Goal: Task Accomplishment & Management: Use online tool/utility

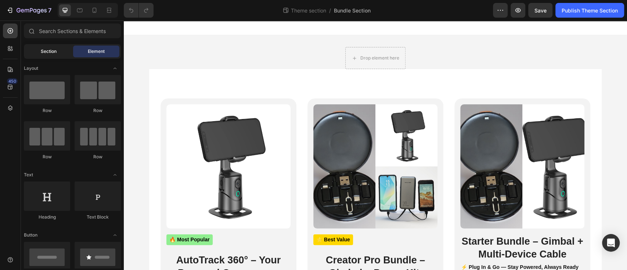
click at [42, 54] on span "Section" at bounding box center [49, 51] width 16 height 7
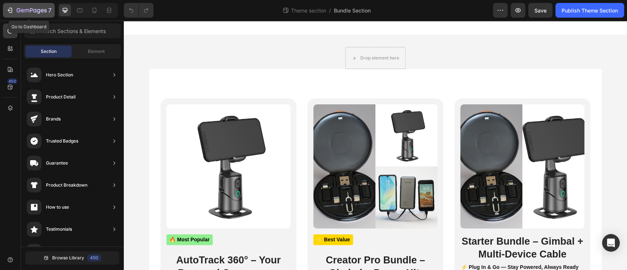
click at [6, 9] on button "7" at bounding box center [29, 10] width 52 height 15
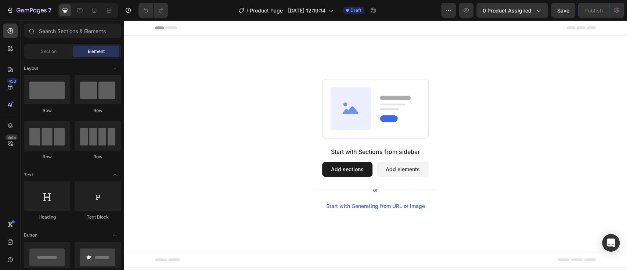
click at [346, 167] on button "Add sections" at bounding box center [347, 169] width 50 height 15
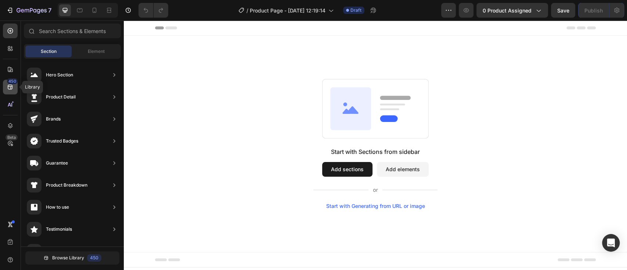
click at [7, 85] on icon at bounding box center [10, 86] width 7 height 7
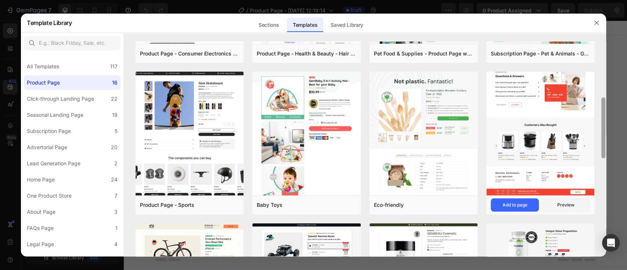
scroll to position [247, 0]
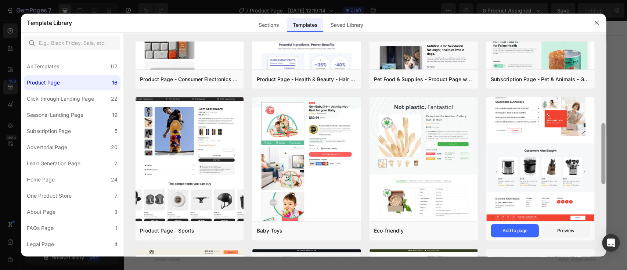
drag, startPoint x: 605, startPoint y: 181, endPoint x: 580, endPoint y: 140, distance: 47.7
click at [580, 140] on div "Virtual Reality Heads Add to page Preview Vélocity Bikes Add to page Preview Fa…" at bounding box center [365, 149] width 482 height 215
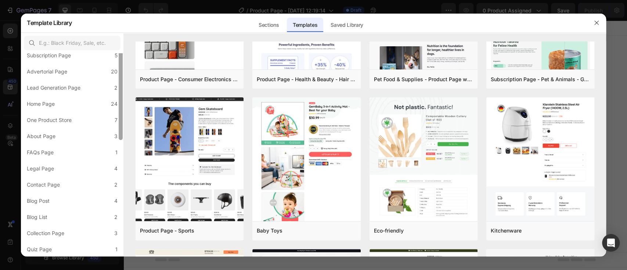
scroll to position [0, 0]
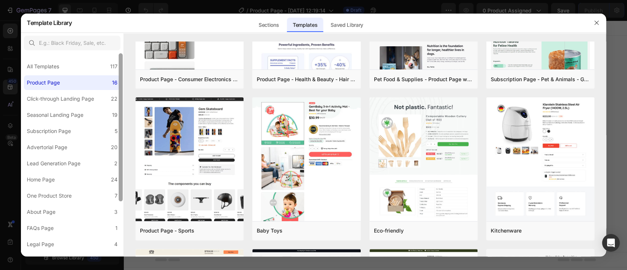
drag, startPoint x: 121, startPoint y: 82, endPoint x: 122, endPoint y: 57, distance: 25.0
click at [122, 57] on div at bounding box center [121, 127] width 4 height 148
click at [262, 26] on div "Sections" at bounding box center [269, 25] width 32 height 15
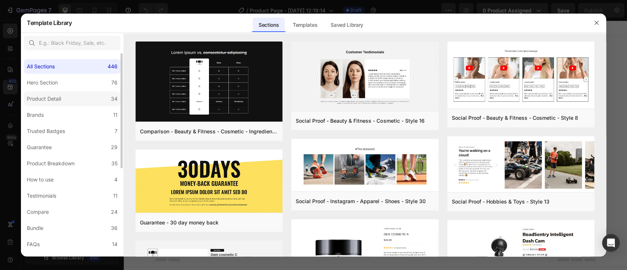
click at [44, 98] on div "Product Detail" at bounding box center [44, 98] width 34 height 9
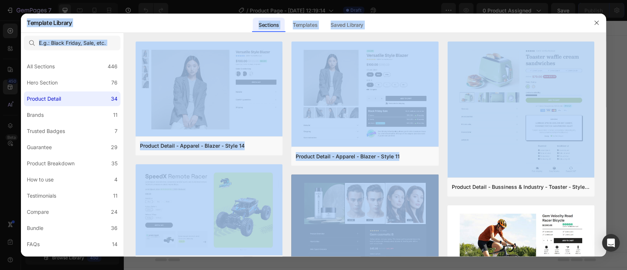
drag, startPoint x: 605, startPoint y: 65, endPoint x: 607, endPoint y: 79, distance: 14.4
click at [607, 79] on div "Template Library Sections Templates Existing pages Saved Library Templates Save…" at bounding box center [313, 135] width 627 height 270
click at [560, 24] on div "Template Library Sections Templates Existing pages Saved Library Templates Save…" at bounding box center [307, 22] width 560 height 19
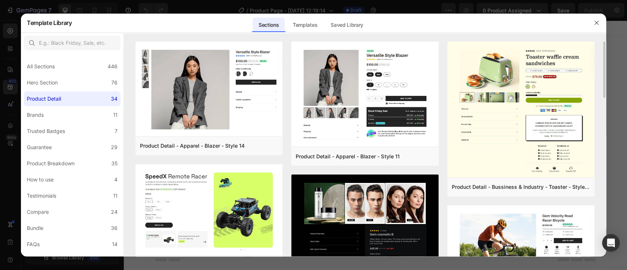
drag, startPoint x: 605, startPoint y: 82, endPoint x: 601, endPoint y: 69, distance: 13.6
click at [601, 69] on div "Product Detail - Apparel - Blazer - Style 14 Add to page Preview Product Detail…" at bounding box center [365, 149] width 482 height 215
click at [605, 68] on div "Product Detail - Apparel - Blazer - Style 14 Add to page Preview Product Detail…" at bounding box center [365, 149] width 482 height 215
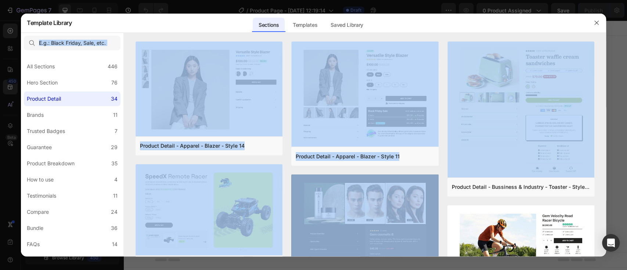
drag, startPoint x: 605, startPoint y: 68, endPoint x: 559, endPoint y: 21, distance: 66.3
click at [559, 21] on div "Template Library Sections Templates Existing pages Saved Library Templates Save…" at bounding box center [313, 135] width 585 height 243
click at [559, 21] on div "Template Library Sections Templates Existing pages Saved Library Templates Save…" at bounding box center [307, 22] width 560 height 19
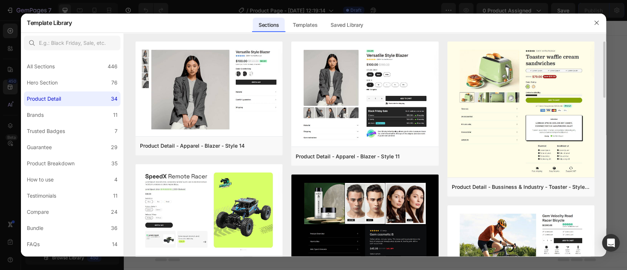
click at [604, 80] on div "Product Detail - Apparel - Blazer - Style 14 Add to page Preview Product Detail…" at bounding box center [365, 149] width 482 height 215
drag, startPoint x: 604, startPoint y: 80, endPoint x: 606, endPoint y: 88, distance: 8.2
click at [606, 88] on div "Product Detail - Apparel - Blazer - Style 14 Add to page Preview Product Detail…" at bounding box center [365, 149] width 482 height 215
drag, startPoint x: 606, startPoint y: 88, endPoint x: 605, endPoint y: 96, distance: 8.1
click at [605, 96] on div "Product Detail - Apparel - Blazer - Style 14 Add to page Preview Product Detail…" at bounding box center [365, 149] width 482 height 215
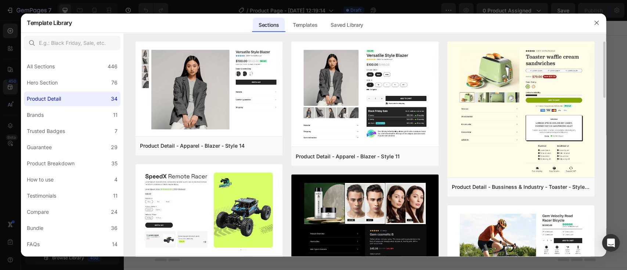
click at [605, 108] on div "Product Detail - Apparel - Blazer - Style 14 Add to page Preview Product Detail…" at bounding box center [365, 149] width 482 height 215
click at [400, 154] on div "Preview" at bounding box center [400, 156] width 17 height 7
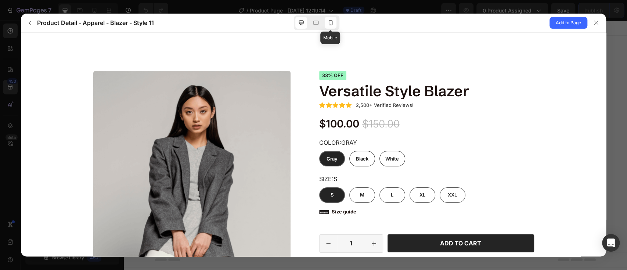
click at [332, 27] on div at bounding box center [331, 23] width 12 height 12
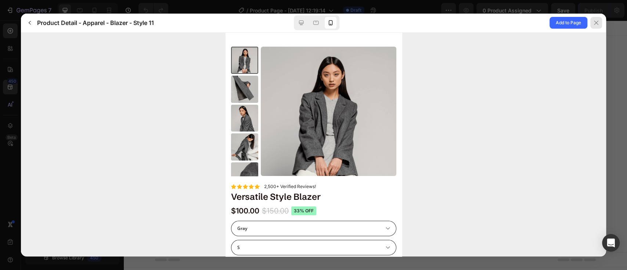
click at [593, 21] on icon at bounding box center [596, 23] width 6 height 6
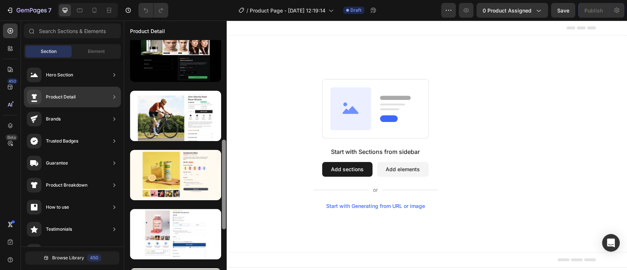
scroll to position [250, 0]
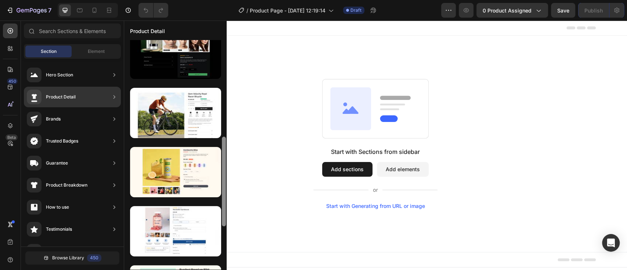
drag, startPoint x: 224, startPoint y: 126, endPoint x: 226, endPoint y: 224, distance: 98.5
click at [226, 224] on div at bounding box center [224, 154] width 6 height 230
click at [68, 99] on div "Product Detail" at bounding box center [61, 96] width 30 height 7
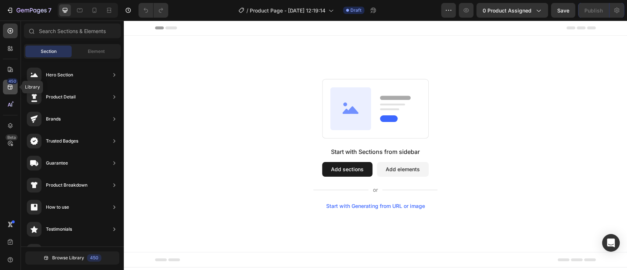
click at [7, 88] on icon at bounding box center [10, 86] width 7 height 7
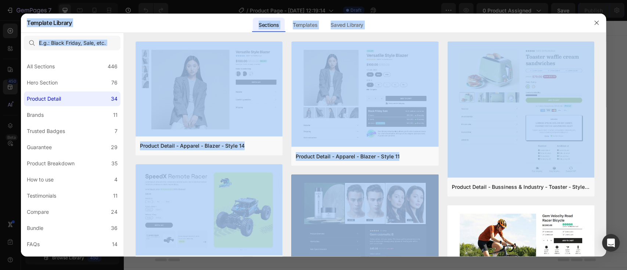
click at [607, 72] on div "Template Library Sections Templates Existing pages Saved Library Templates Save…" at bounding box center [313, 135] width 627 height 270
click at [560, 17] on div "Template Library Sections Templates Existing pages Saved Library Templates Save…" at bounding box center [307, 22] width 560 height 19
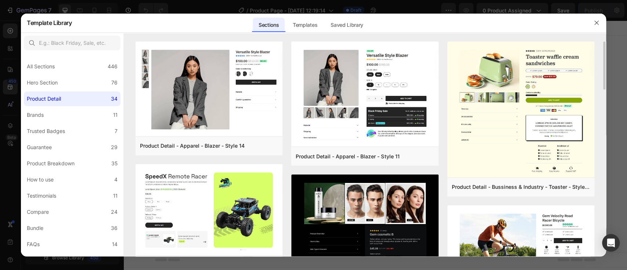
drag, startPoint x: 605, startPoint y: 69, endPoint x: 604, endPoint y: 82, distance: 12.1
click at [604, 82] on div "Product Detail - Apparel - Blazer - Style 14 Add to page Preview Product Detail…" at bounding box center [365, 149] width 482 height 215
drag, startPoint x: 604, startPoint y: 82, endPoint x: 603, endPoint y: 106, distance: 24.7
click at [603, 106] on div "Product Detail - Apparel - Blazer - Style 14 Add to page Preview Product Detail…" at bounding box center [365, 149] width 482 height 215
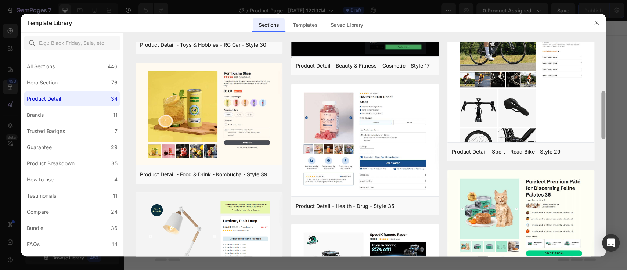
scroll to position [218, 0]
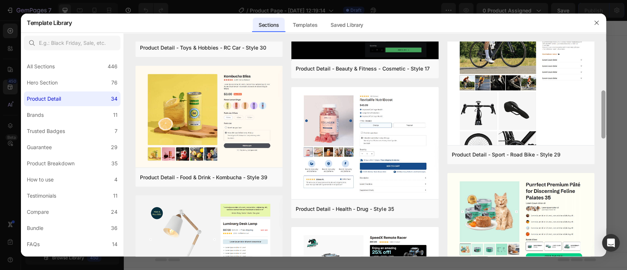
drag, startPoint x: 605, startPoint y: 143, endPoint x: 603, endPoint y: 117, distance: 26.2
click at [603, 117] on div at bounding box center [603, 114] width 4 height 48
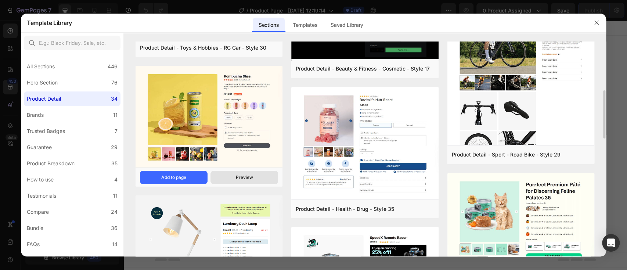
click at [246, 176] on div "Preview" at bounding box center [244, 177] width 17 height 7
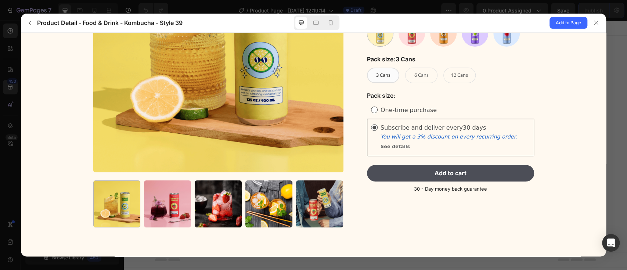
scroll to position [0, 0]
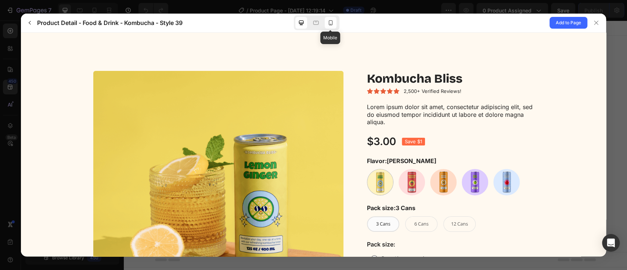
click at [327, 26] on div at bounding box center [331, 23] width 12 height 12
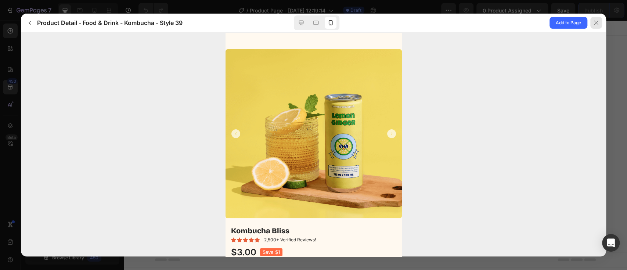
click at [592, 18] on div at bounding box center [596, 23] width 12 height 12
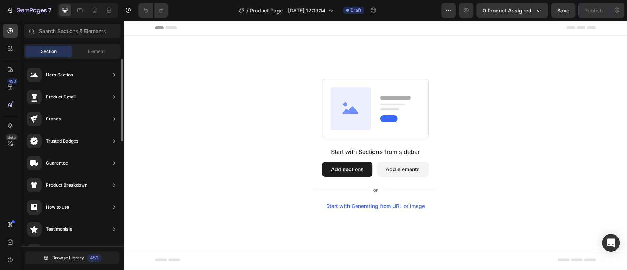
scroll to position [62, 0]
click at [10, 89] on icon at bounding box center [10, 86] width 7 height 7
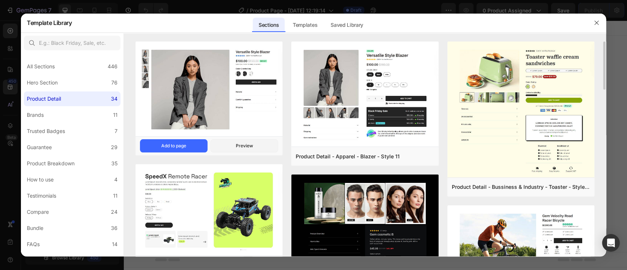
click at [205, 89] on img at bounding box center [209, 90] width 147 height 96
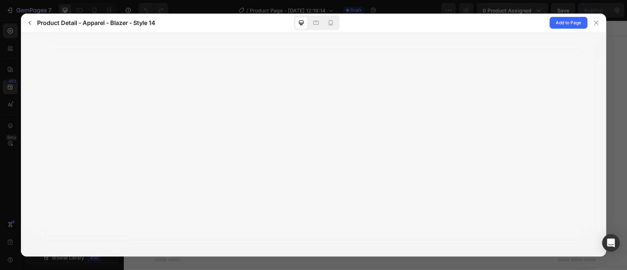
click at [470, 93] on div at bounding box center [313, 145] width 585 height 224
click at [571, 26] on span "Add to Page" at bounding box center [568, 22] width 25 height 9
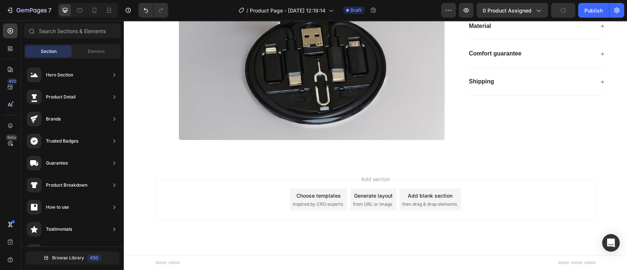
scroll to position [0, 0]
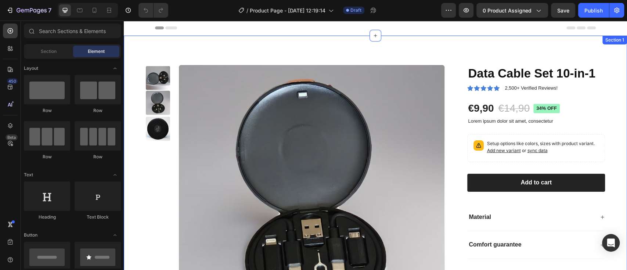
click at [602, 78] on div "Product Images Data Cable Set 10-in-1 Product Title Icon Icon Icon Icon Icon Ic…" at bounding box center [375, 196] width 503 height 320
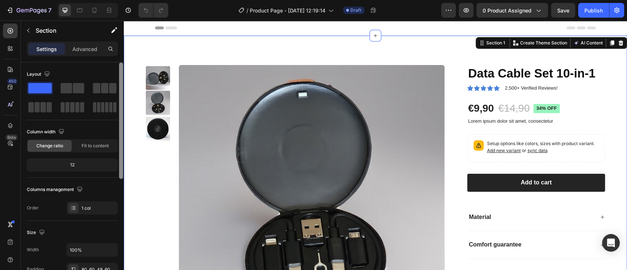
drag, startPoint x: 122, startPoint y: 126, endPoint x: 119, endPoint y: 70, distance: 56.7
click at [119, 70] on div at bounding box center [121, 120] width 4 height 116
click at [85, 50] on p "Advanced" at bounding box center [84, 49] width 25 height 8
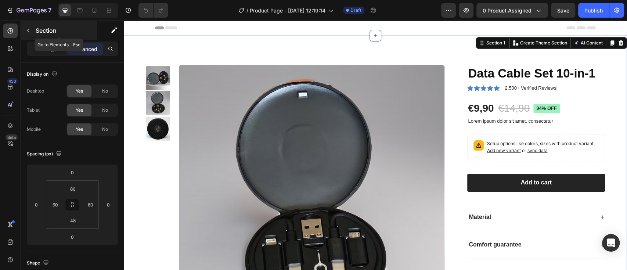
click at [26, 28] on icon "button" at bounding box center [28, 31] width 6 height 6
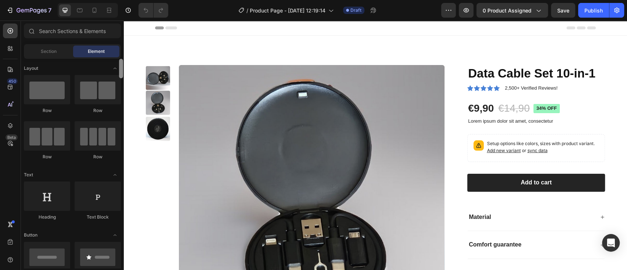
drag, startPoint x: 122, startPoint y: 72, endPoint x: 118, endPoint y: 56, distance: 16.4
click at [118, 56] on div "Sections(18) Elements(84) Section Element Hero Section Product Detail Brands Tr…" at bounding box center [72, 146] width 103 height 245
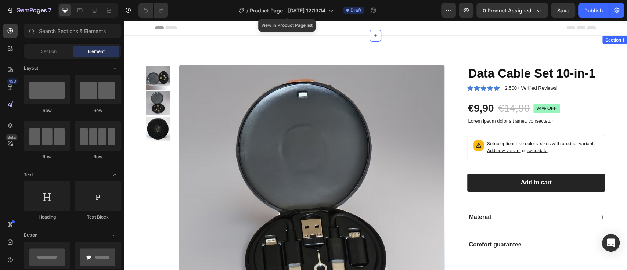
click at [414, 51] on div "Product Images Data Cable Set 10-in-1 Product Title Icon Icon Icon Icon Icon Ic…" at bounding box center [375, 196] width 503 height 320
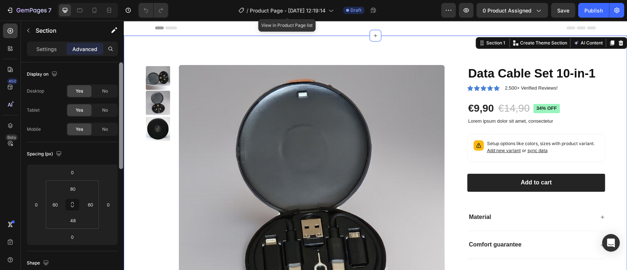
drag, startPoint x: 120, startPoint y: 102, endPoint x: 119, endPoint y: 83, distance: 19.5
click at [119, 83] on div at bounding box center [121, 115] width 4 height 107
click at [538, 8] on icon "button" at bounding box center [538, 10] width 7 height 7
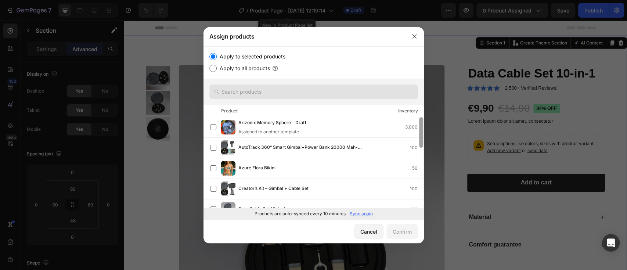
drag, startPoint x: 423, startPoint y: 129, endPoint x: 413, endPoint y: 89, distance: 41.2
click at [413, 89] on div "Apply to selected products Apply to all products Product Inventory Arizonix Mem…" at bounding box center [314, 132] width 220 height 173
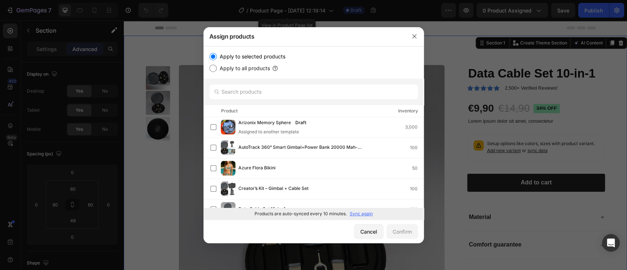
click at [356, 216] on p "Sync again" at bounding box center [361, 214] width 23 height 7
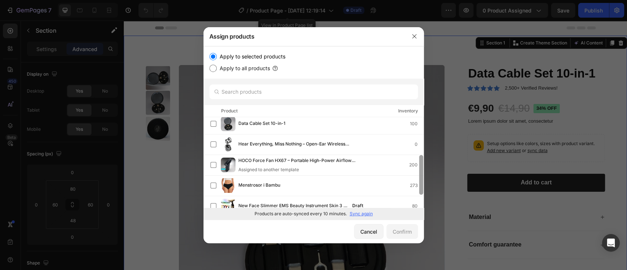
scroll to position [88, 0]
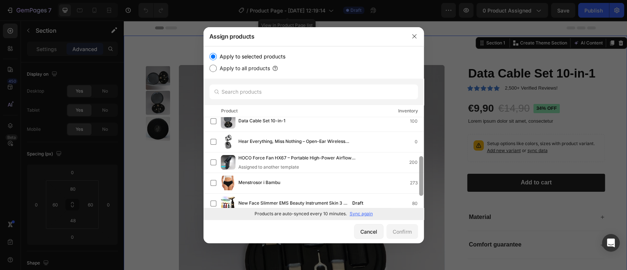
drag, startPoint x: 420, startPoint y: 143, endPoint x: 424, endPoint y: 182, distance: 39.6
click at [424, 182] on div "Assign products Apply to selected products Apply to all products Product Invent…" at bounding box center [313, 135] width 627 height 270
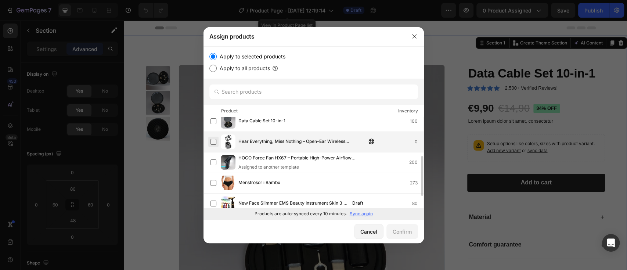
click at [213, 141] on label at bounding box center [214, 142] width 6 height 6
click at [398, 226] on button "Confirm" at bounding box center [403, 231] width 32 height 15
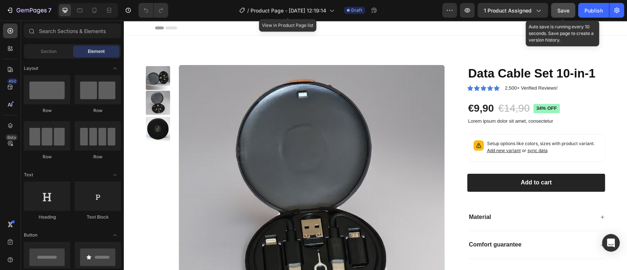
click at [565, 10] on span "Save" at bounding box center [563, 10] width 12 height 6
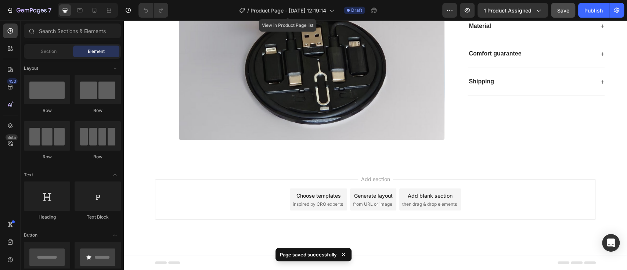
scroll to position [0, 0]
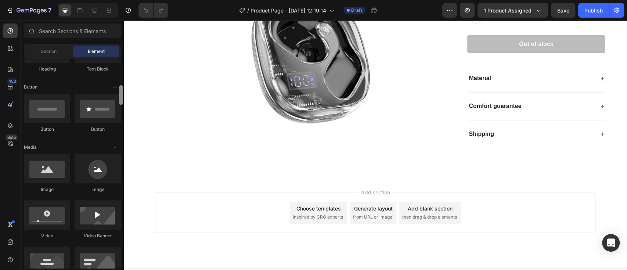
scroll to position [164, 0]
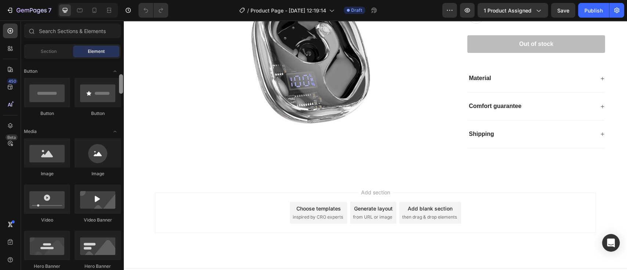
drag, startPoint x: 121, startPoint y: 71, endPoint x: 123, endPoint y: 87, distance: 15.6
click at [123, 87] on div at bounding box center [121, 163] width 6 height 209
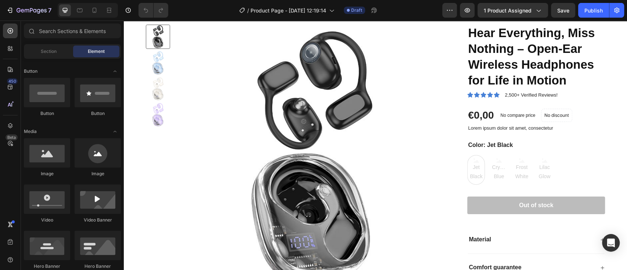
scroll to position [0, 0]
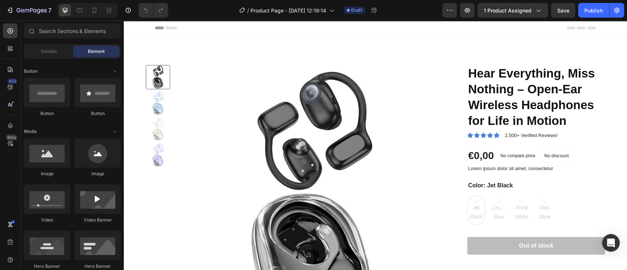
drag, startPoint x: 624, startPoint y: 151, endPoint x: 729, endPoint y: 34, distance: 157.7
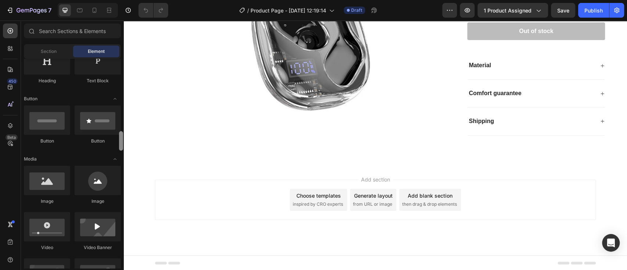
scroll to position [117, 0]
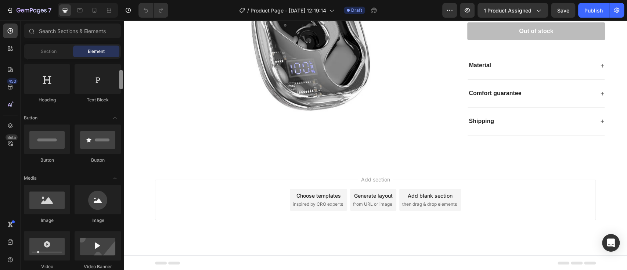
drag, startPoint x: 122, startPoint y: 83, endPoint x: 119, endPoint y: 79, distance: 4.9
click at [119, 79] on div at bounding box center [121, 79] width 4 height 19
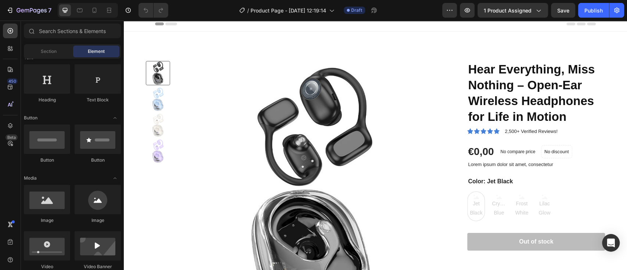
scroll to position [0, 0]
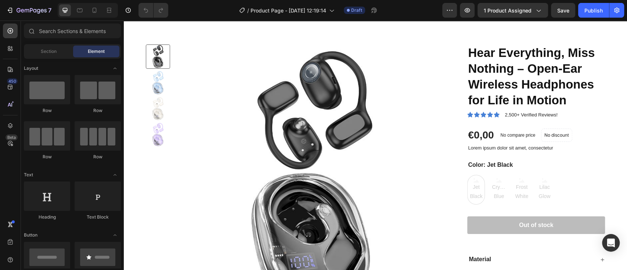
scroll to position [17, 0]
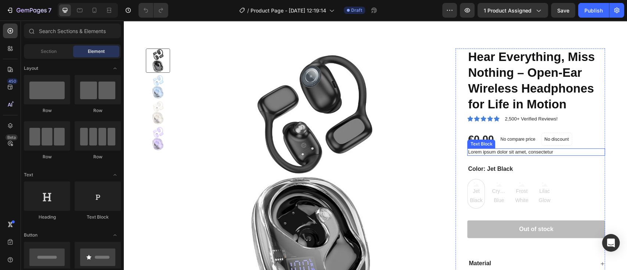
click at [562, 150] on p "Lorem ipsum dolor sit amet, consectetur" at bounding box center [536, 152] width 136 height 6
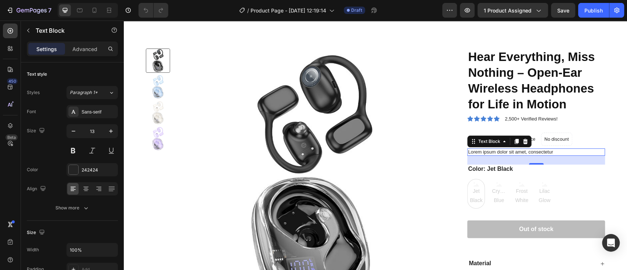
click at [551, 150] on p "Lorem ipsum dolor sit amet, consectetur" at bounding box center [536, 152] width 136 height 6
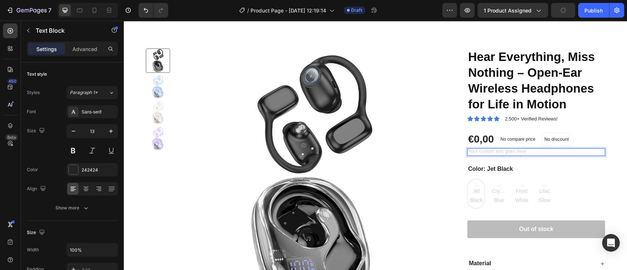
click at [528, 149] on div "Rich Text Editor. Editing area: main" at bounding box center [536, 152] width 138 height 8
click at [539, 11] on icon "button" at bounding box center [539, 11] width 4 height 2
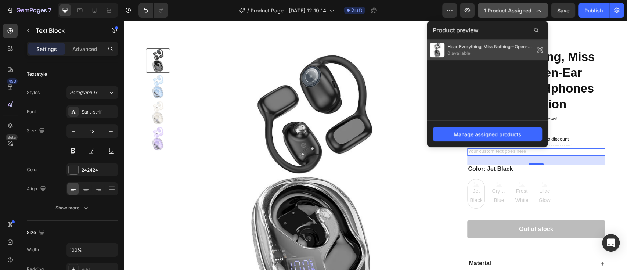
click at [485, 49] on span "Hear Everything, Miss Nothing – Open-Ear Wireless Headphones for Life in Motion" at bounding box center [490, 46] width 85 height 7
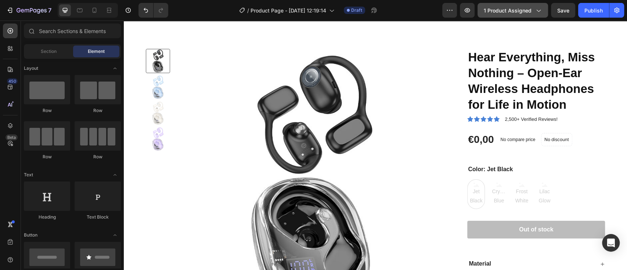
scroll to position [3, 0]
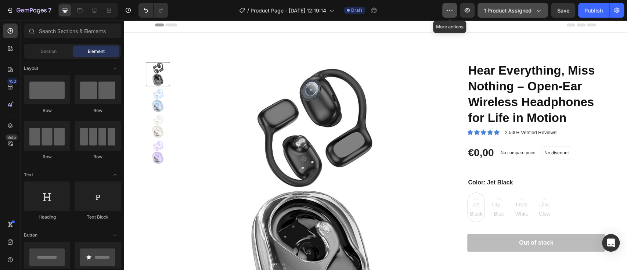
click at [452, 10] on icon "button" at bounding box center [452, 10] width 1 height 1
click at [539, 9] on icon "button" at bounding box center [538, 10] width 7 height 7
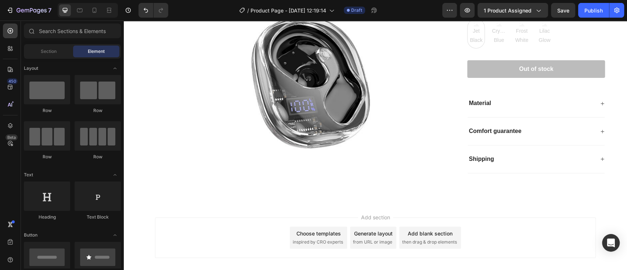
scroll to position [215, 0]
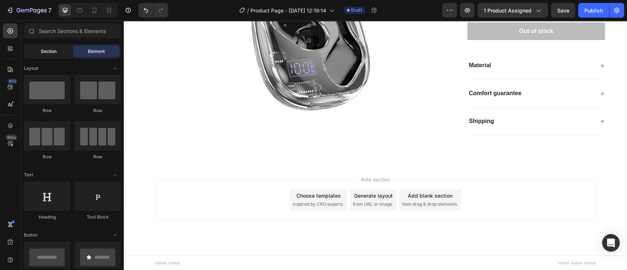
click at [40, 51] on div "Section" at bounding box center [48, 52] width 46 height 12
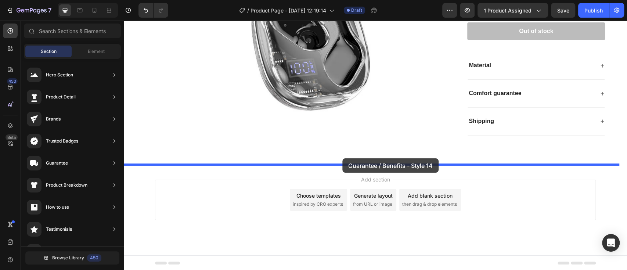
drag, startPoint x: 298, startPoint y: 272, endPoint x: 342, endPoint y: 158, distance: 122.3
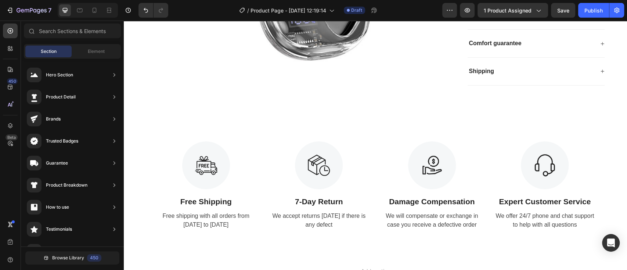
scroll to position [288, 0]
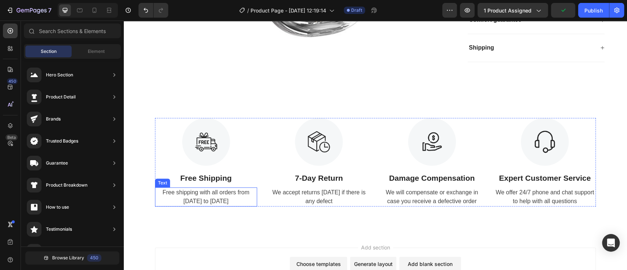
click at [223, 198] on div "Free shipping with all orders from April 1 to April 17" at bounding box center [206, 196] width 102 height 19
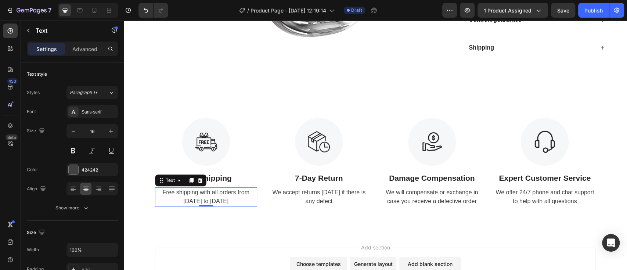
click at [226, 200] on p "Free shipping with all orders from April 1 to April 17" at bounding box center [206, 197] width 101 height 18
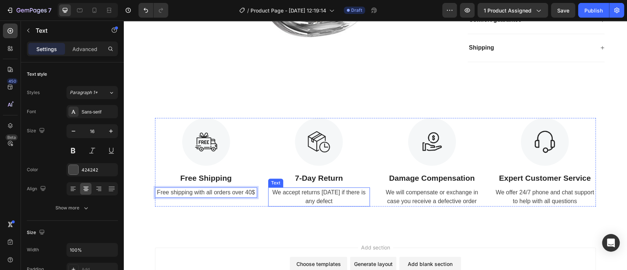
click at [340, 190] on div "We accept returns within 7 days if there is any defect" at bounding box center [319, 196] width 102 height 19
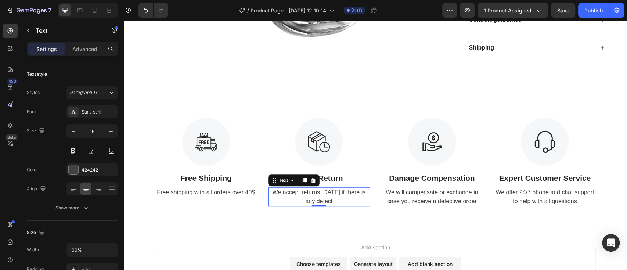
click at [340, 192] on p "We accept returns within 7 days if there is any defect" at bounding box center [319, 197] width 101 height 18
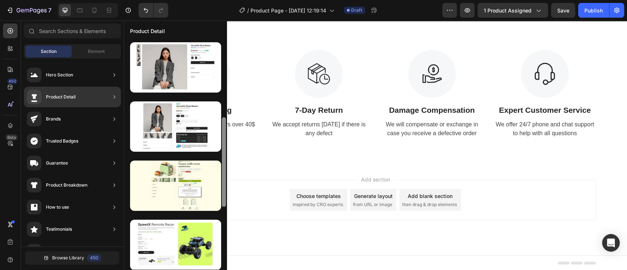
scroll to position [0, 0]
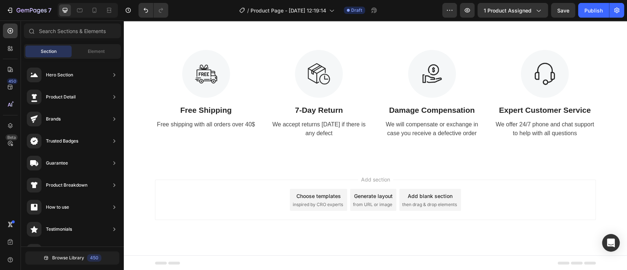
drag, startPoint x: 348, startPoint y: 105, endPoint x: 227, endPoint y: 170, distance: 137.9
click at [9, 85] on icon at bounding box center [10, 87] width 5 height 5
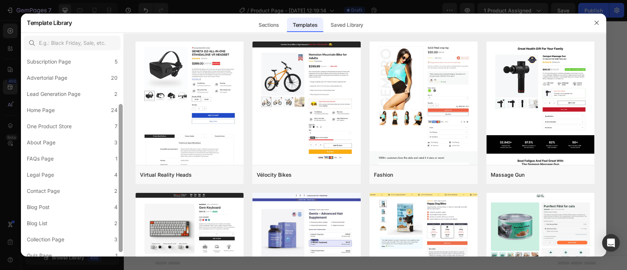
scroll to position [76, 0]
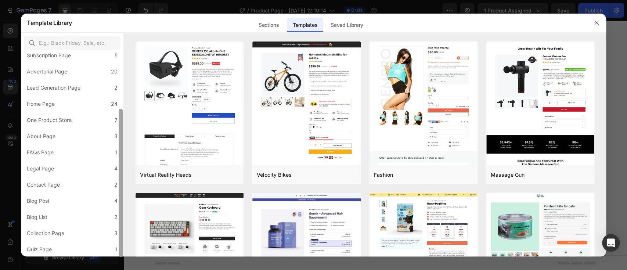
drag, startPoint x: 120, startPoint y: 193, endPoint x: 121, endPoint y: 261, distance: 68.0
click at [121, 261] on div "Template Library Sections Templates Existing pages Saved Library Templates Save…" at bounding box center [313, 135] width 627 height 270
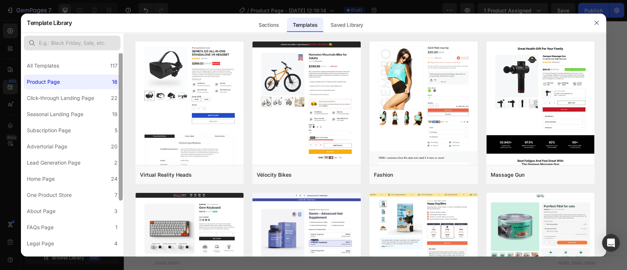
scroll to position [0, 0]
drag, startPoint x: 121, startPoint y: 114, endPoint x: 115, endPoint y: 47, distance: 67.5
click at [115, 47] on div "All Templates 117 Product Page 16 Click-through Landing Page 22 Seasonal Landin…" at bounding box center [72, 145] width 103 height 224
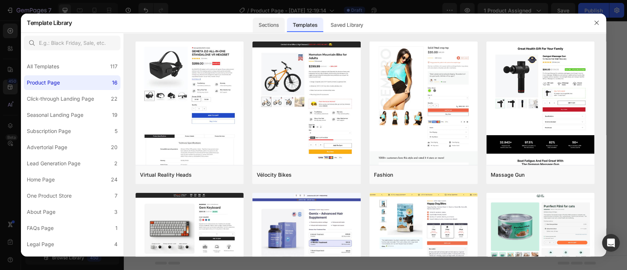
click at [272, 26] on div "Sections" at bounding box center [269, 25] width 32 height 15
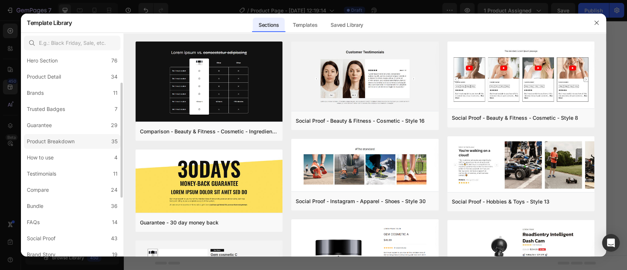
scroll to position [33, 0]
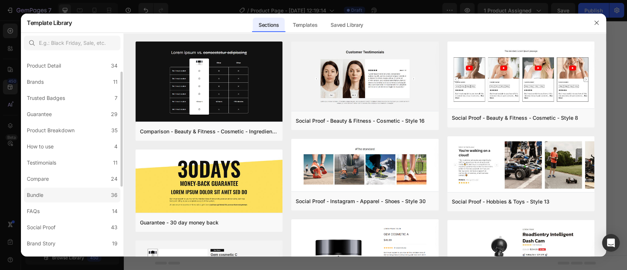
click at [34, 195] on div "Bundle" at bounding box center [35, 195] width 17 height 9
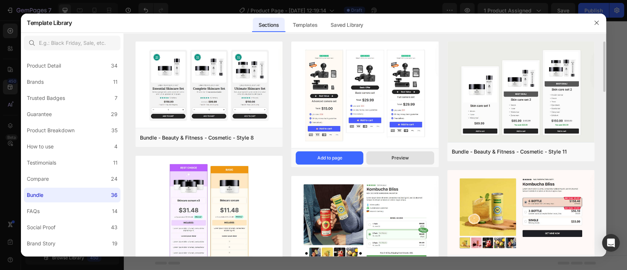
click at [391, 154] on button "Preview" at bounding box center [400, 157] width 68 height 13
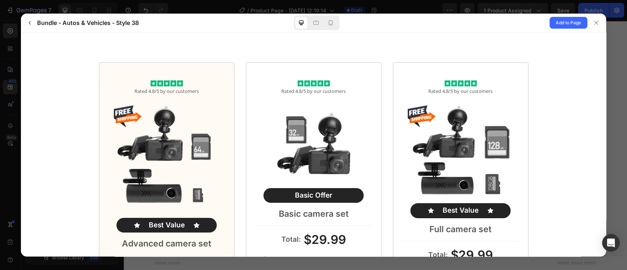
scroll to position [0, 0]
click at [564, 21] on span "Add to Page" at bounding box center [568, 22] width 25 height 9
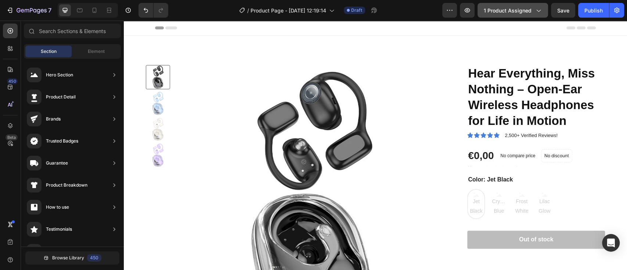
click at [541, 12] on icon "button" at bounding box center [538, 10] width 7 height 7
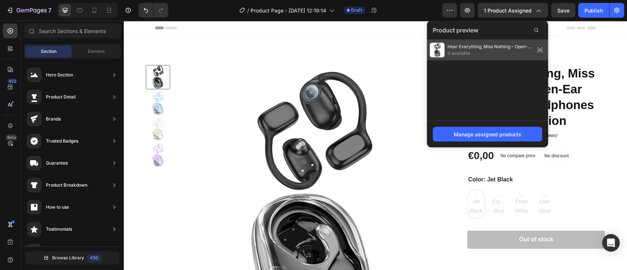
click at [483, 49] on span "Hear Everything, Miss Nothing – Open-Ear Wireless Headphones for Life in Motion" at bounding box center [490, 46] width 85 height 7
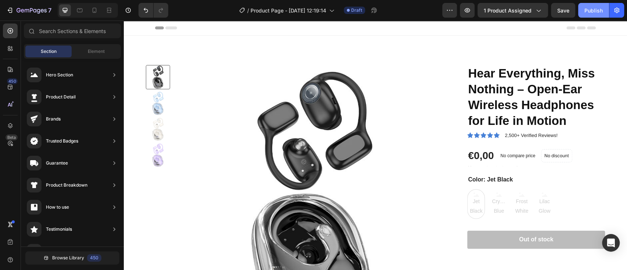
click at [589, 8] on div "Publish" at bounding box center [594, 11] width 18 height 8
click at [98, 54] on span "Element" at bounding box center [96, 51] width 17 height 7
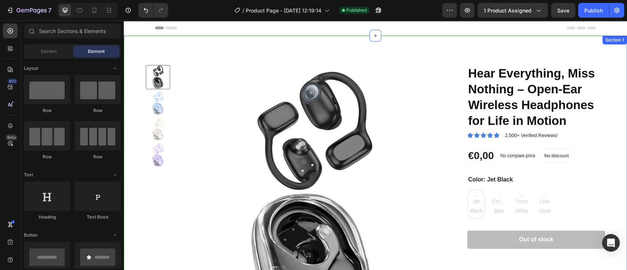
click at [432, 64] on div "Product Images Hear Everything, Miss Nothing – Open-Ear Wireless Headphones for…" at bounding box center [375, 205] width 503 height 338
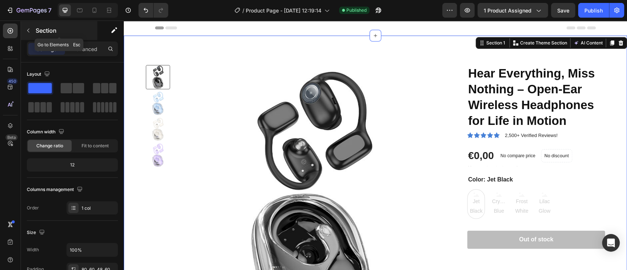
click at [26, 28] on icon "button" at bounding box center [28, 31] width 6 height 6
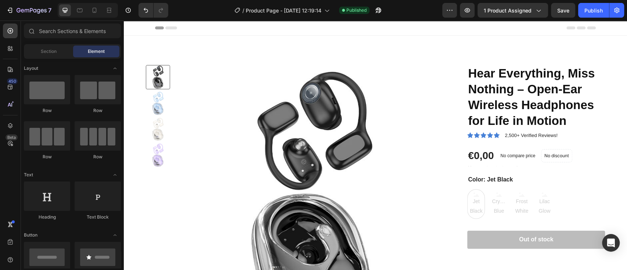
click at [96, 53] on span "Element" at bounding box center [96, 51] width 17 height 7
drag, startPoint x: 247, startPoint y: 130, endPoint x: 125, endPoint y: 116, distance: 122.7
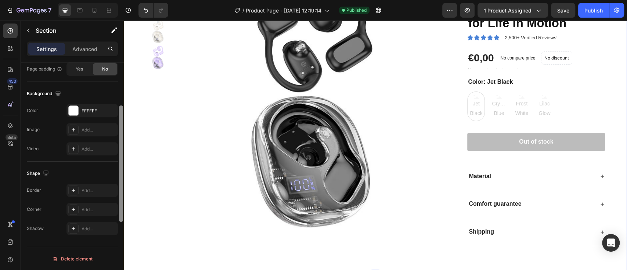
scroll to position [129, 0]
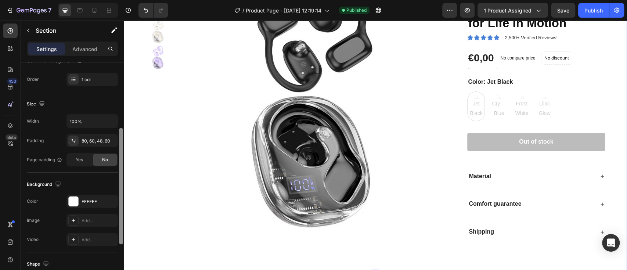
drag, startPoint x: 244, startPoint y: 168, endPoint x: 133, endPoint y: 89, distance: 136.2
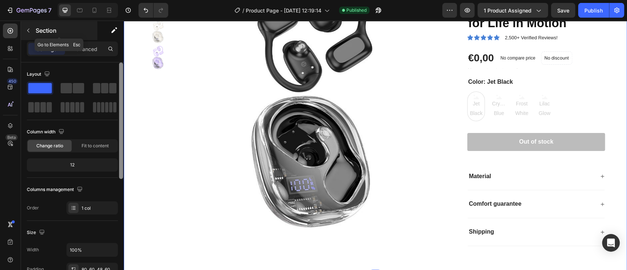
click at [25, 30] on icon "button" at bounding box center [28, 31] width 6 height 6
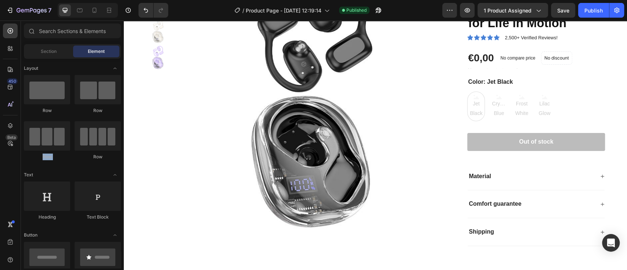
drag, startPoint x: 123, startPoint y: 257, endPoint x: 118, endPoint y: 59, distance: 198.1
click at [118, 59] on div at bounding box center [121, 163] width 6 height 209
click at [10, 45] on icon at bounding box center [10, 48] width 7 height 7
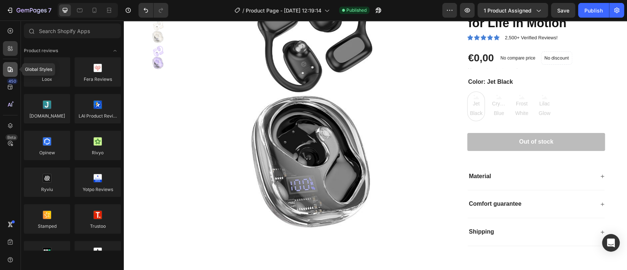
click at [10, 71] on icon at bounding box center [10, 69] width 5 height 5
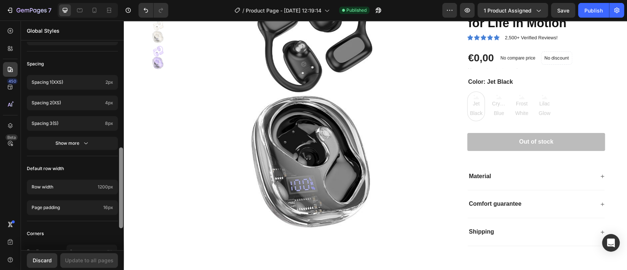
scroll to position [279, 0]
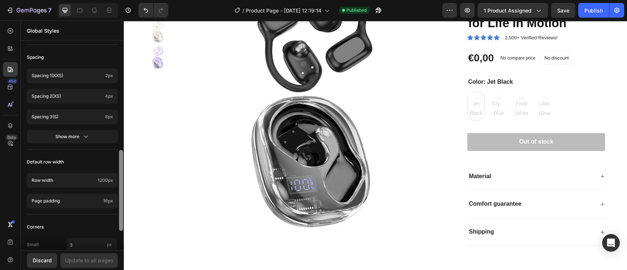
drag, startPoint x: 119, startPoint y: 57, endPoint x: 122, endPoint y: 165, distance: 108.4
click at [122, 165] on div at bounding box center [121, 190] width 4 height 81
click at [86, 136] on icon "button" at bounding box center [85, 136] width 7 height 7
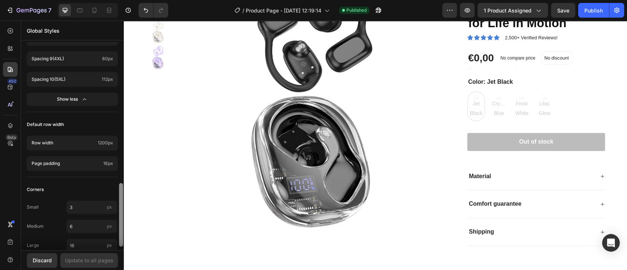
scroll to position [473, 0]
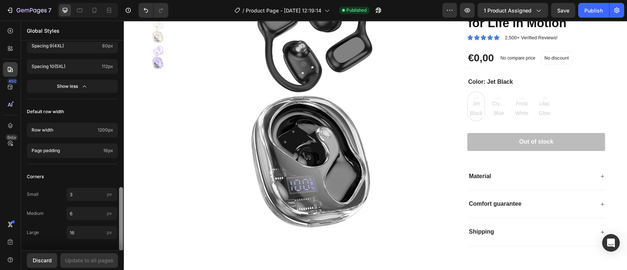
drag, startPoint x: 121, startPoint y: 171, endPoint x: 119, endPoint y: 251, distance: 80.1
click at [119, 251] on div "Global Styles Colors Button Text Background Line Accent Font manager Heading sa…" at bounding box center [72, 145] width 103 height 249
click at [9, 87] on icon at bounding box center [10, 86] width 7 height 7
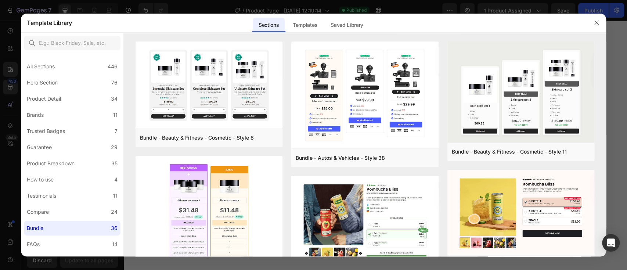
click at [9, 105] on div at bounding box center [313, 135] width 627 height 270
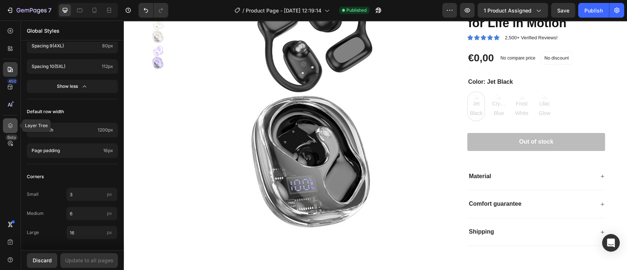
click at [9, 128] on icon at bounding box center [10, 125] width 7 height 7
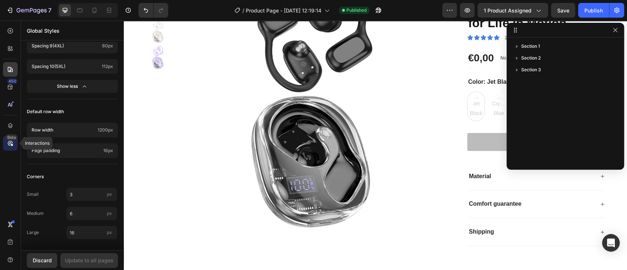
click at [14, 140] on div "Beta" at bounding box center [12, 137] width 12 height 6
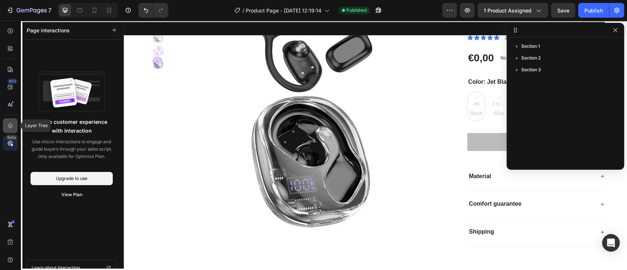
click at [12, 123] on icon at bounding box center [10, 125] width 7 height 7
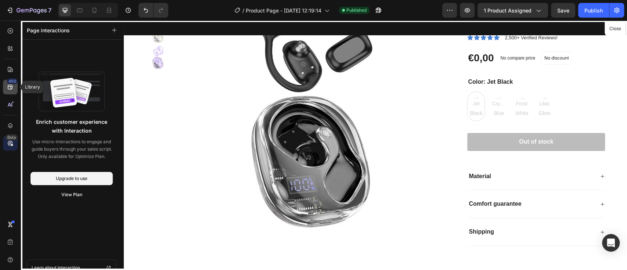
click at [14, 85] on icon at bounding box center [10, 86] width 7 height 7
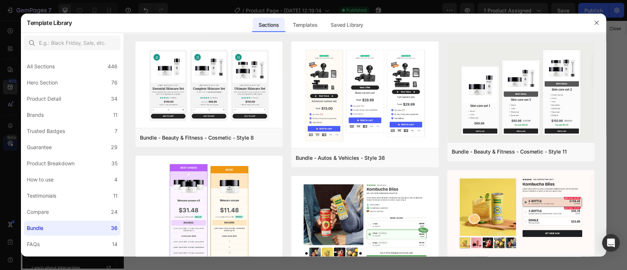
click at [13, 69] on div at bounding box center [313, 135] width 627 height 270
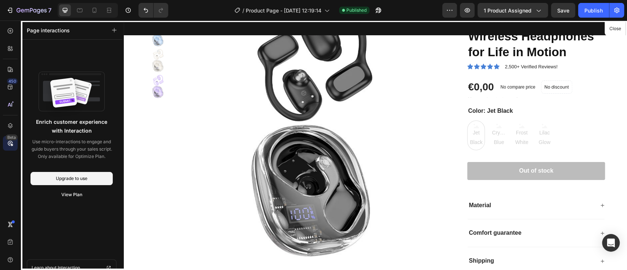
scroll to position [0, 0]
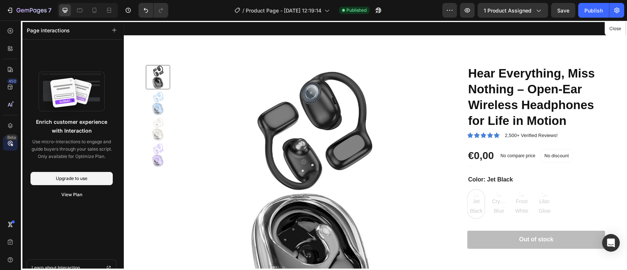
click at [408, 122] on div at bounding box center [375, 145] width 503 height 249
click at [453, 8] on icon "button" at bounding box center [449, 10] width 7 height 7
click at [539, 8] on icon "button" at bounding box center [538, 10] width 7 height 7
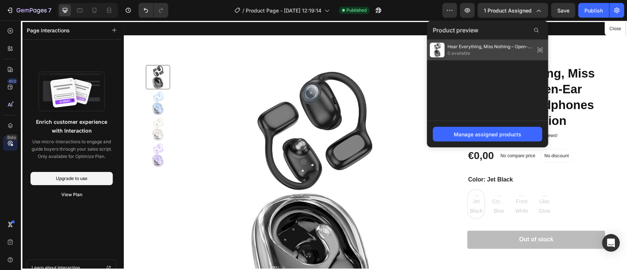
click at [476, 48] on span "Hear Everything, Miss Nothing – Open-Ear Wireless Headphones for Life in Motion" at bounding box center [490, 46] width 85 height 7
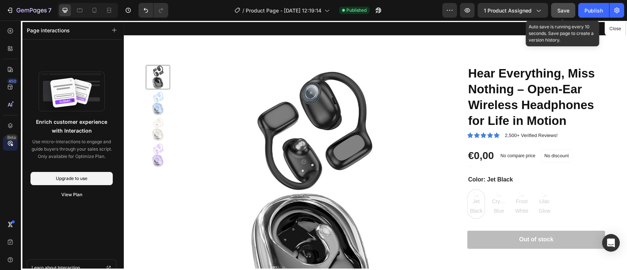
click at [563, 8] on span "Save" at bounding box center [563, 10] width 12 height 6
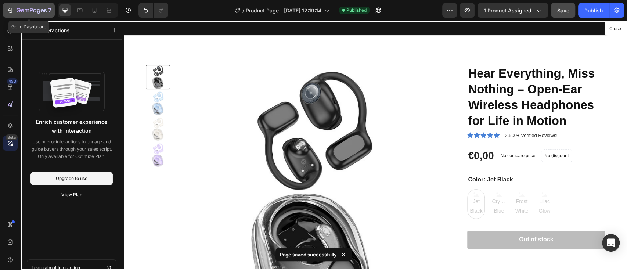
click at [7, 12] on icon "button" at bounding box center [9, 10] width 7 height 7
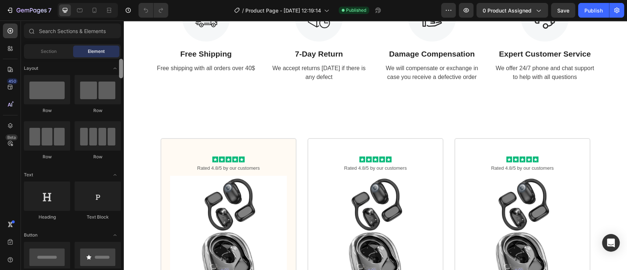
drag, startPoint x: 119, startPoint y: 71, endPoint x: 119, endPoint y: 48, distance: 23.5
click at [119, 48] on div "Sections(18) Elements(84) Section Element Hero Section Product Detail Brands Tr…" at bounding box center [72, 146] width 103 height 245
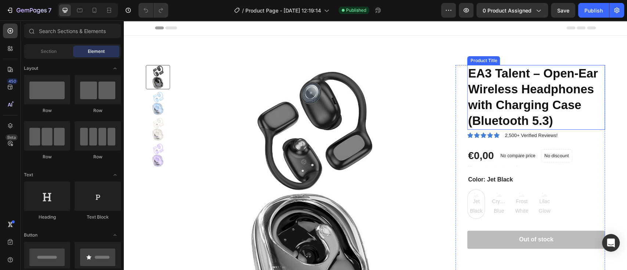
click at [470, 70] on h1 "EA3 Talent – Open-Ear Wireless Headphones with Charging Case (Bluetooth 5.3)" at bounding box center [536, 97] width 138 height 65
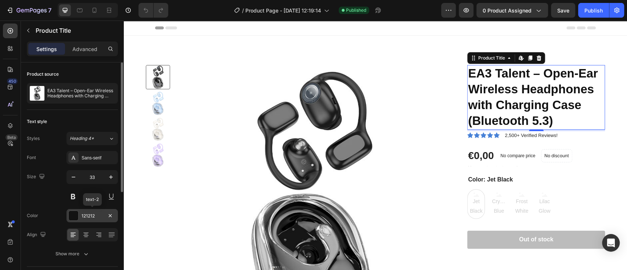
click at [72, 215] on div at bounding box center [74, 216] width 10 height 10
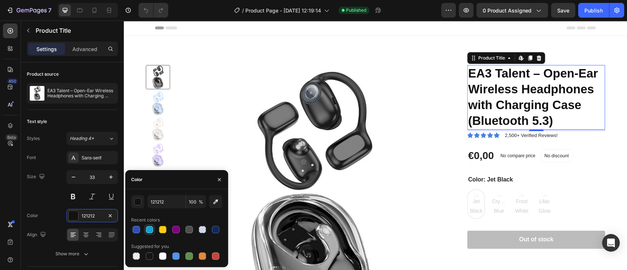
click at [149, 233] on div at bounding box center [149, 229] width 7 height 7
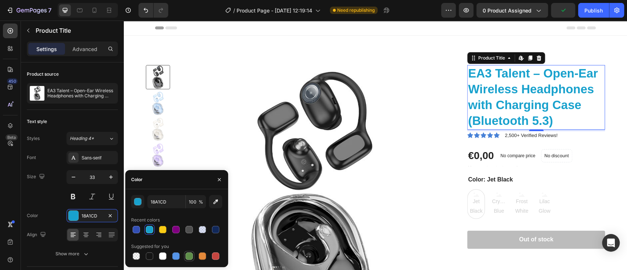
click at [191, 256] on div at bounding box center [189, 255] width 7 height 7
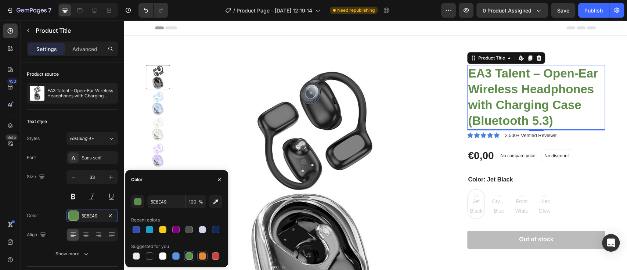
click at [200, 259] on div at bounding box center [202, 255] width 7 height 7
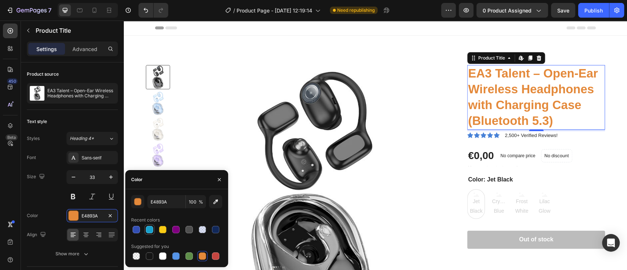
click at [150, 230] on div at bounding box center [149, 229] width 7 height 7
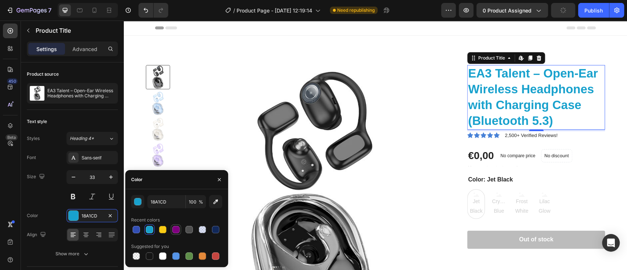
click at [173, 228] on div at bounding box center [175, 229] width 7 height 7
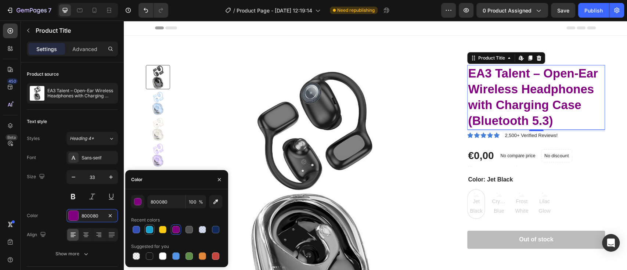
click at [150, 229] on div at bounding box center [149, 229] width 7 height 7
type input "18A1CD"
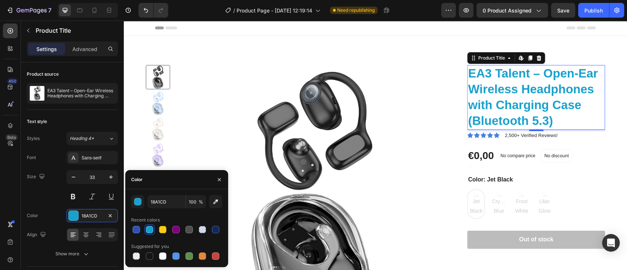
click at [284, 30] on div "Header" at bounding box center [375, 28] width 441 height 15
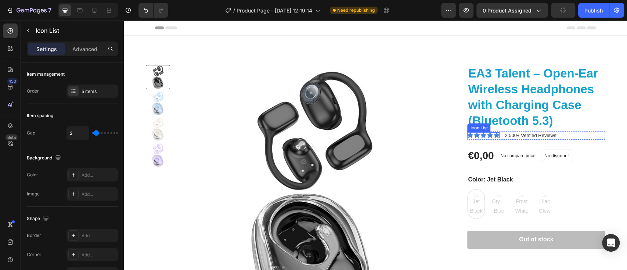
click at [488, 136] on div "Icon Icon Icon Icon Icon" at bounding box center [483, 135] width 32 height 6
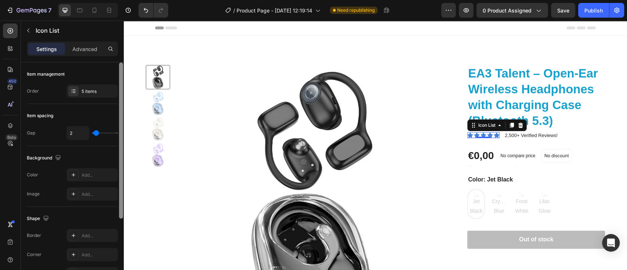
drag, startPoint x: 120, startPoint y: 137, endPoint x: 119, endPoint y: 120, distance: 16.9
click at [119, 120] on div at bounding box center [121, 140] width 4 height 156
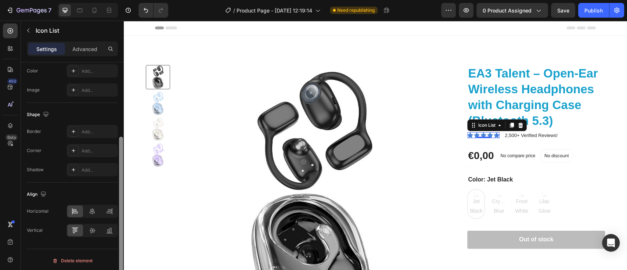
scroll to position [106, 0]
drag, startPoint x: 121, startPoint y: 157, endPoint x: 121, endPoint y: 243, distance: 85.6
click at [121, 243] on div at bounding box center [121, 213] width 4 height 156
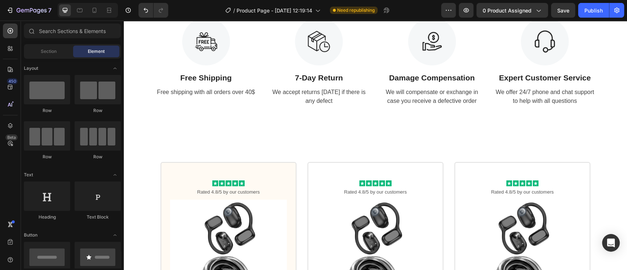
scroll to position [373, 0]
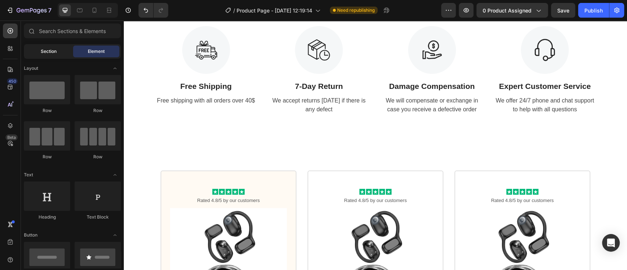
click at [51, 51] on span "Section" at bounding box center [49, 51] width 16 height 7
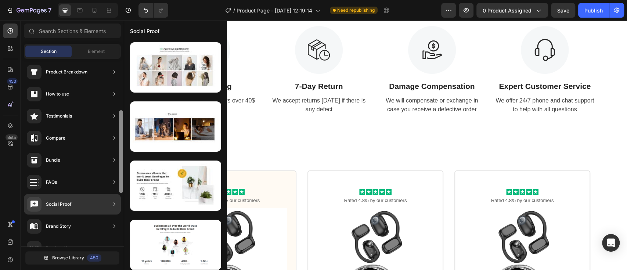
scroll to position [112, 0]
drag, startPoint x: 121, startPoint y: 174, endPoint x: 121, endPoint y: 119, distance: 55.1
click at [121, 119] on div at bounding box center [121, 149] width 4 height 83
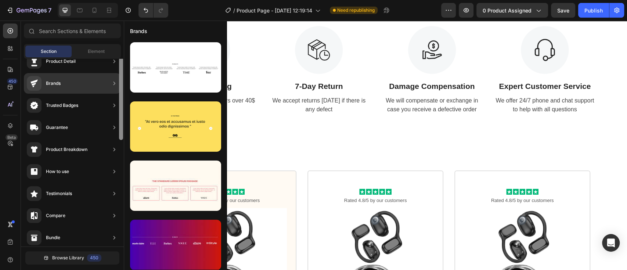
scroll to position [24, 0]
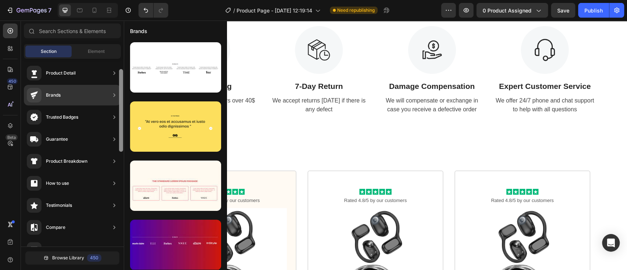
drag, startPoint x: 122, startPoint y: 129, endPoint x: 118, endPoint y: 90, distance: 39.2
click at [118, 90] on div "Hero Section Product Detail Brands Trusted Badges Guarantee Product Breakdown H…" at bounding box center [72, 153] width 103 height 188
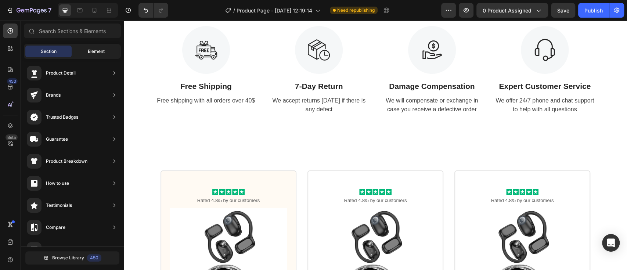
click at [101, 51] on span "Element" at bounding box center [96, 51] width 17 height 7
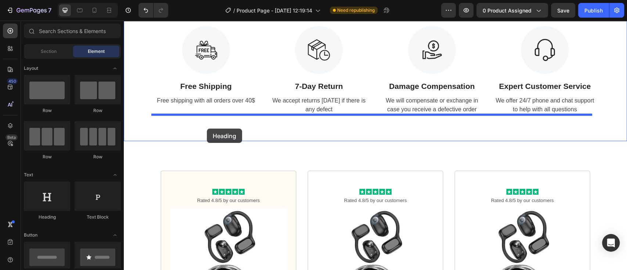
drag, startPoint x: 167, startPoint y: 225, endPoint x: 207, endPoint y: 129, distance: 104.6
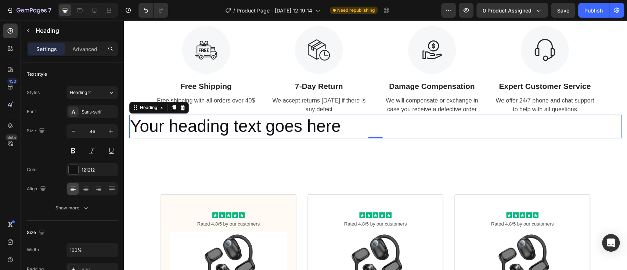
click at [353, 129] on h2 "Your heading text goes here" at bounding box center [375, 127] width 492 height 24
click at [353, 129] on p "Your heading text goes here" at bounding box center [375, 126] width 491 height 22
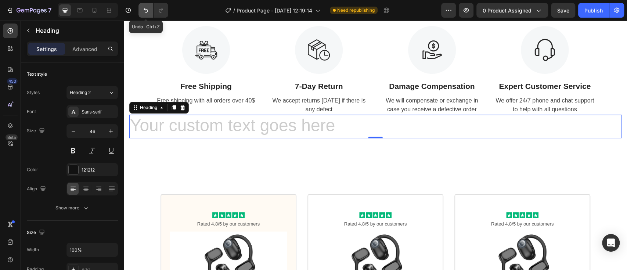
click at [148, 12] on icon "Undo/Redo" at bounding box center [145, 10] width 7 height 7
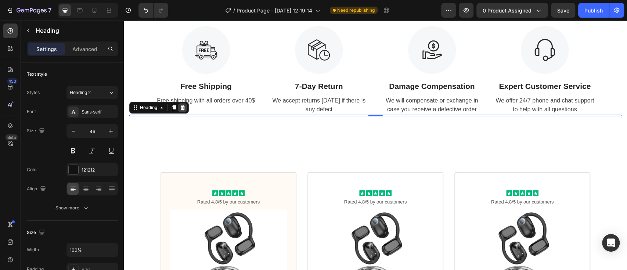
click at [184, 110] on icon at bounding box center [183, 108] width 6 height 6
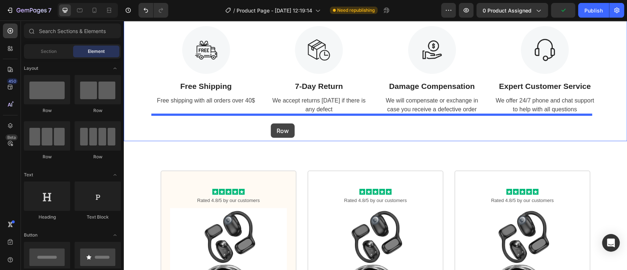
drag, startPoint x: 225, startPoint y: 116, endPoint x: 271, endPoint y: 123, distance: 46.6
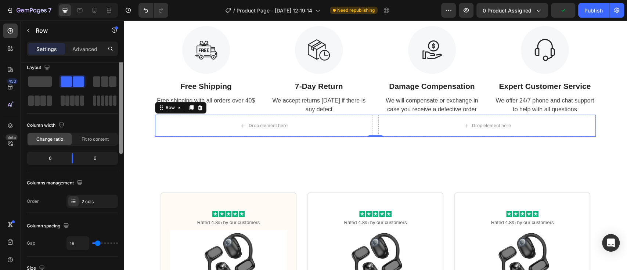
scroll to position [0, 0]
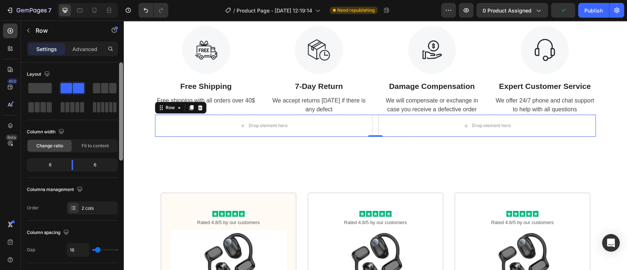
drag, startPoint x: 0, startPoint y: 117, endPoint x: 121, endPoint y: 55, distance: 135.2
click at [121, 55] on div "Settings Advanced Layout Column width Change ratio Fit to content 6 6 Columns m…" at bounding box center [72, 166] width 103 height 249
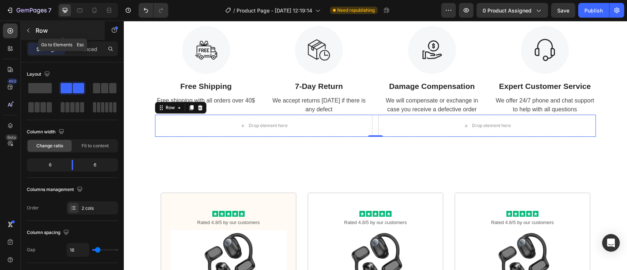
click at [26, 33] on icon "button" at bounding box center [28, 31] width 6 height 6
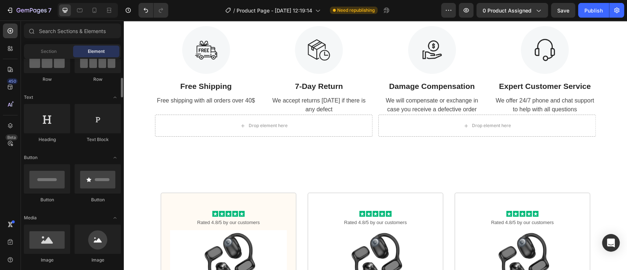
scroll to position [89, 0]
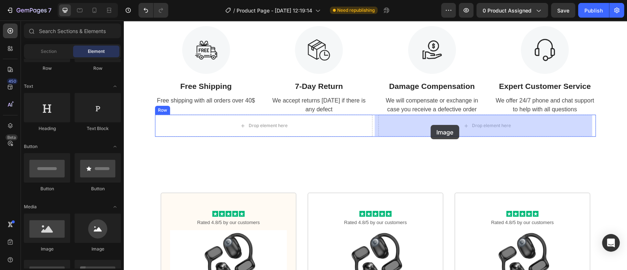
drag, startPoint x: 137, startPoint y: 190, endPoint x: 431, endPoint y: 125, distance: 301.1
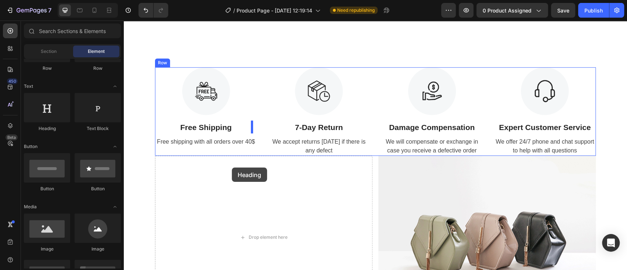
scroll to position [307, 0]
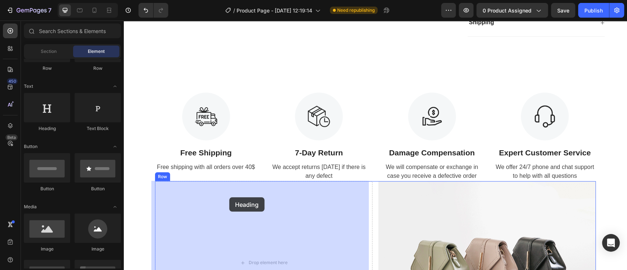
drag, startPoint x: 169, startPoint y: 128, endPoint x: 229, endPoint y: 197, distance: 91.7
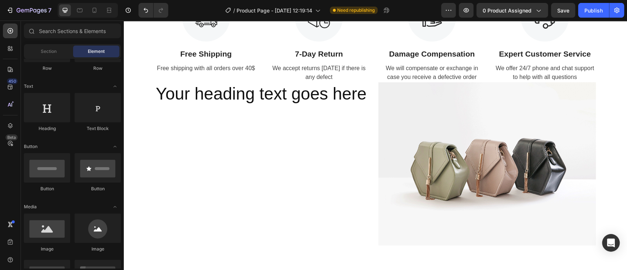
scroll to position [474, 0]
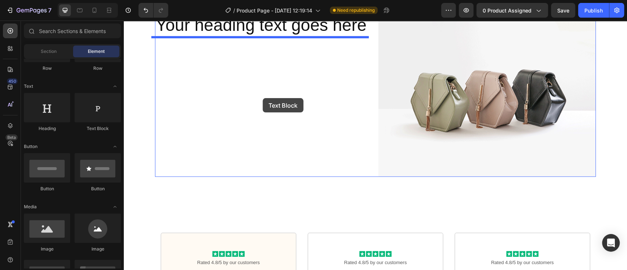
drag, startPoint x: 179, startPoint y: 85, endPoint x: 263, endPoint y: 98, distance: 84.8
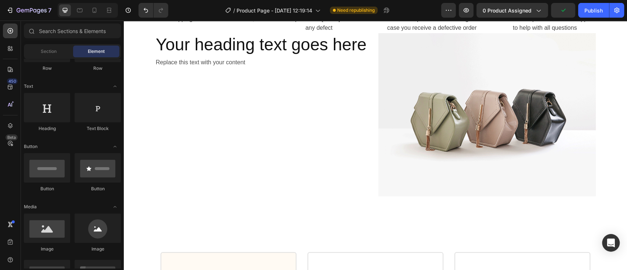
scroll to position [402, 0]
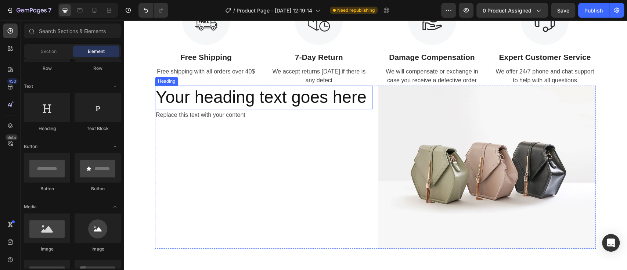
click at [361, 101] on h2 "Your heading text goes here" at bounding box center [264, 98] width 218 height 24
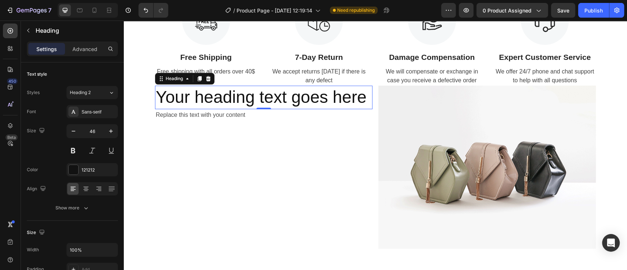
click at [365, 101] on p "Your heading text goes here" at bounding box center [264, 97] width 216 height 22
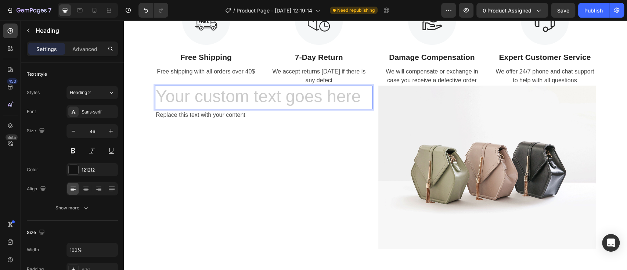
click at [169, 96] on h2 "Rich Text Editor. Editing area: main" at bounding box center [264, 98] width 218 height 24
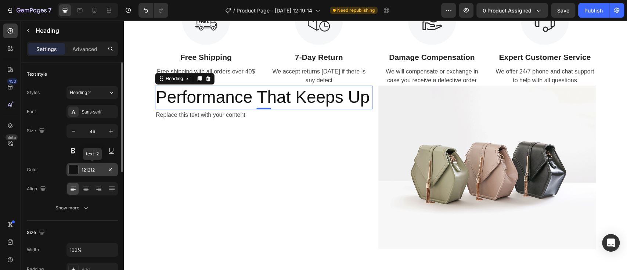
click at [72, 169] on div at bounding box center [74, 170] width 10 height 10
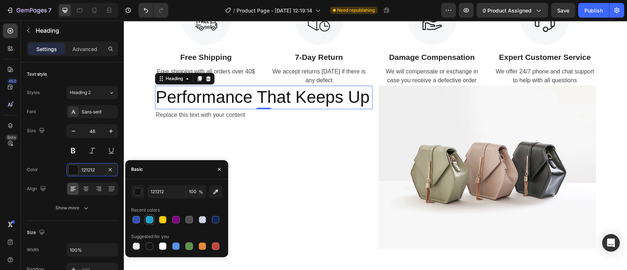
click at [150, 217] on div at bounding box center [149, 219] width 7 height 7
type input "18A1CD"
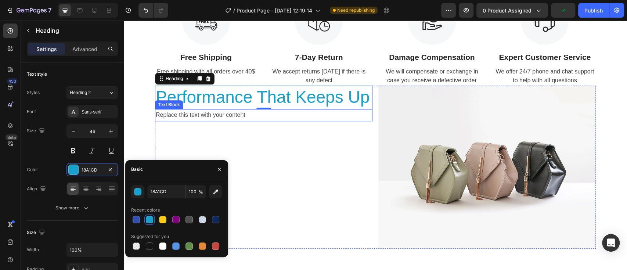
click at [242, 115] on div "Replace this text with your content" at bounding box center [264, 115] width 218 height 12
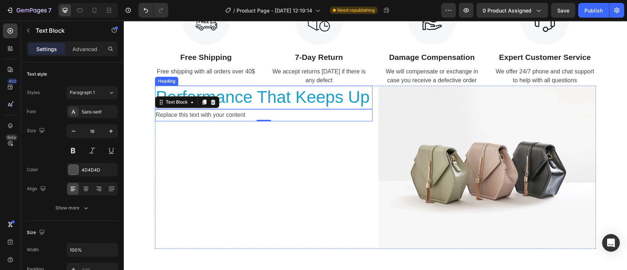
click at [273, 97] on p "Performance That Keeps Up" at bounding box center [264, 97] width 216 height 22
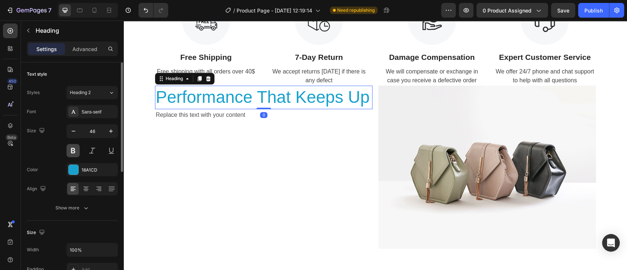
click at [74, 153] on button at bounding box center [73, 150] width 13 height 13
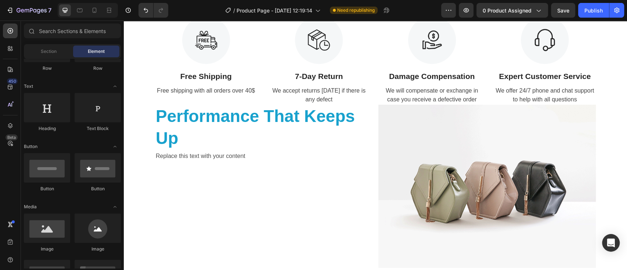
scroll to position [421, 0]
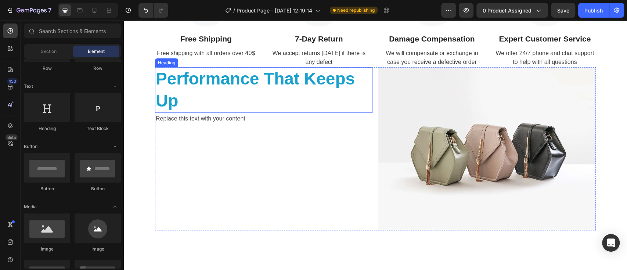
click at [292, 98] on h2 "Performance That Keeps Up" at bounding box center [264, 90] width 218 height 46
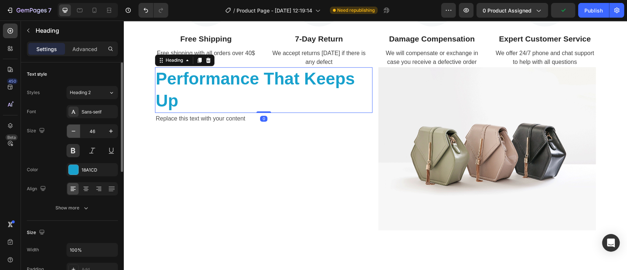
click at [72, 133] on icon "button" at bounding box center [73, 130] width 7 height 7
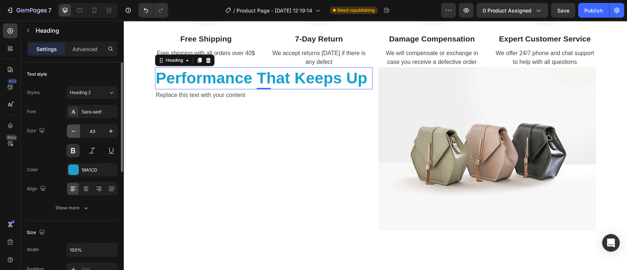
click at [72, 133] on icon "button" at bounding box center [73, 130] width 7 height 7
type input "42"
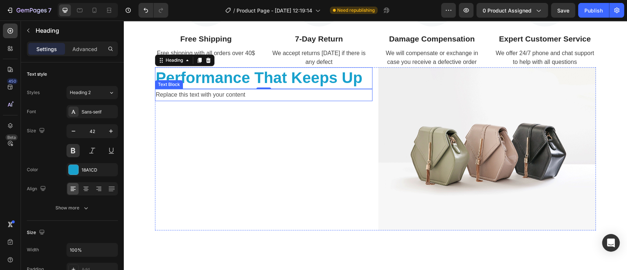
click at [248, 96] on div "Replace this text with your content" at bounding box center [264, 95] width 218 height 12
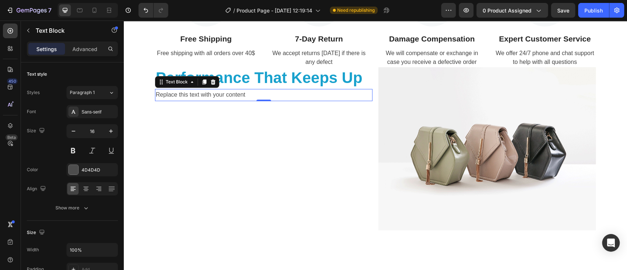
click at [245, 94] on p "Replace this text with your content" at bounding box center [264, 95] width 216 height 11
click at [185, 93] on div "Rich Text Editor. Editing area: main" at bounding box center [264, 95] width 218 height 12
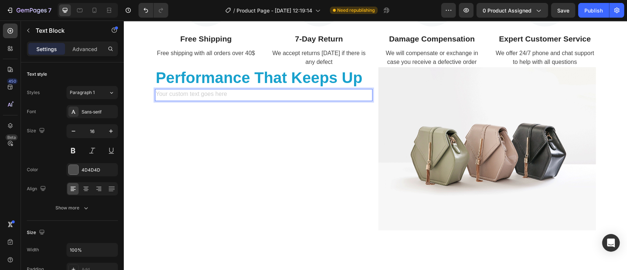
click at [162, 95] on div "Rich Text Editor. Editing area: main" at bounding box center [264, 95] width 218 height 12
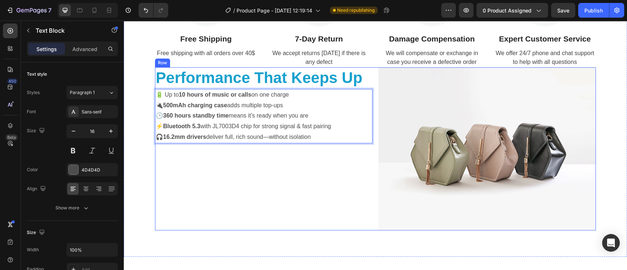
click at [273, 188] on div "Performance That Keeps Up Heading 🔋 Up to 10 hours of music or calls on one cha…" at bounding box center [264, 148] width 218 height 163
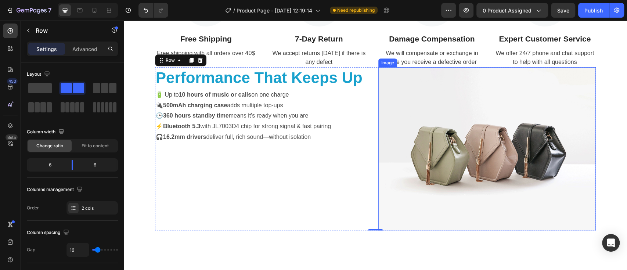
click at [473, 160] on img at bounding box center [487, 148] width 218 height 163
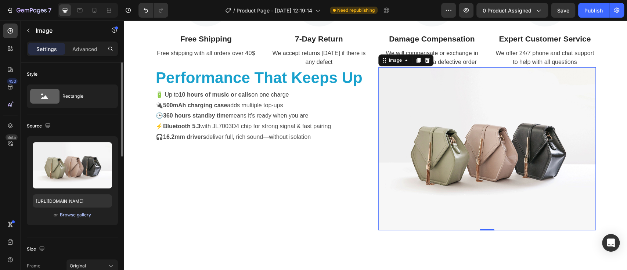
click at [73, 213] on div "Browse gallery" at bounding box center [75, 215] width 31 height 7
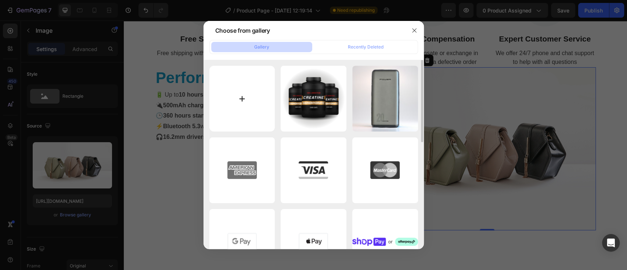
click at [240, 100] on input "file" at bounding box center [242, 99] width 66 height 66
type input "C:\fakepath\hoco-ea3-talent-open-ears-tws-headset-interior.jpg"
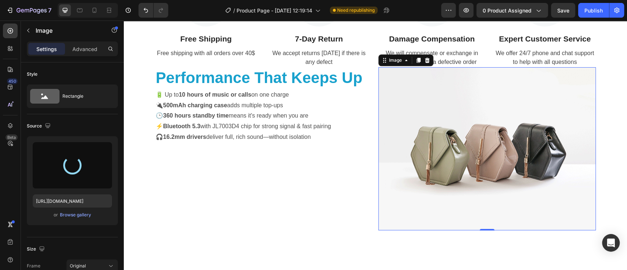
type input "https://cdn.shopify.com/s/files/1/0726/7159/2766/files/gempages_577165652066829…"
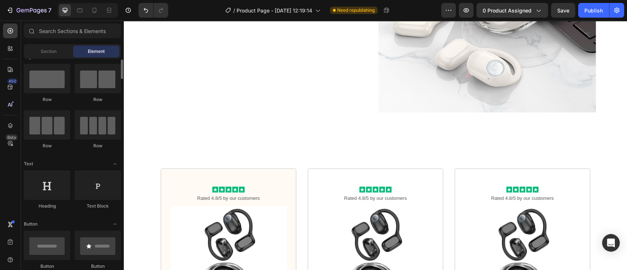
scroll to position [0, 0]
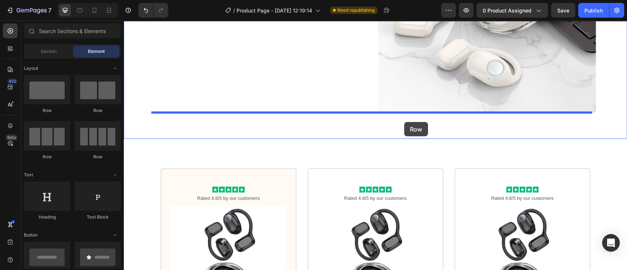
drag, startPoint x: 173, startPoint y: 98, endPoint x: 404, endPoint y: 122, distance: 232.4
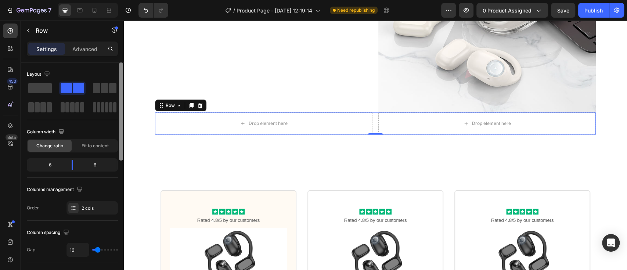
drag, startPoint x: 121, startPoint y: 130, endPoint x: 118, endPoint y: 73, distance: 56.3
click at [118, 73] on div "Layout Column width Change ratio Fit to content 6 6 Columns management Order 2 …" at bounding box center [72, 176] width 103 height 229
click at [26, 28] on icon "button" at bounding box center [28, 31] width 6 height 6
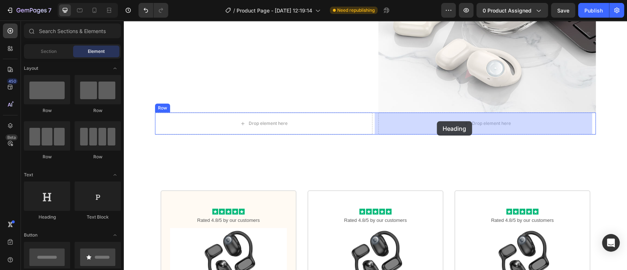
drag, startPoint x: 172, startPoint y: 227, endPoint x: 437, endPoint y: 121, distance: 285.1
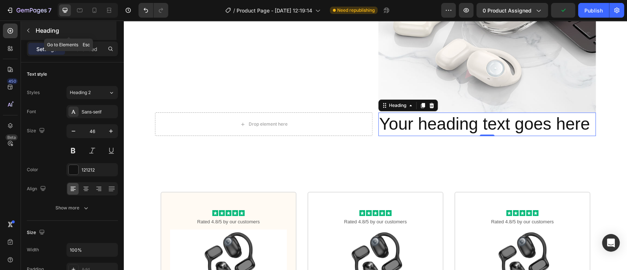
click at [26, 29] on icon "button" at bounding box center [28, 31] width 6 height 6
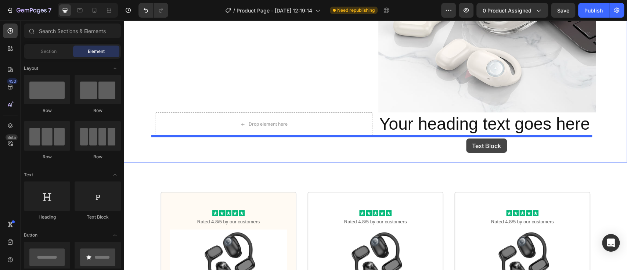
drag, startPoint x: 222, startPoint y: 221, endPoint x: 466, endPoint y: 139, distance: 257.9
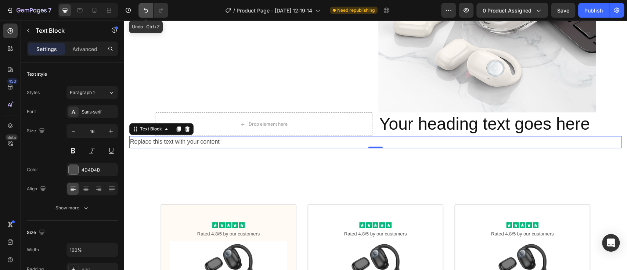
click at [143, 8] on icon "Undo/Redo" at bounding box center [145, 10] width 7 height 7
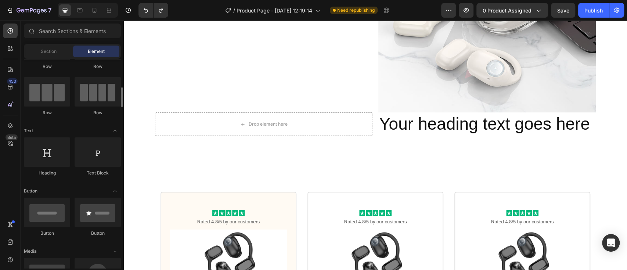
scroll to position [89, 0]
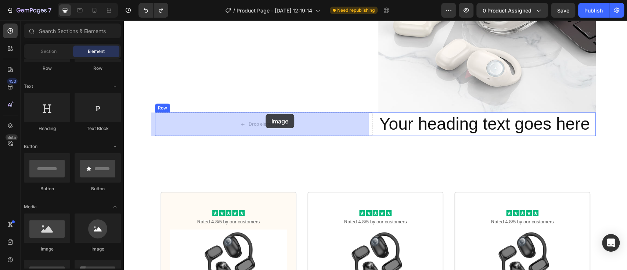
drag, startPoint x: 169, startPoint y: 252, endPoint x: 260, endPoint y: 114, distance: 164.5
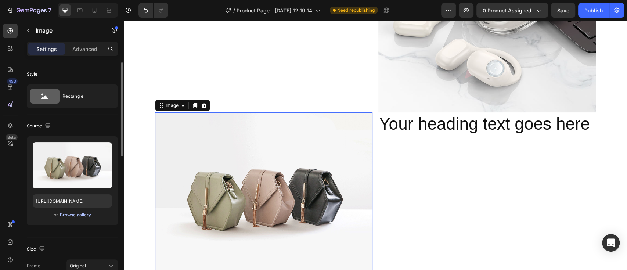
click at [71, 215] on div "Browse gallery" at bounding box center [75, 215] width 31 height 7
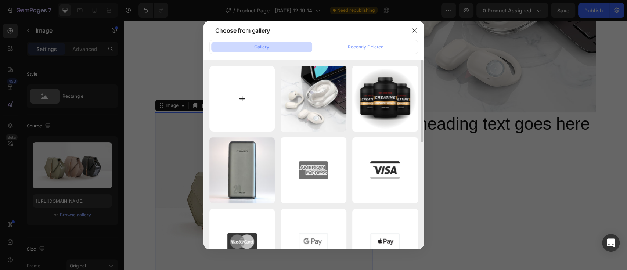
click at [243, 97] on input "file" at bounding box center [242, 99] width 66 height 66
type input "C:\fakepath\hoco-ea3-talent-open-ears-tws-headset-earphones-case.jpg"
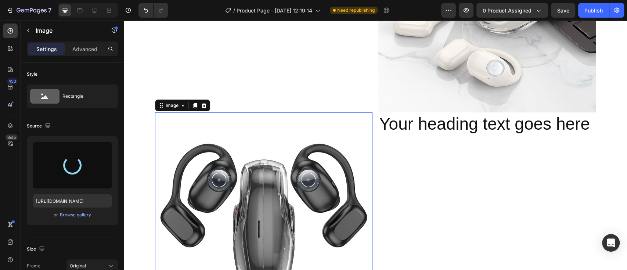
type input "[URL][DOMAIN_NAME]"
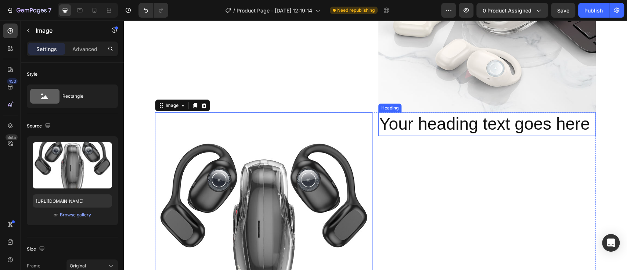
click at [561, 128] on h2 "Your heading text goes here" at bounding box center [487, 124] width 218 height 24
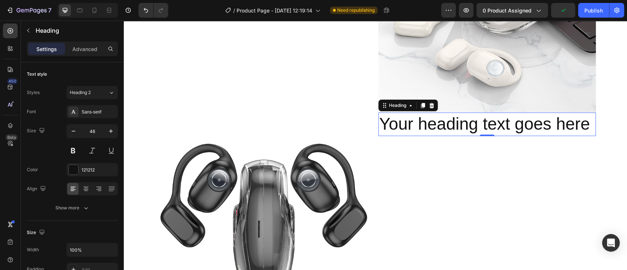
click at [588, 121] on h2 "Your heading text goes here" at bounding box center [487, 124] width 218 height 24
click at [585, 123] on p "Your heading text goes here" at bounding box center [487, 124] width 216 height 22
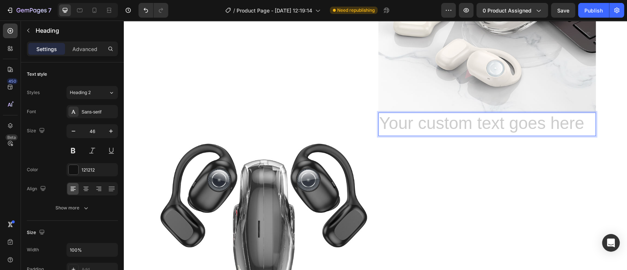
click at [395, 122] on h2 "Rich Text Editor. Editing area: main" at bounding box center [487, 124] width 218 height 24
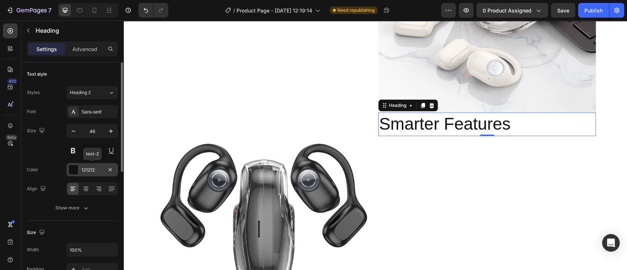
click at [73, 167] on div at bounding box center [74, 170] width 10 height 10
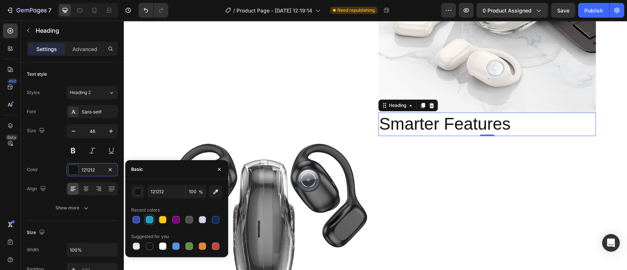
click at [151, 218] on div at bounding box center [149, 219] width 7 height 7
type input "18A1CD"
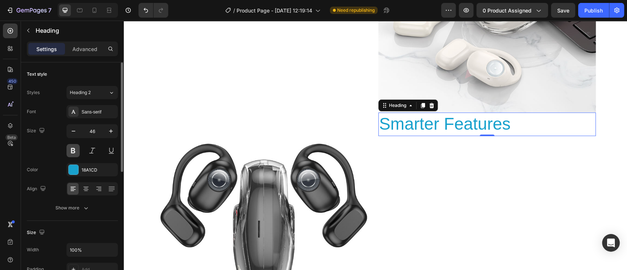
click at [71, 149] on button at bounding box center [73, 150] width 13 height 13
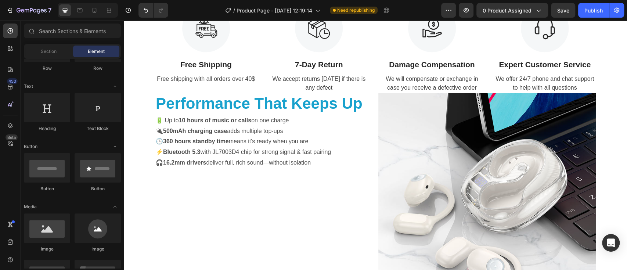
scroll to position [391, 0]
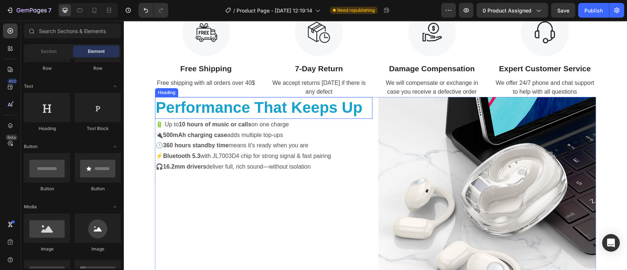
click at [326, 112] on h2 "Performance That Keeps Up" at bounding box center [264, 108] width 218 height 22
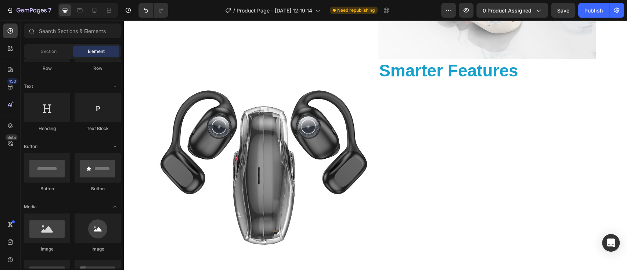
scroll to position [649, 0]
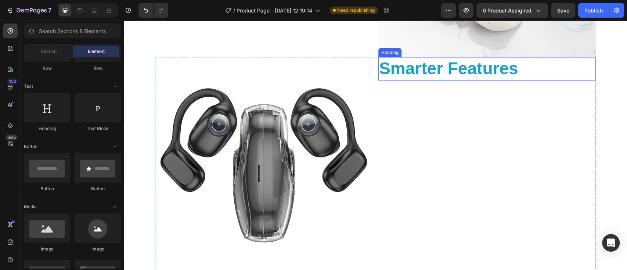
click at [525, 73] on p "Smarter Features" at bounding box center [487, 69] width 216 height 22
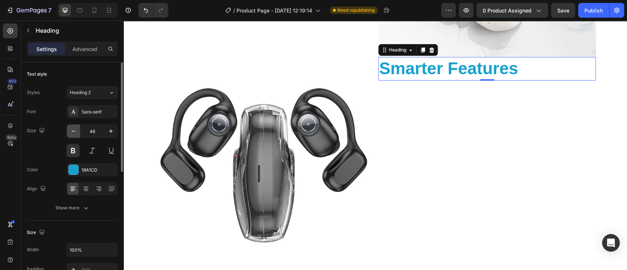
click at [72, 130] on icon "button" at bounding box center [73, 130] width 7 height 7
type input "42"
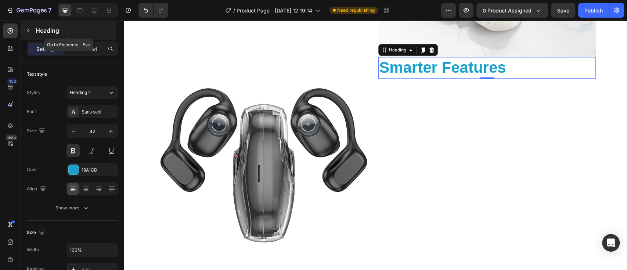
click at [28, 30] on icon "button" at bounding box center [28, 31] width 6 height 6
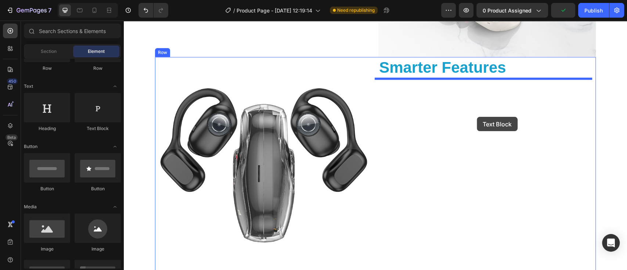
drag, startPoint x: 224, startPoint y: 134, endPoint x: 477, endPoint y: 117, distance: 253.4
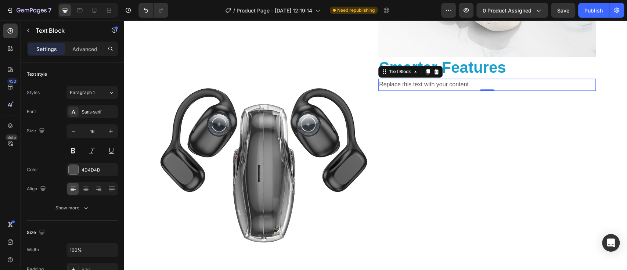
click at [471, 85] on p "Replace this text with your content" at bounding box center [487, 84] width 216 height 11
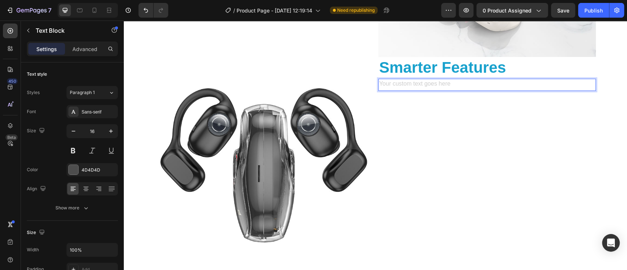
click at [379, 85] on div "Rich Text Editor. Editing area: main" at bounding box center [487, 85] width 218 height 12
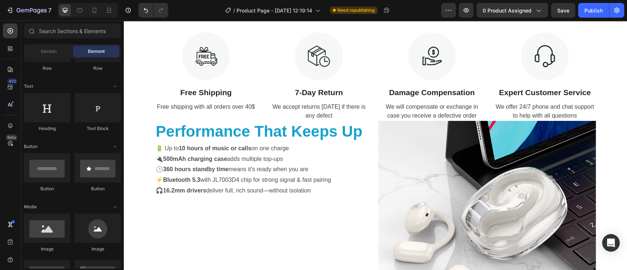
scroll to position [371, 0]
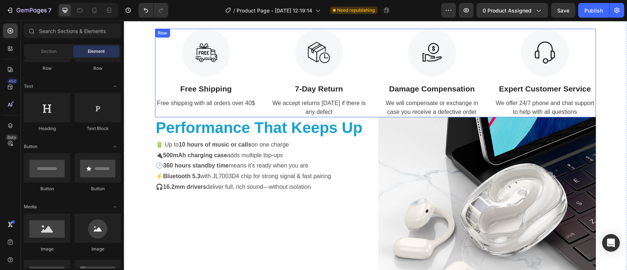
click at [372, 61] on div "Image Free Shipping Text Block Free shipping with all orders over 40$ Text Imag…" at bounding box center [375, 73] width 441 height 89
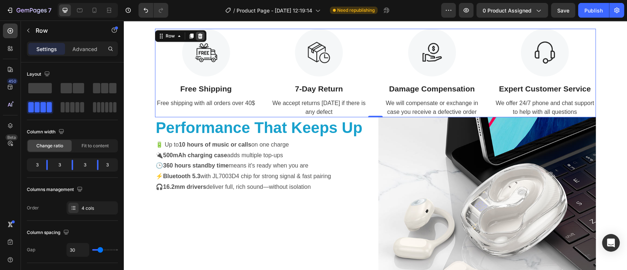
click at [199, 35] on icon at bounding box center [200, 36] width 6 height 6
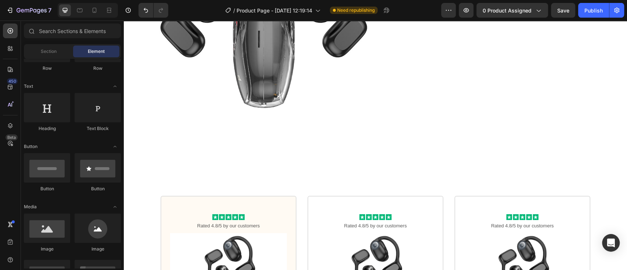
scroll to position [764, 0]
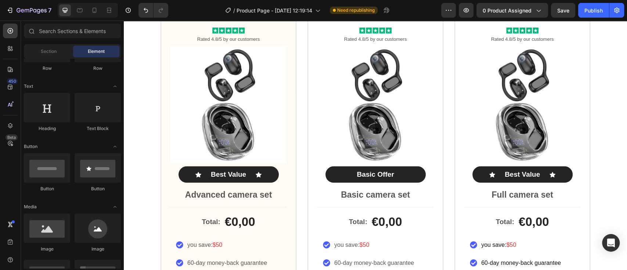
scroll to position [944, 0]
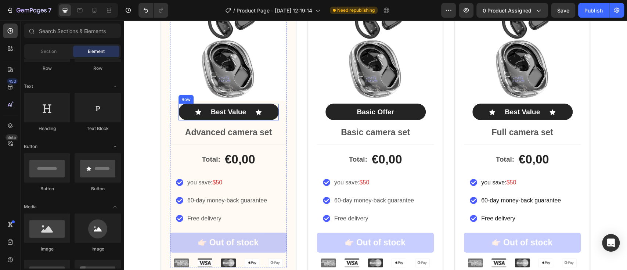
click at [183, 111] on div "Icon Best Value Text Block Icon Row" at bounding box center [229, 112] width 100 height 17
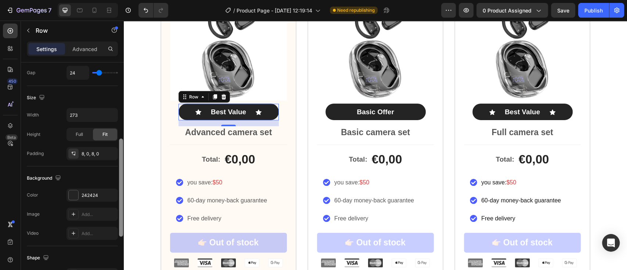
drag, startPoint x: 122, startPoint y: 146, endPoint x: 121, endPoint y: 218, distance: 72.8
click at [121, 218] on div at bounding box center [121, 188] width 4 height 98
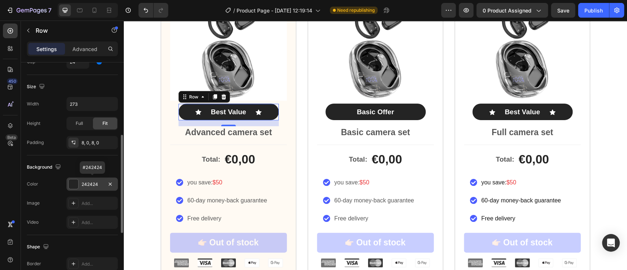
click at [72, 183] on div at bounding box center [74, 184] width 10 height 10
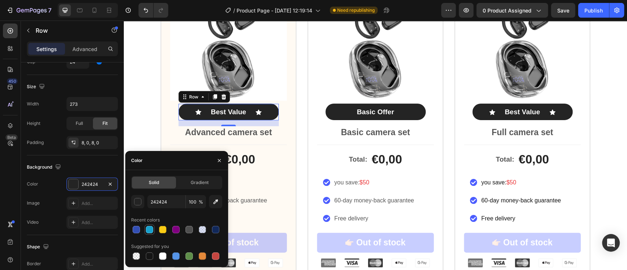
click at [147, 229] on div at bounding box center [149, 229] width 7 height 7
type input "18A1CD"
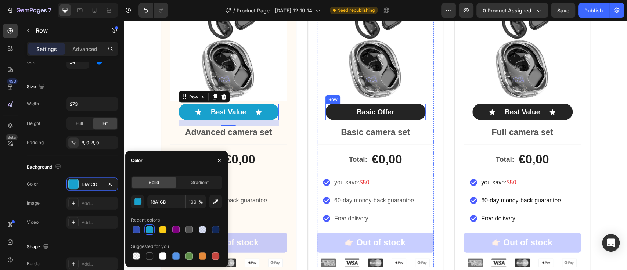
click at [336, 113] on div "Basic Offer Text Block Row" at bounding box center [376, 112] width 100 height 17
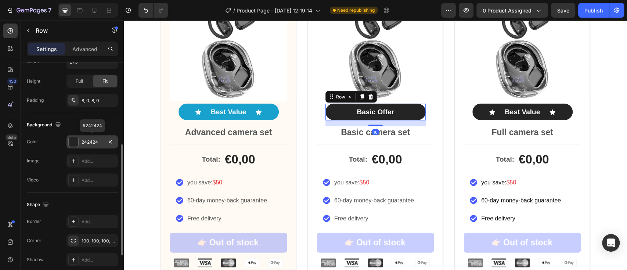
click at [75, 139] on div at bounding box center [74, 142] width 10 height 10
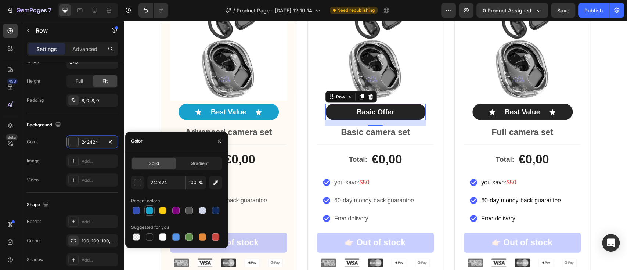
click at [149, 208] on div at bounding box center [149, 210] width 7 height 7
type input "18A1CD"
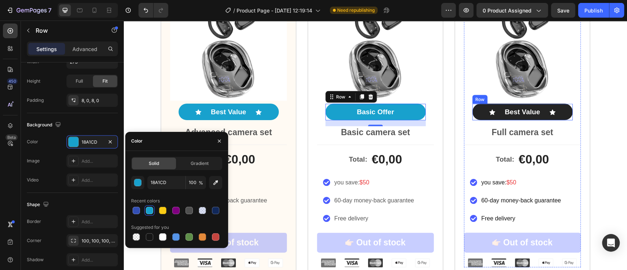
click at [477, 108] on div "Icon Best Value Text Block Icon Row" at bounding box center [523, 112] width 100 height 17
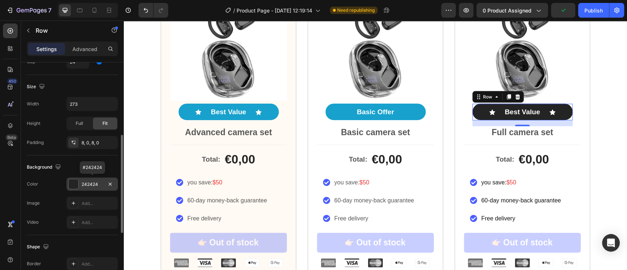
click at [72, 184] on div at bounding box center [74, 184] width 10 height 10
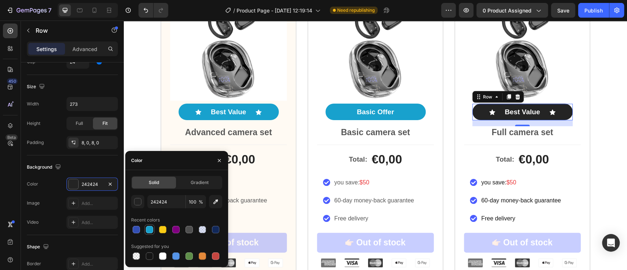
click at [152, 228] on div at bounding box center [149, 229] width 7 height 7
type input "18A1CD"
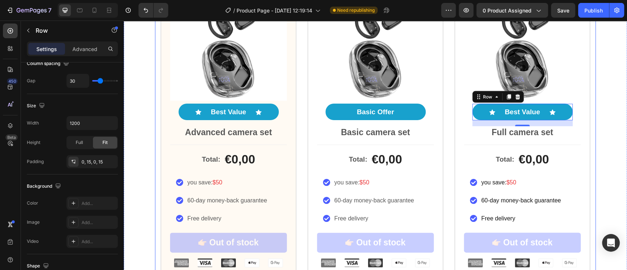
drag, startPoint x: 588, startPoint y: 139, endPoint x: 624, endPoint y: 214, distance: 82.8
click at [601, 151] on div "Icon Icon Icon Icon Icon Icon List Rated 4.8/5 by our customers Text Block Prod…" at bounding box center [375, 116] width 503 height 339
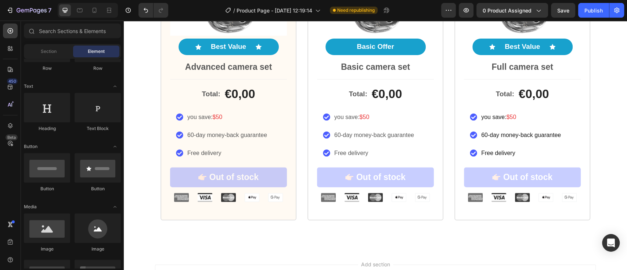
scroll to position [1012, 0]
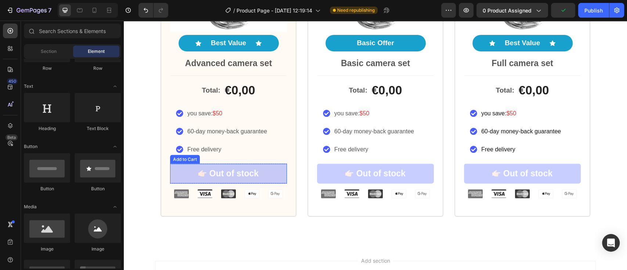
click at [266, 174] on button "Out of stock" at bounding box center [228, 174] width 117 height 20
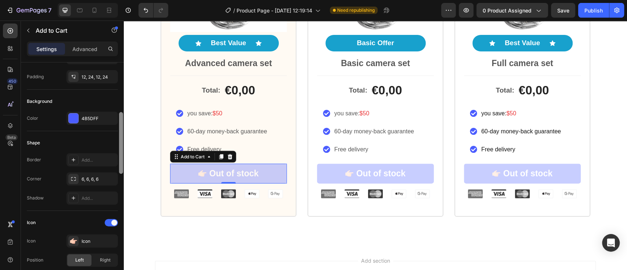
scroll to position [162, 0]
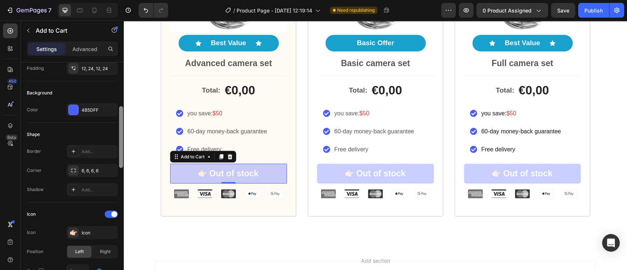
drag, startPoint x: 121, startPoint y: 113, endPoint x: 122, endPoint y: 157, distance: 43.7
click at [122, 157] on div at bounding box center [121, 137] width 4 height 62
click at [72, 107] on div at bounding box center [74, 110] width 10 height 10
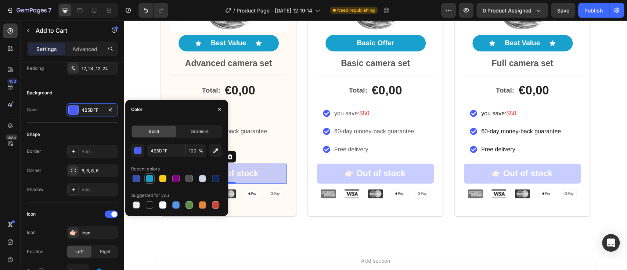
click at [148, 177] on div at bounding box center [149, 178] width 7 height 7
type input "18A1CD"
click at [337, 169] on button "Out of stock" at bounding box center [375, 174] width 117 height 20
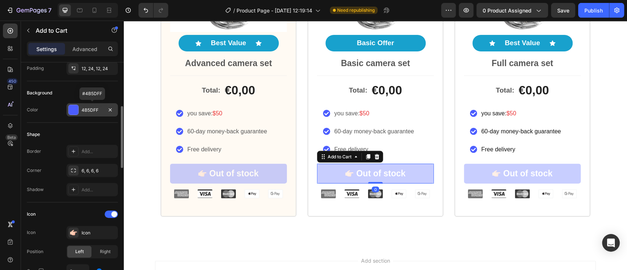
click at [73, 108] on div at bounding box center [74, 110] width 10 height 10
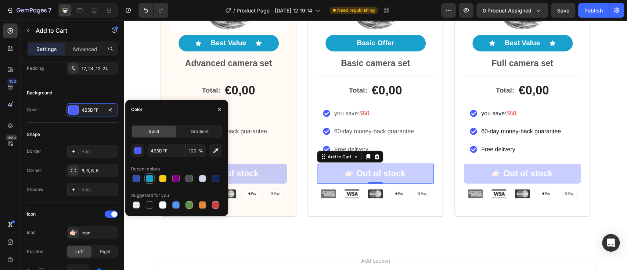
click at [152, 180] on div at bounding box center [149, 178] width 7 height 7
type input "18A1CD"
click at [470, 174] on button "Out of stock" at bounding box center [522, 174] width 117 height 20
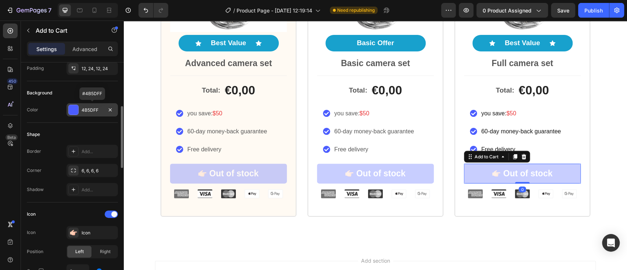
click at [73, 105] on div at bounding box center [74, 110] width 10 height 10
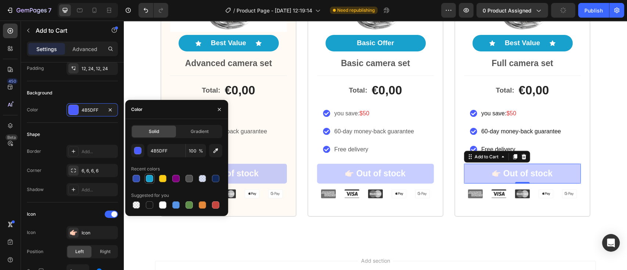
click at [153, 177] on div at bounding box center [149, 178] width 7 height 7
type input "18A1CD"
click at [607, 135] on div "Icon Icon Icon Icon Icon Icon List Rated 4.8/5 by our customers Text Block Prod…" at bounding box center [375, 47] width 503 height 339
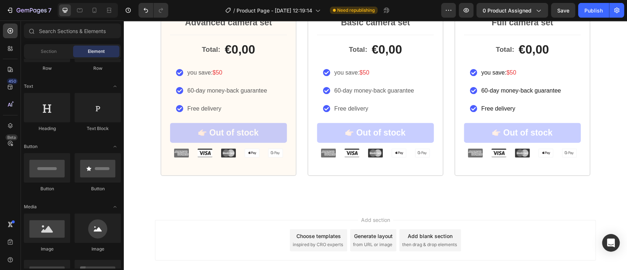
scroll to position [1093, 0]
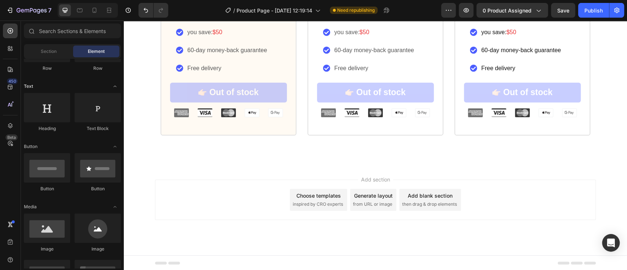
click at [71, 203] on div "Text" at bounding box center [72, 206] width 97 height 7
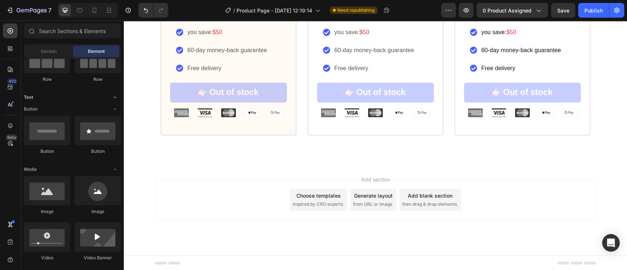
scroll to position [0, 0]
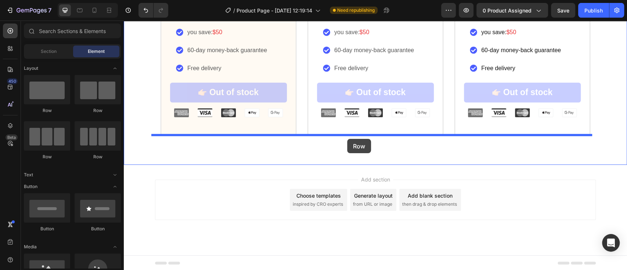
drag, startPoint x: 236, startPoint y: 123, endPoint x: 347, endPoint y: 140, distance: 112.6
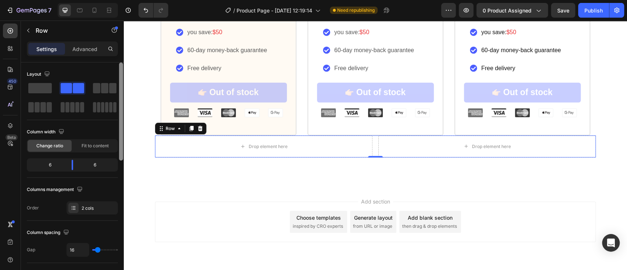
drag, startPoint x: 119, startPoint y: 119, endPoint x: 123, endPoint y: 87, distance: 32.2
click at [123, 87] on div at bounding box center [121, 176] width 6 height 229
click at [29, 31] on icon "button" at bounding box center [28, 31] width 6 height 6
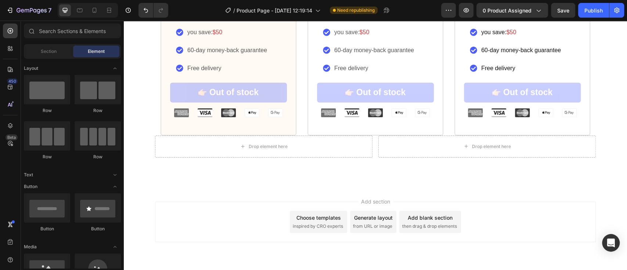
click at [76, 112] on div "Row" at bounding box center [98, 110] width 46 height 7
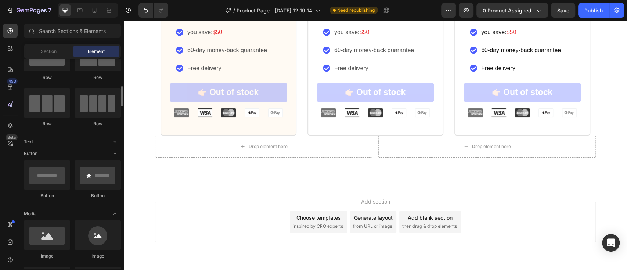
scroll to position [55, 0]
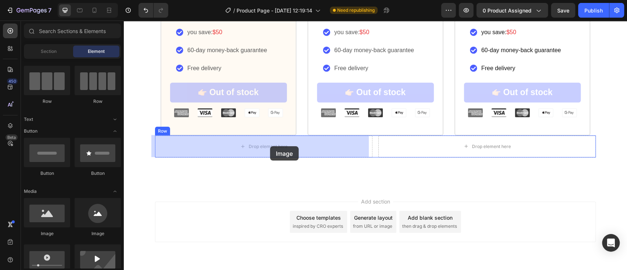
drag, startPoint x: 177, startPoint y: 164, endPoint x: 270, endPoint y: 146, distance: 95.0
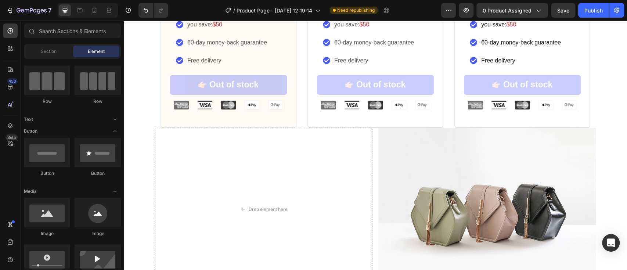
scroll to position [1156, 0]
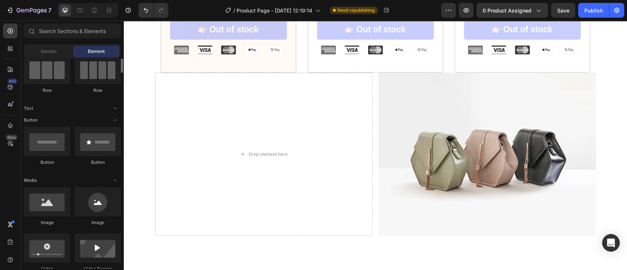
scroll to position [0, 0]
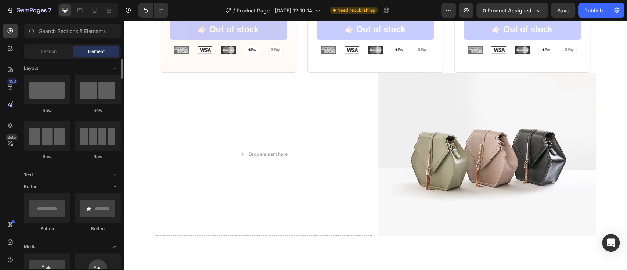
click at [114, 175] on icon "Toggle open" at bounding box center [115, 175] width 6 height 6
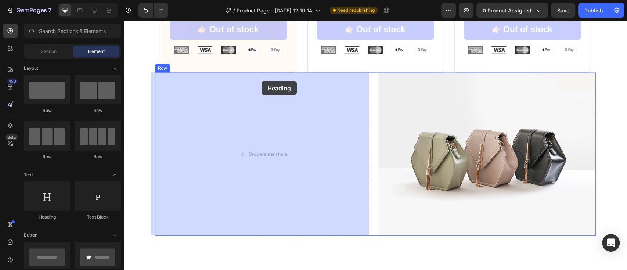
drag, startPoint x: 177, startPoint y: 121, endPoint x: 262, endPoint y: 81, distance: 93.3
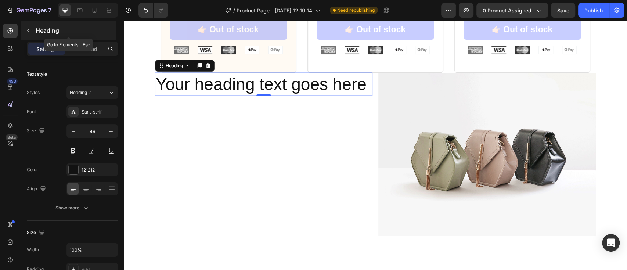
click at [27, 30] on icon "button" at bounding box center [28, 31] width 6 height 6
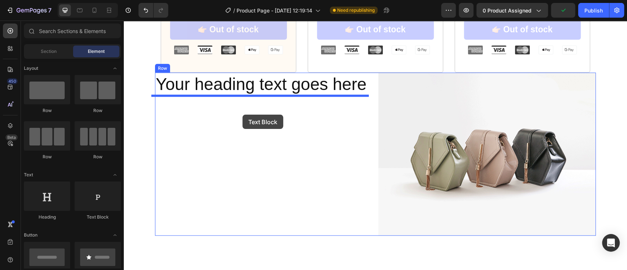
drag, startPoint x: 222, startPoint y: 226, endPoint x: 243, endPoint y: 115, distance: 112.9
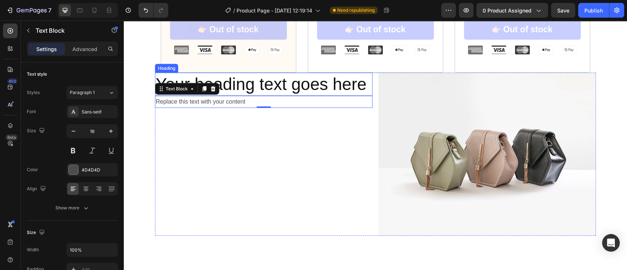
click at [362, 80] on h2 "Your heading text goes here" at bounding box center [264, 85] width 218 height 24
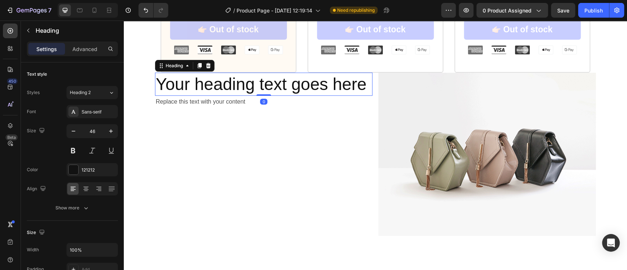
click at [363, 86] on h2 "Your heading text goes here" at bounding box center [264, 85] width 218 height 24
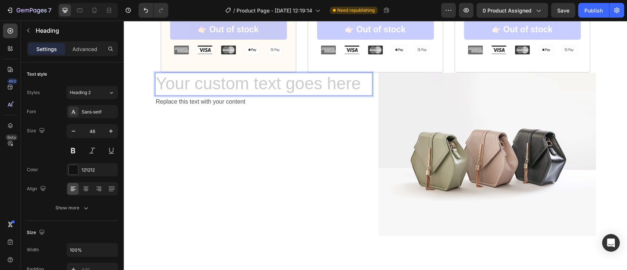
click at [164, 85] on h2 "Rich Text Editor. Editing area: main" at bounding box center [264, 85] width 218 height 24
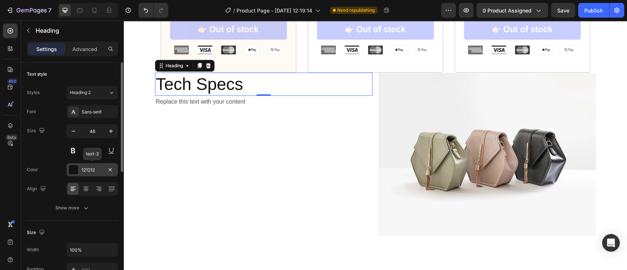
click at [75, 170] on div at bounding box center [74, 170] width 10 height 10
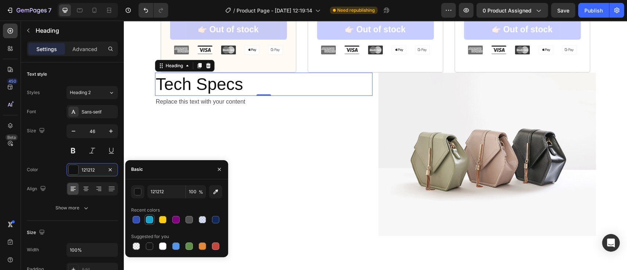
click at [147, 220] on div at bounding box center [149, 219] width 7 height 7
type input "18A1CD"
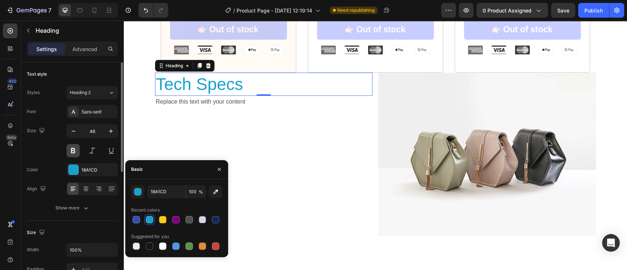
click at [71, 150] on button at bounding box center [73, 150] width 13 height 13
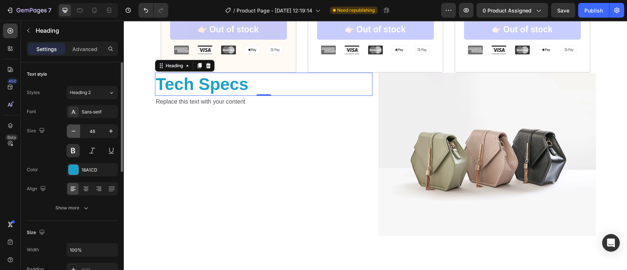
click at [73, 131] on icon "button" at bounding box center [73, 130] width 7 height 7
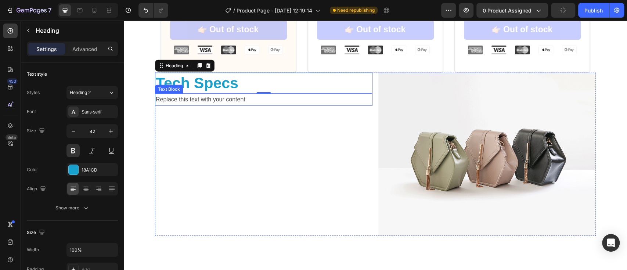
type input "41"
click at [244, 100] on div "Replace this text with your content" at bounding box center [264, 100] width 218 height 12
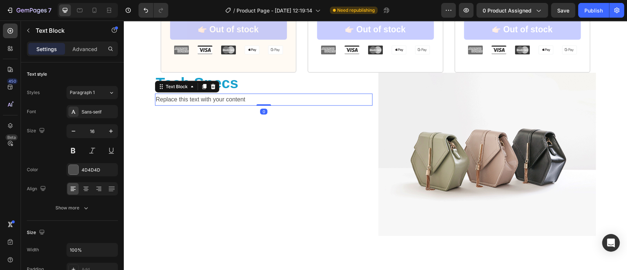
click at [244, 100] on div "Replace this text with your content" at bounding box center [264, 100] width 218 height 12
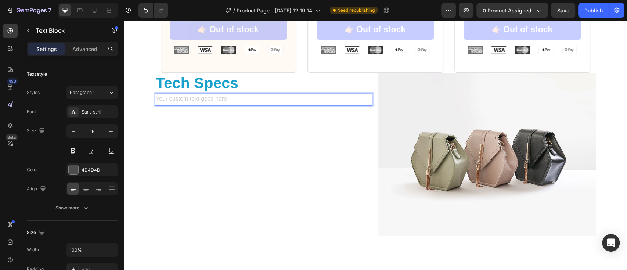
click at [244, 100] on div "Rich Text Editor. Editing area: main" at bounding box center [264, 100] width 218 height 12
click at [162, 98] on div "Rich Text Editor. Editing area: main" at bounding box center [264, 100] width 218 height 12
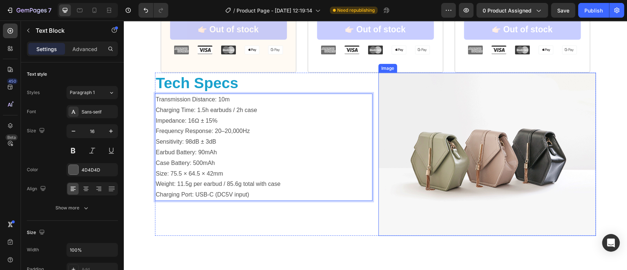
click at [500, 146] on img at bounding box center [487, 154] width 218 height 163
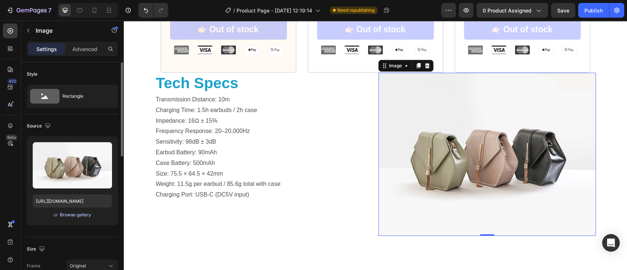
click at [72, 215] on div "Browse gallery" at bounding box center [75, 215] width 31 height 7
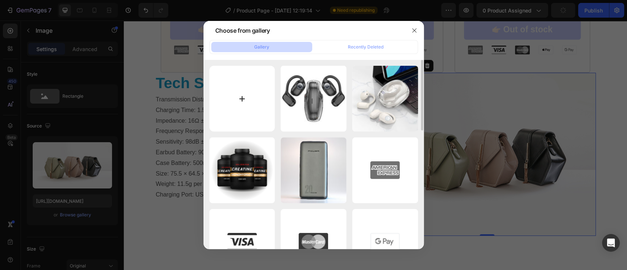
click at [242, 97] on input "file" at bounding box center [242, 99] width 66 height 66
type input "C:\fakepath\hoco-ea3-talent-open-ears-tws-headset-colors.jpg"
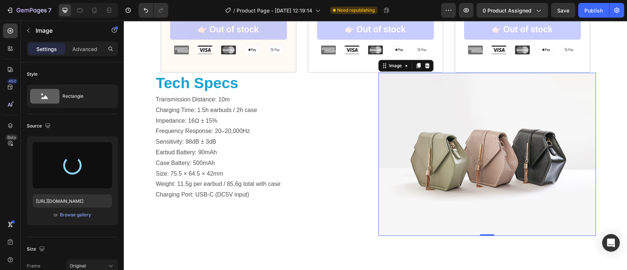
type input "[URL][DOMAIN_NAME]"
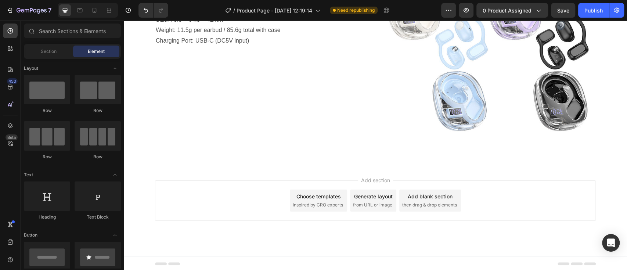
scroll to position [1311, 0]
click at [373, 162] on icon at bounding box center [376, 165] width 6 height 6
click at [48, 52] on span "Section" at bounding box center [49, 51] width 16 height 7
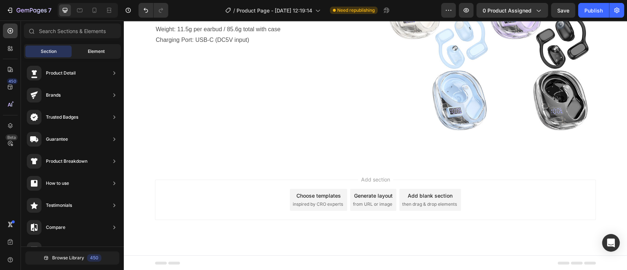
click at [97, 52] on span "Element" at bounding box center [96, 51] width 17 height 7
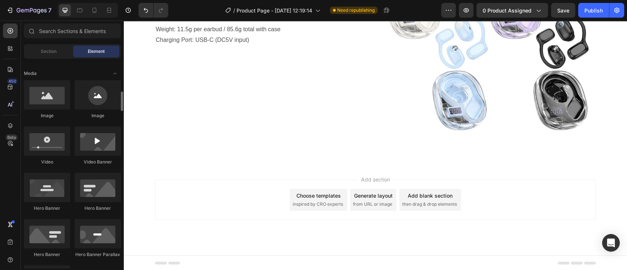
scroll to position [233, 0]
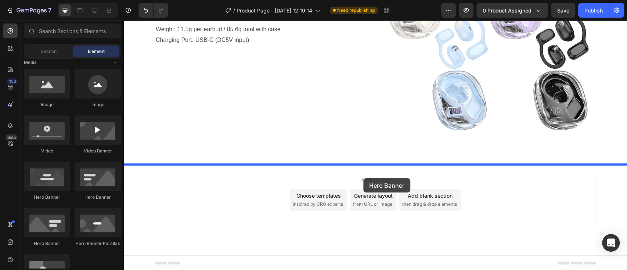
drag, startPoint x: 170, startPoint y: 205, endPoint x: 487, endPoint y: 199, distance: 317.5
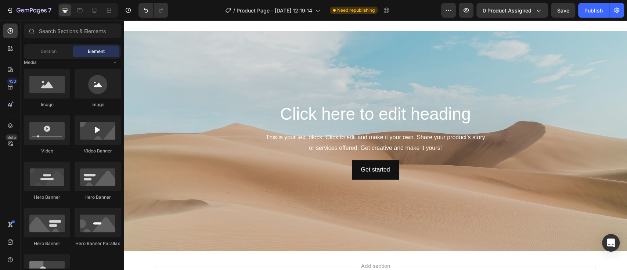
scroll to position [1458, 0]
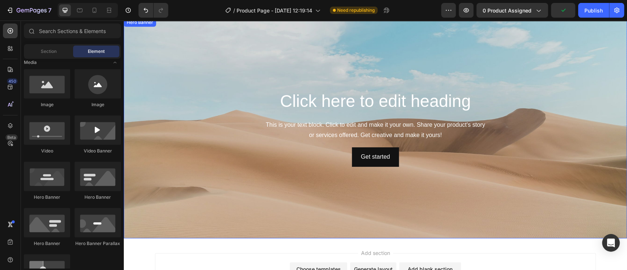
click at [478, 50] on div "Background Image" at bounding box center [375, 128] width 503 height 220
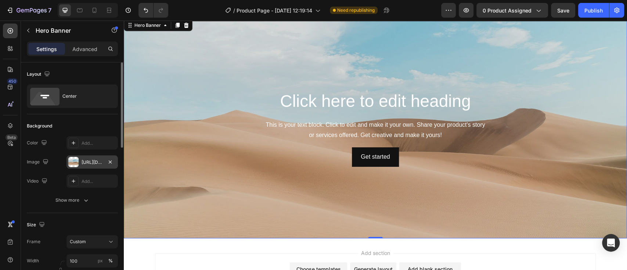
click at [71, 162] on div at bounding box center [73, 162] width 10 height 10
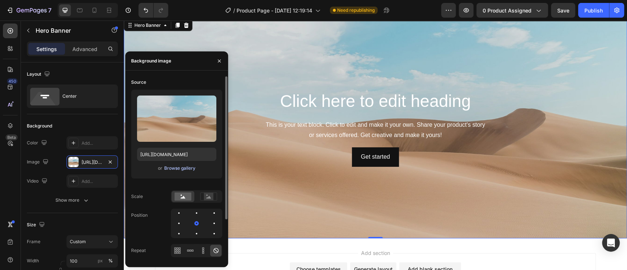
click at [186, 168] on div "Browse gallery" at bounding box center [179, 168] width 31 height 7
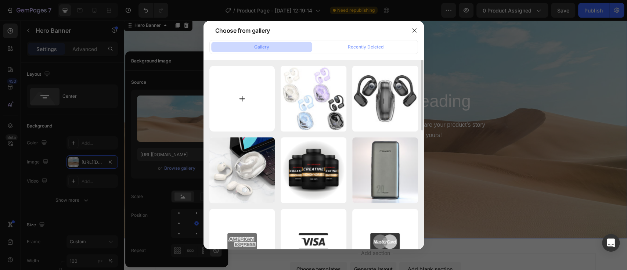
click at [243, 98] on input "file" at bounding box center [242, 99] width 66 height 66
type input "C:\fakepath\hoco-ea3-talent-open-ears-tws-headset-man.jpg"
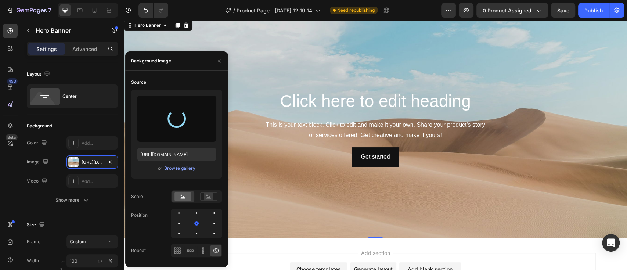
type input "[URL][DOMAIN_NAME]"
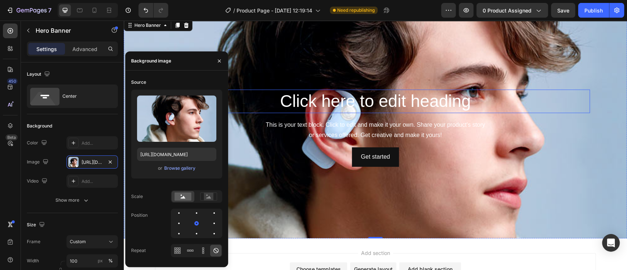
click at [474, 105] on h2 "Click here to edit heading" at bounding box center [375, 102] width 429 height 24
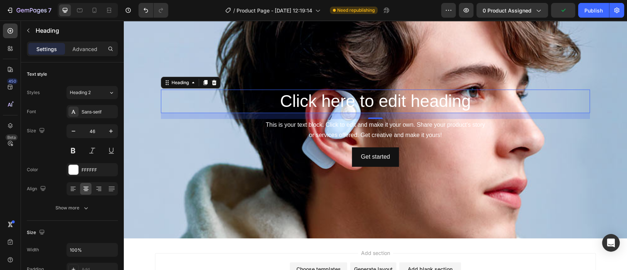
click at [469, 103] on h2 "Click here to edit heading" at bounding box center [375, 102] width 429 height 24
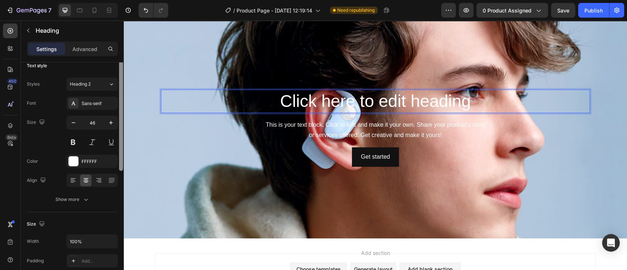
scroll to position [0, 0]
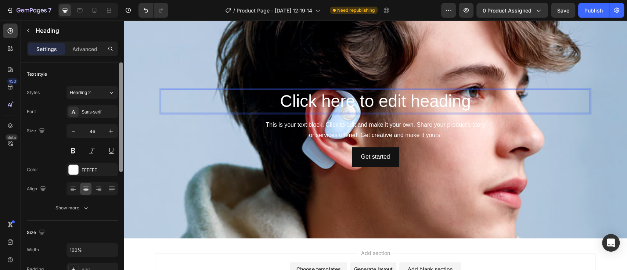
click at [120, 163] on div at bounding box center [121, 116] width 4 height 109
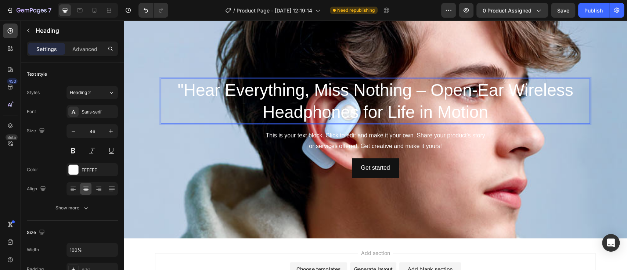
click at [179, 86] on p ""Hear Everything, Miss Nothing – Open-Ear Wireless Headphones for Life in Motion" at bounding box center [376, 101] width 428 height 44
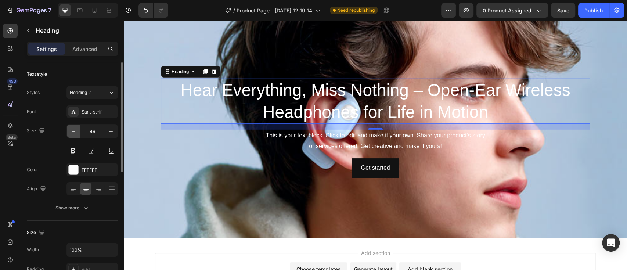
click at [74, 131] on icon "button" at bounding box center [74, 131] width 4 height 1
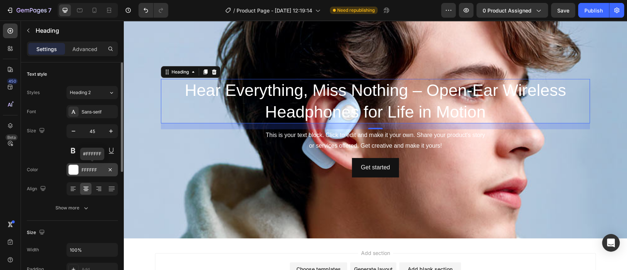
click at [71, 173] on div at bounding box center [74, 170] width 10 height 10
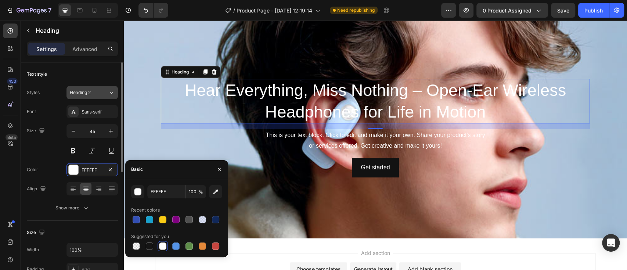
click at [111, 93] on icon at bounding box center [111, 92] width 6 height 7
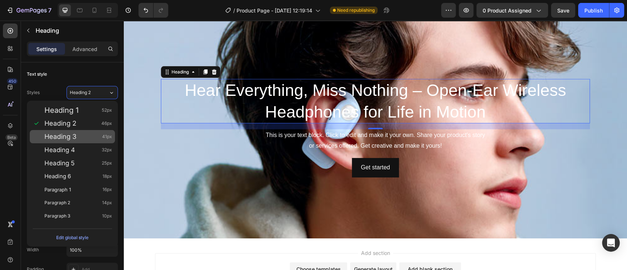
click at [67, 137] on span "Heading 3" at bounding box center [60, 136] width 32 height 7
type input "41"
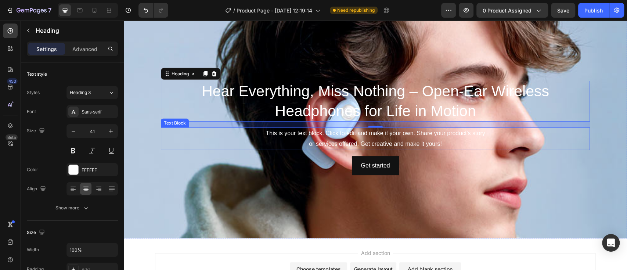
click at [450, 143] on div "This is your text block. Click to edit and make it your own. Share your product…" at bounding box center [375, 138] width 429 height 23
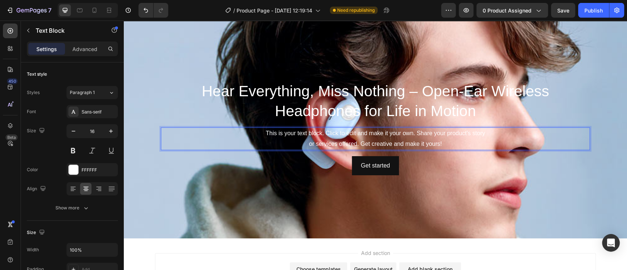
click at [446, 140] on div "This is your text block. Click to edit and make it your own. Share your product…" at bounding box center [375, 138] width 429 height 23
click at [442, 145] on p "This is your text block. Click to edit and make it your own. Share your product…" at bounding box center [376, 138] width 428 height 21
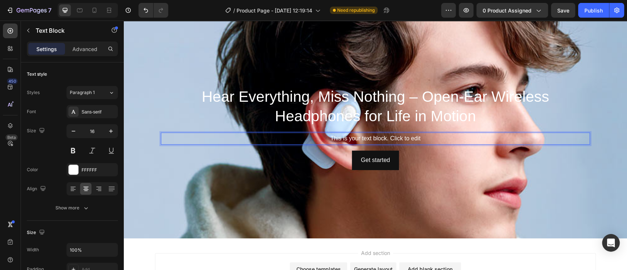
click at [421, 140] on p "This is your text block. Click to edit" at bounding box center [376, 138] width 428 height 11
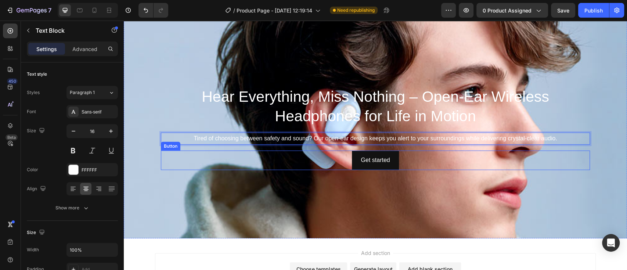
click at [409, 159] on div "Get started Button" at bounding box center [375, 160] width 429 height 19
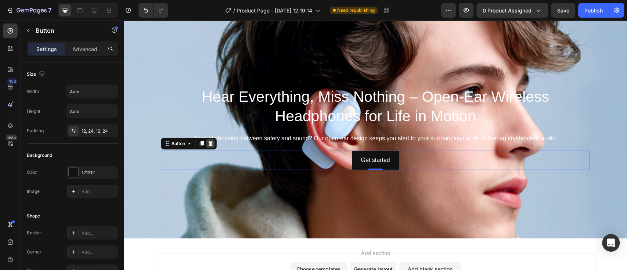
click at [208, 143] on icon at bounding box center [210, 143] width 5 height 5
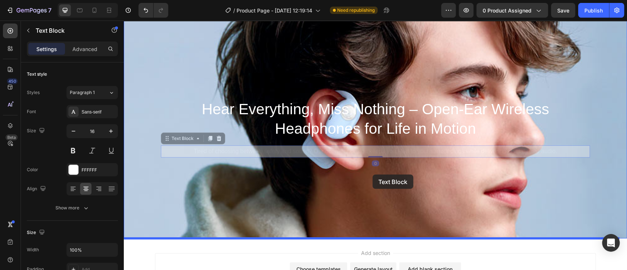
drag, startPoint x: 378, startPoint y: 150, endPoint x: 373, endPoint y: 175, distance: 25.1
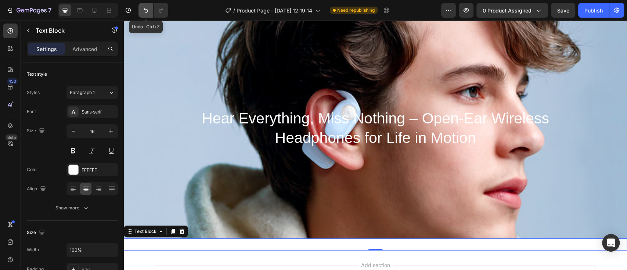
click at [146, 10] on icon "Undo/Redo" at bounding box center [145, 10] width 7 height 7
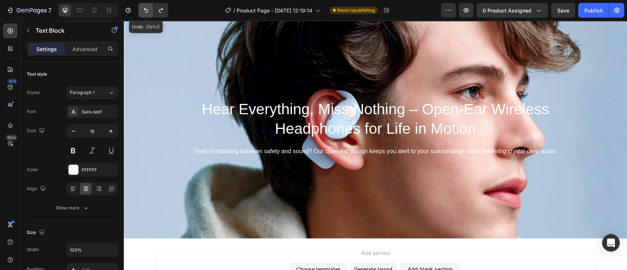
click at [146, 10] on icon "Undo/Redo" at bounding box center [145, 10] width 7 height 7
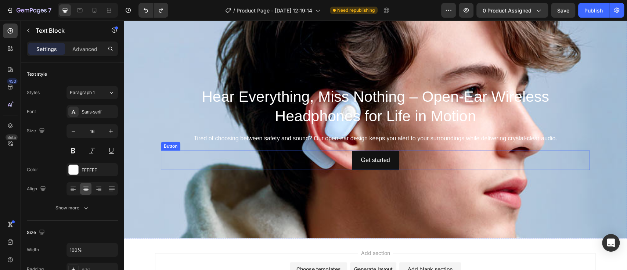
click at [397, 161] on div "Get started Button" at bounding box center [375, 160] width 429 height 19
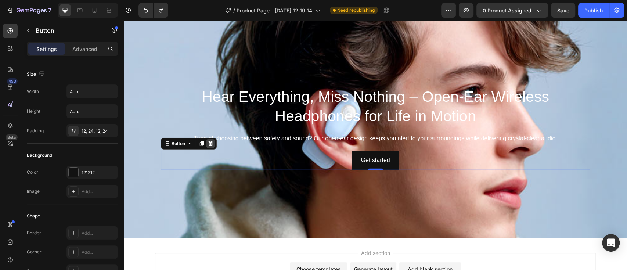
click at [210, 143] on div at bounding box center [210, 143] width 9 height 9
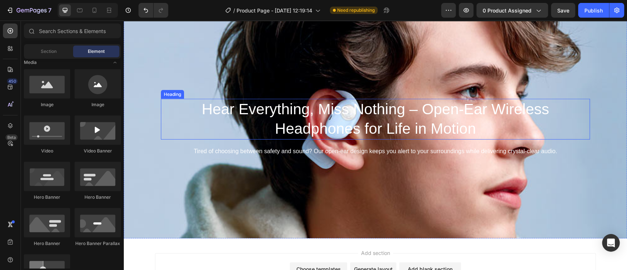
click at [405, 119] on p "Hear Everything, Miss Nothing – Open-Ear Wireless Headphones for Life in Motion" at bounding box center [376, 119] width 428 height 39
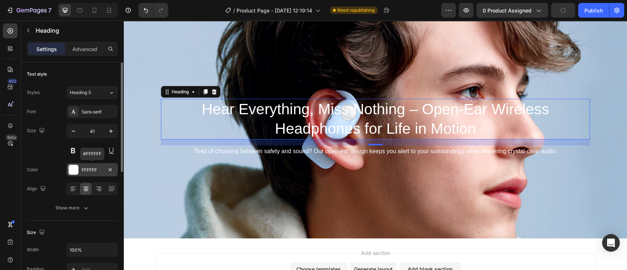
click at [71, 165] on div at bounding box center [74, 170] width 10 height 10
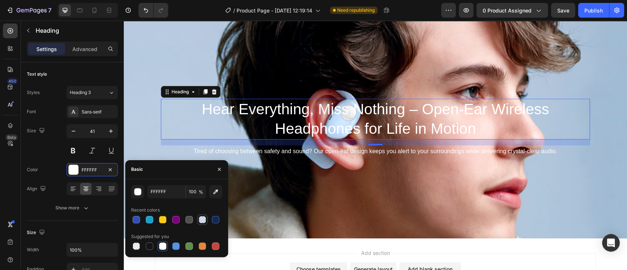
click at [201, 220] on div at bounding box center [202, 219] width 7 height 7
type input "92A5E9"
type input "29"
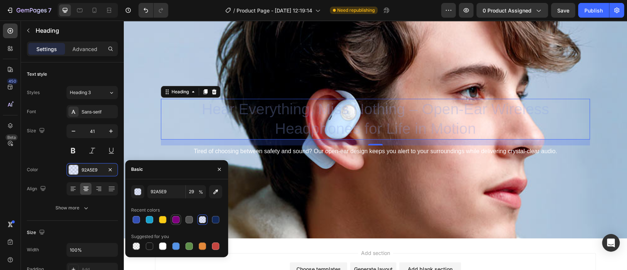
click at [176, 220] on div at bounding box center [175, 219] width 7 height 7
type input "800080"
type input "100"
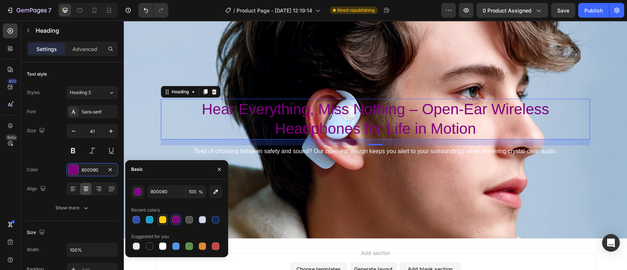
click at [164, 218] on div at bounding box center [162, 219] width 7 height 7
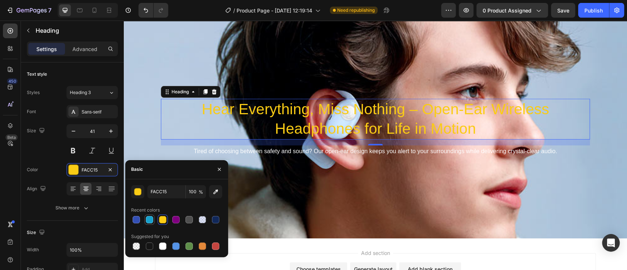
click at [154, 218] on div at bounding box center [149, 219] width 9 height 9
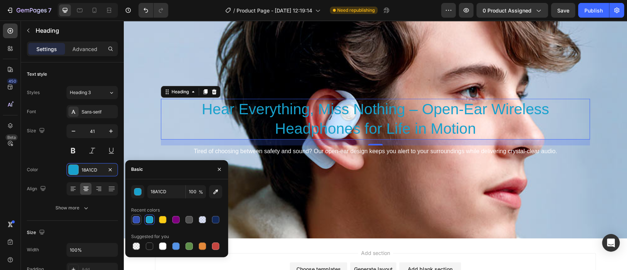
click at [134, 218] on div at bounding box center [136, 219] width 7 height 7
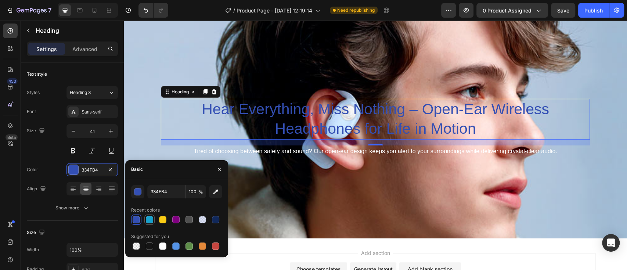
click at [145, 222] on div at bounding box center [149, 219] width 9 height 9
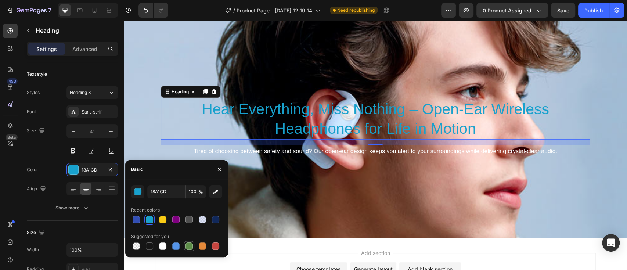
click at [185, 245] on div at bounding box center [189, 246] width 9 height 9
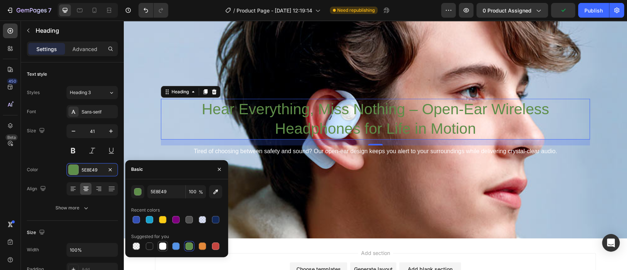
click at [164, 245] on div at bounding box center [162, 246] width 7 height 7
type input "FFFFFF"
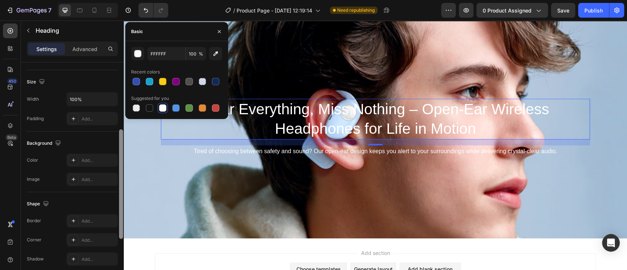
scroll to position [153, 0]
drag, startPoint x: 121, startPoint y: 125, endPoint x: 122, endPoint y: 198, distance: 73.5
click at [122, 198] on div at bounding box center [121, 181] width 4 height 109
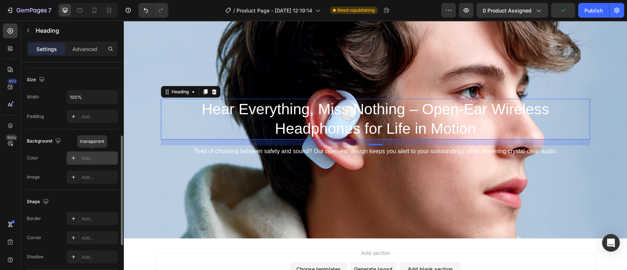
click at [75, 156] on icon at bounding box center [74, 158] width 6 height 6
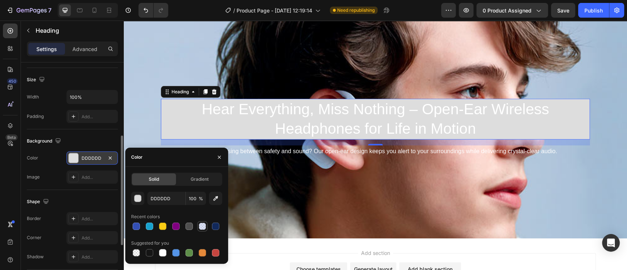
click at [202, 227] on div at bounding box center [202, 226] width 7 height 7
type input "92A5E9"
type input "29"
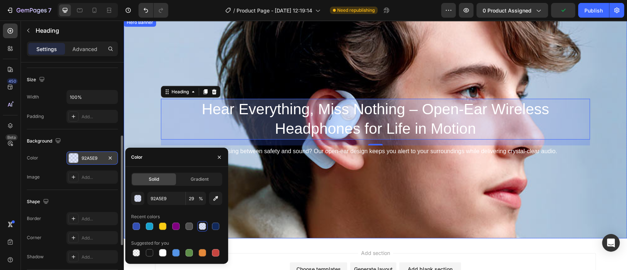
click at [414, 191] on div "Background Image" at bounding box center [375, 128] width 503 height 220
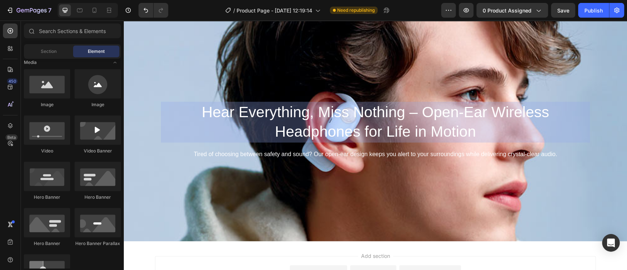
scroll to position [1457, 0]
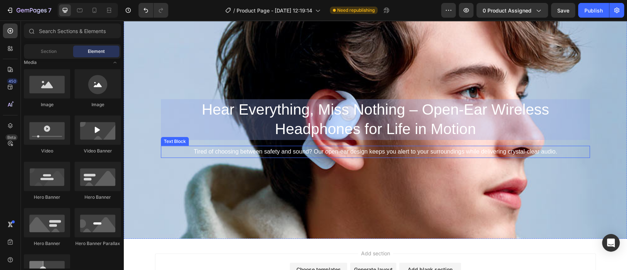
click at [364, 152] on p "Tired of choosing between safety and sound? Our open-ear design keeps you alert…" at bounding box center [376, 152] width 428 height 11
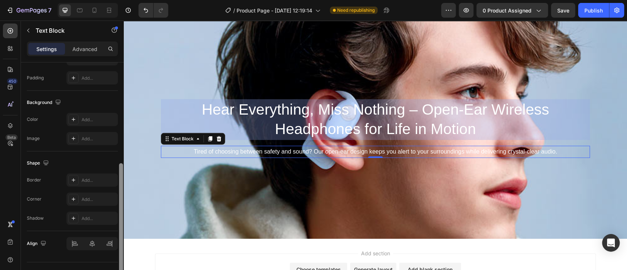
scroll to position [191, 0]
drag, startPoint x: 120, startPoint y: 85, endPoint x: 119, endPoint y: 186, distance: 100.7
click at [119, 186] on div at bounding box center [121, 223] width 4 height 120
click at [73, 118] on icon at bounding box center [74, 120] width 6 height 6
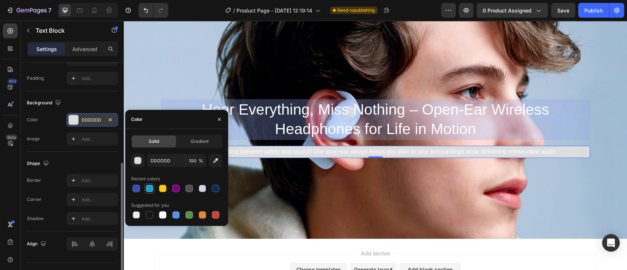
click at [150, 191] on div at bounding box center [149, 188] width 7 height 7
type input "18A1CD"
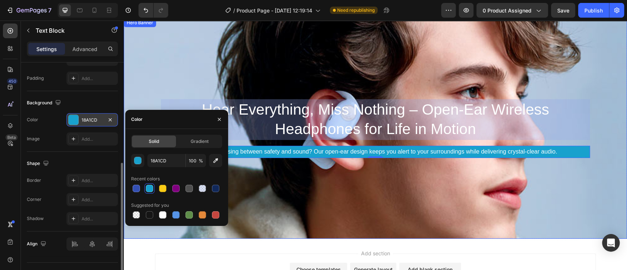
click at [196, 71] on div "Background Image" at bounding box center [375, 128] width 503 height 220
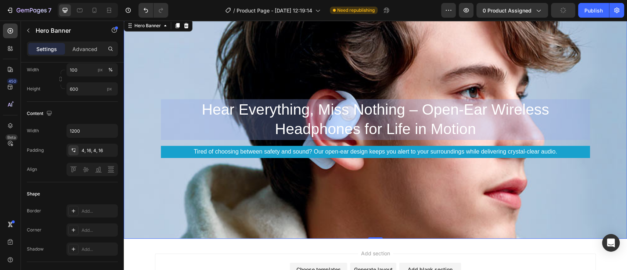
scroll to position [0, 0]
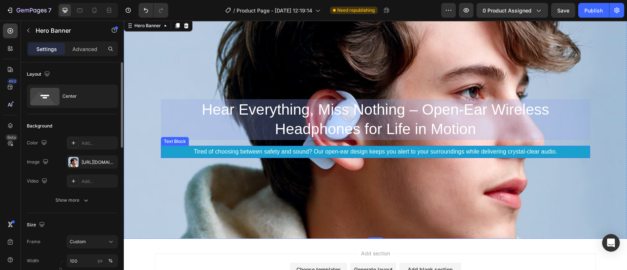
click at [308, 150] on p "Tired of choosing between safety and sound? Our open-ear design keeps you alert…" at bounding box center [376, 152] width 428 height 11
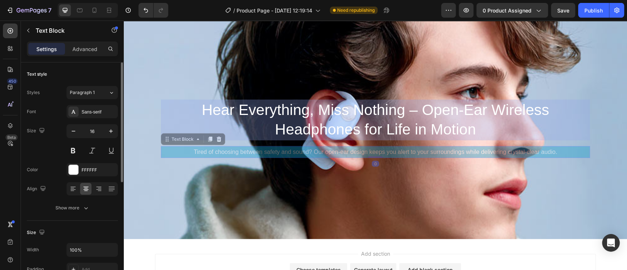
click at [309, 149] on div "Hear Everything, Miss Nothing – Open-Ear Wireless Headphones for Life in Motion…" at bounding box center [375, 129] width 429 height 58
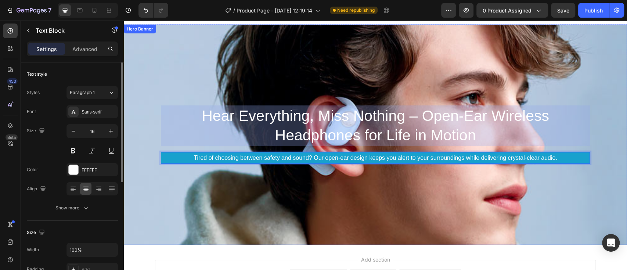
drag, startPoint x: 165, startPoint y: 156, endPoint x: 165, endPoint y: 164, distance: 8.1
click at [262, 207] on div "Background Image" at bounding box center [375, 135] width 503 height 220
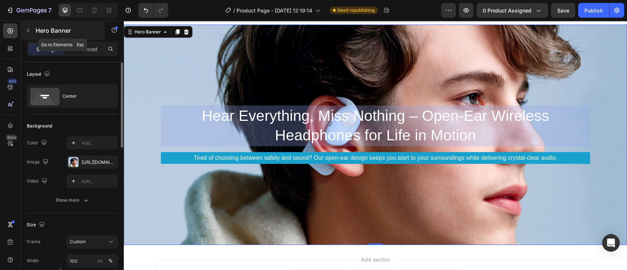
click at [26, 29] on icon "button" at bounding box center [28, 31] width 6 height 6
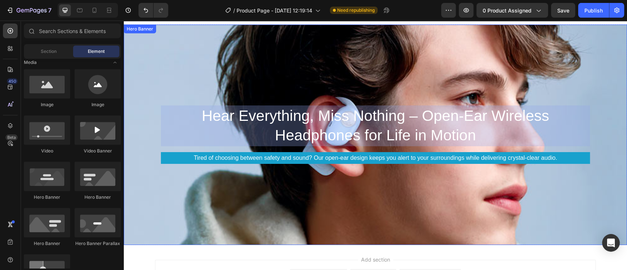
click at [609, 170] on div "Background Image" at bounding box center [375, 135] width 503 height 220
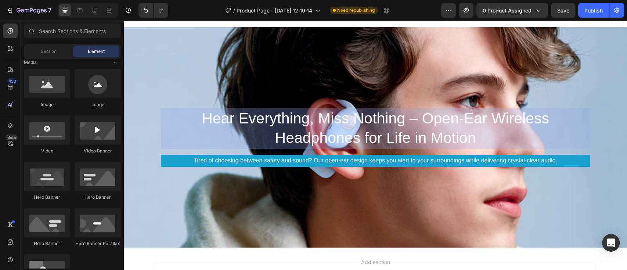
scroll to position [1466, 0]
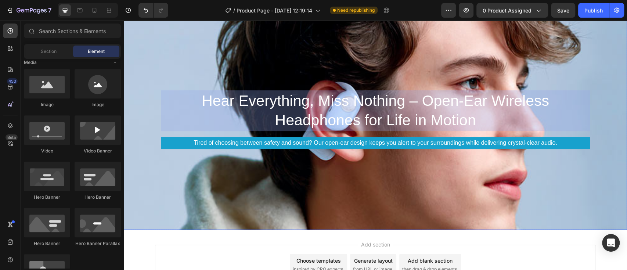
click at [144, 226] on div "Background Image" at bounding box center [375, 120] width 503 height 220
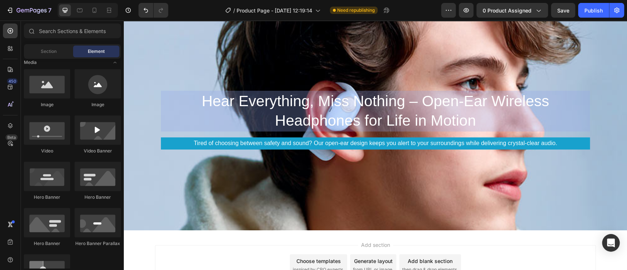
scroll to position [1531, 0]
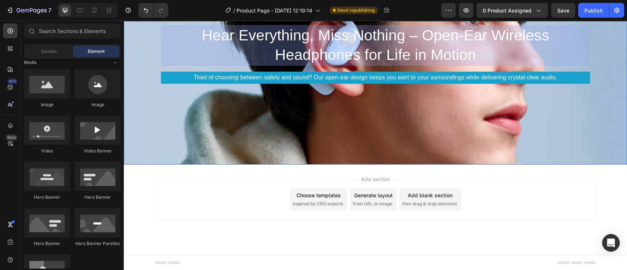
click at [142, 152] on div "Background Image" at bounding box center [375, 54] width 503 height 220
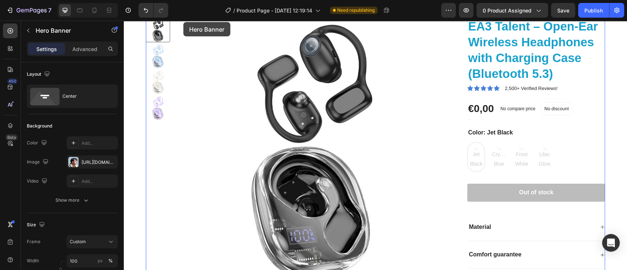
scroll to position [0, 0]
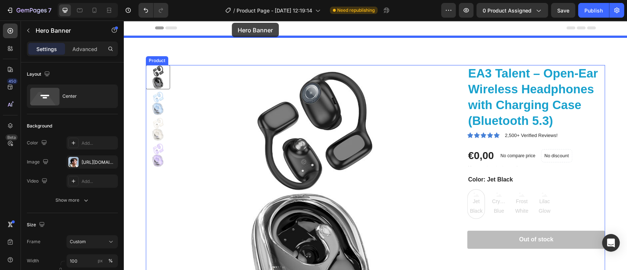
drag, startPoint x: 142, startPoint y: 152, endPoint x: 232, endPoint y: 23, distance: 157.1
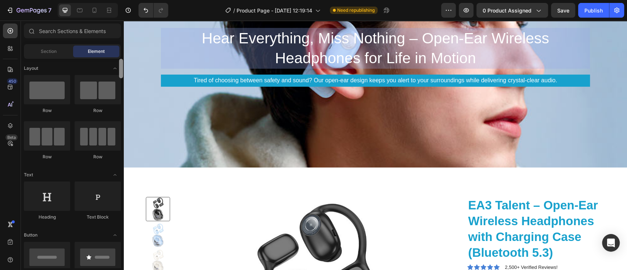
drag, startPoint x: 121, startPoint y: 72, endPoint x: 120, endPoint y: 54, distance: 18.0
click at [120, 54] on div "Sections(18) Elements(84) Section Element Hero Section Product Detail Brands Tr…" at bounding box center [72, 146] width 103 height 245
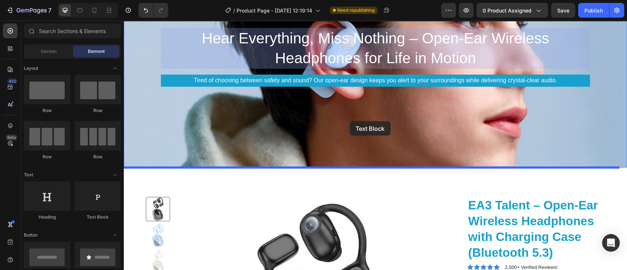
drag, startPoint x: 225, startPoint y: 231, endPoint x: 350, endPoint y: 121, distance: 166.1
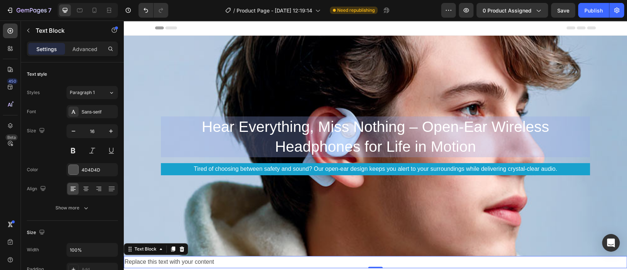
scroll to position [89, 0]
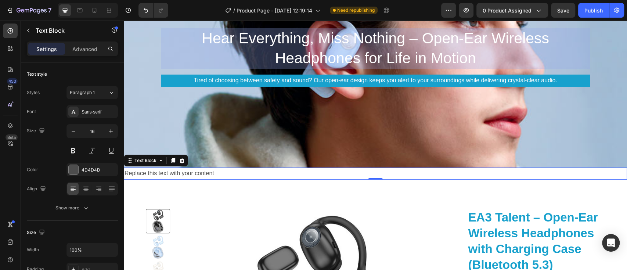
click at [319, 175] on div "Replace this text with your content" at bounding box center [375, 174] width 503 height 12
click at [300, 173] on div "Rich Text Editor. Editing area: main" at bounding box center [375, 174] width 503 height 12
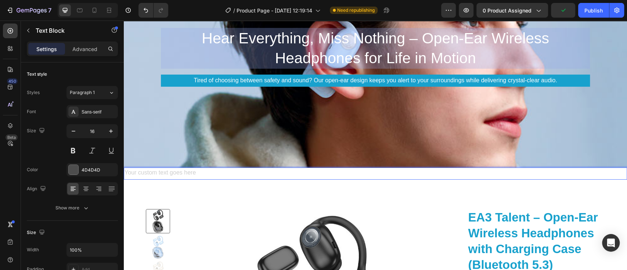
click at [268, 170] on div "Rich Text Editor. Editing area: main" at bounding box center [375, 174] width 503 height 12
click at [280, 166] on div "Background Image" at bounding box center [375, 57] width 503 height 220
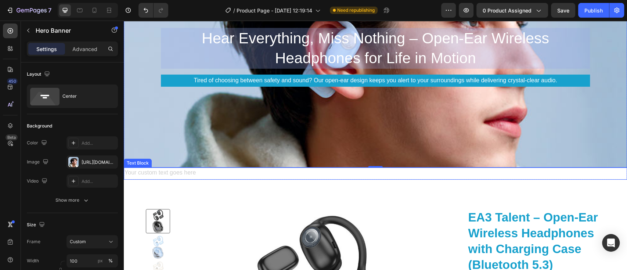
click at [315, 173] on div "Rich Text Editor. Editing area: main" at bounding box center [375, 174] width 503 height 12
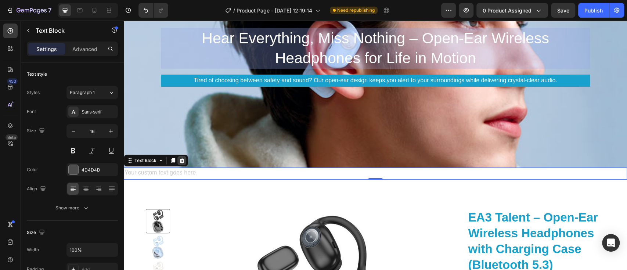
click at [182, 159] on icon at bounding box center [182, 160] width 5 height 5
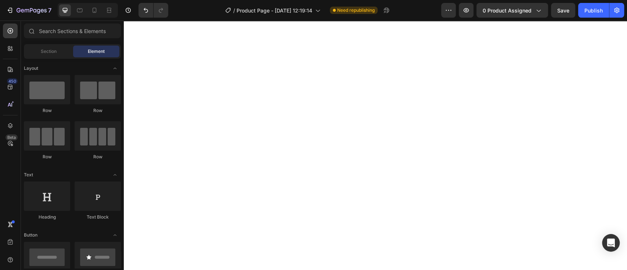
scroll to position [1526, 0]
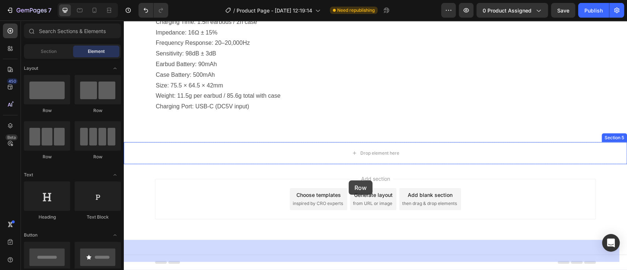
drag, startPoint x: 171, startPoint y: 119, endPoint x: 349, endPoint y: 180, distance: 187.9
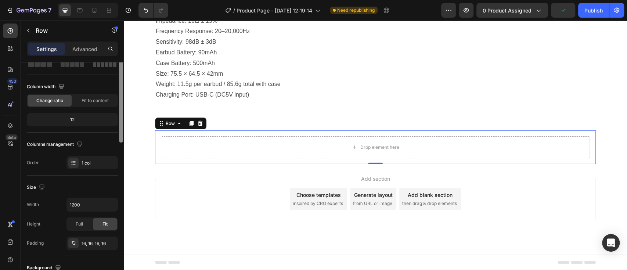
scroll to position [0, 0]
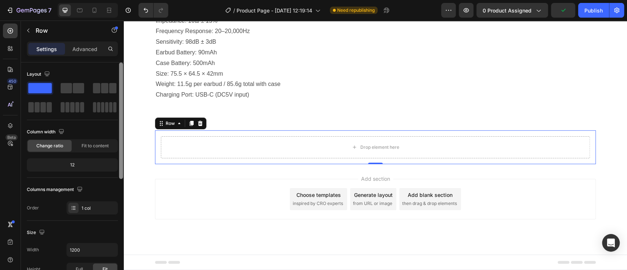
drag, startPoint x: 121, startPoint y: 99, endPoint x: 99, endPoint y: 72, distance: 34.4
click at [99, 72] on div "Layout Column width Change ratio Fit to content 12 Columns management Order 1 c…" at bounding box center [72, 176] width 103 height 229
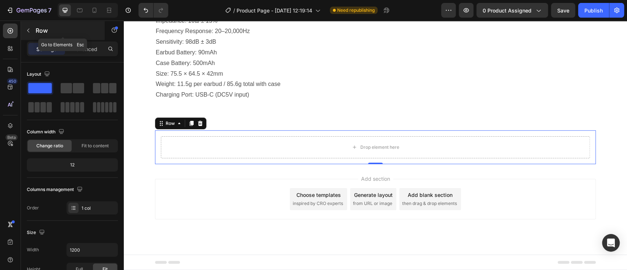
click at [25, 33] on button "button" at bounding box center [28, 31] width 12 height 12
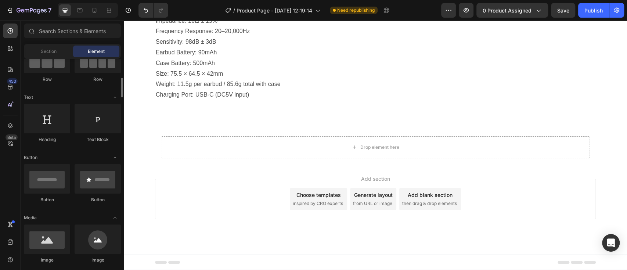
scroll to position [89, 0]
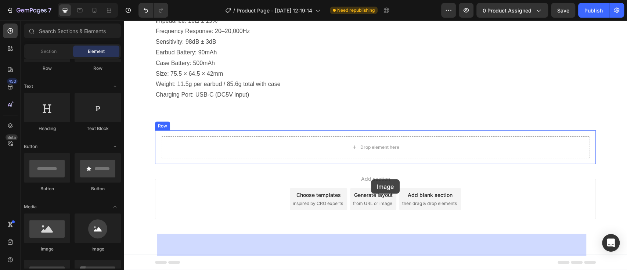
drag, startPoint x: 176, startPoint y: 256, endPoint x: 371, endPoint y: 179, distance: 210.0
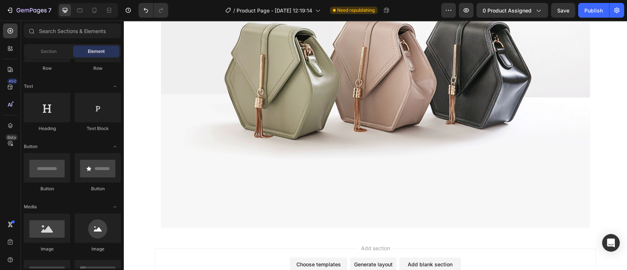
scroll to position [1805, 0]
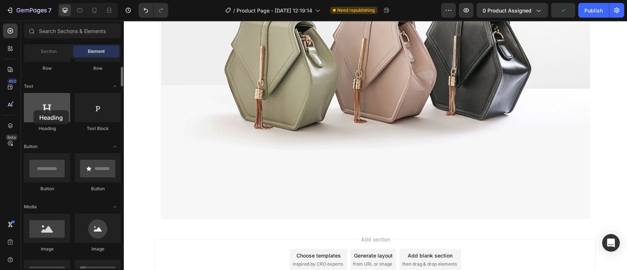
drag, startPoint x: 46, startPoint y: 117, endPoint x: 33, endPoint y: 110, distance: 14.6
click at [33, 110] on div at bounding box center [47, 107] width 46 height 29
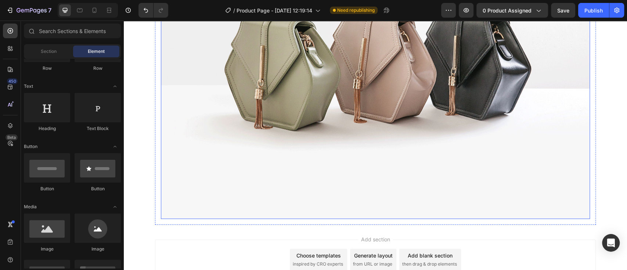
click at [358, 92] on img at bounding box center [375, 58] width 429 height 322
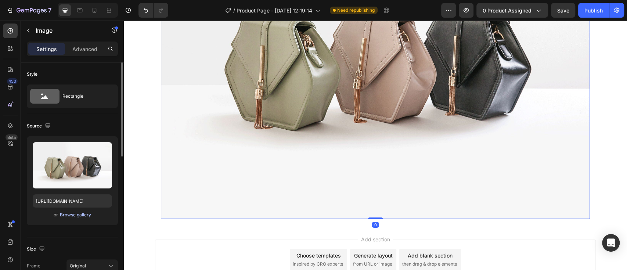
click at [72, 213] on div "Browse gallery" at bounding box center [75, 215] width 31 height 7
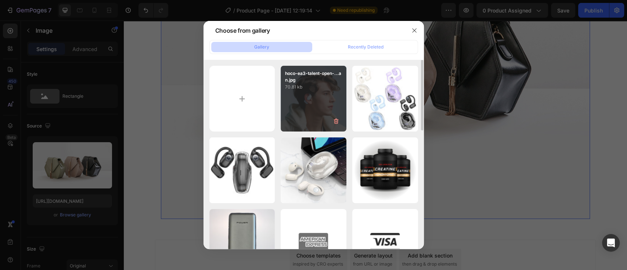
click at [319, 107] on div "hoco-ea3-talent-open-...an.jpg 70.81 kb" at bounding box center [314, 99] width 66 height 66
type input "[URL][DOMAIN_NAME]"
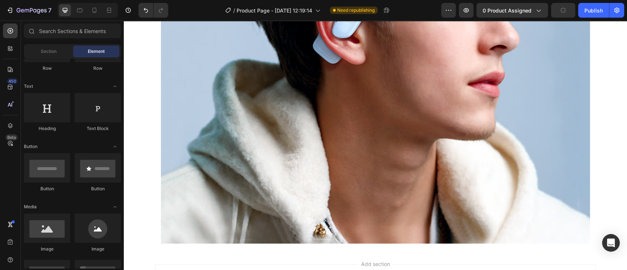
scroll to position [1903, 0]
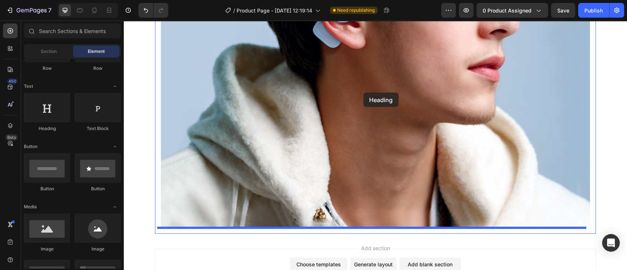
drag, startPoint x: 170, startPoint y: 131, endPoint x: 363, endPoint y: 93, distance: 197.4
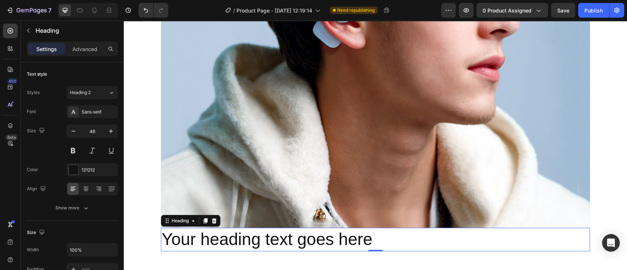
click at [393, 240] on h2 "Your heading text goes here" at bounding box center [375, 240] width 429 height 24
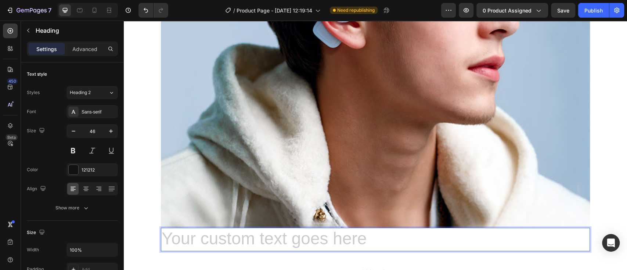
click at [180, 237] on h2 "Rich Text Editor. Editing area: main" at bounding box center [375, 240] width 429 height 24
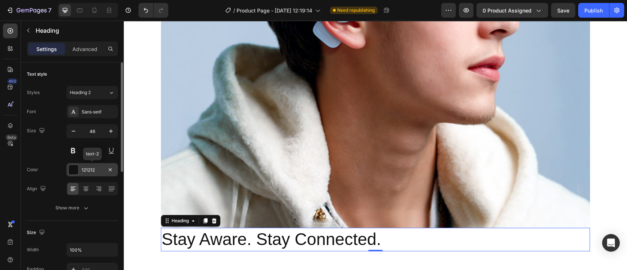
click at [72, 169] on div at bounding box center [74, 170] width 10 height 10
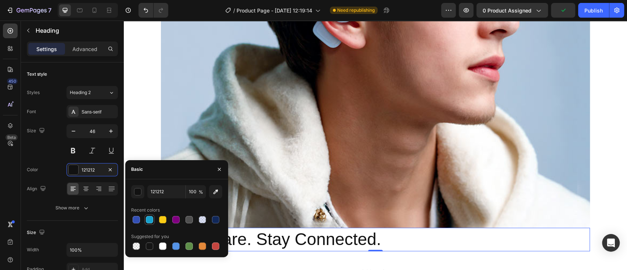
click at [148, 217] on div at bounding box center [149, 219] width 7 height 7
type input "18A1CD"
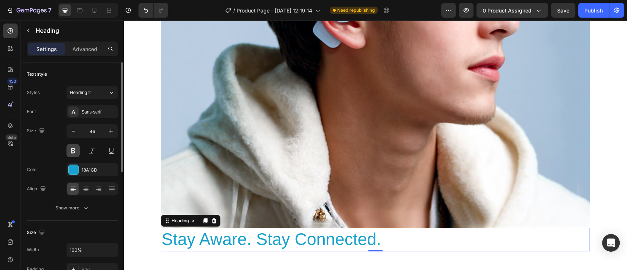
click at [69, 150] on button at bounding box center [73, 150] width 13 height 13
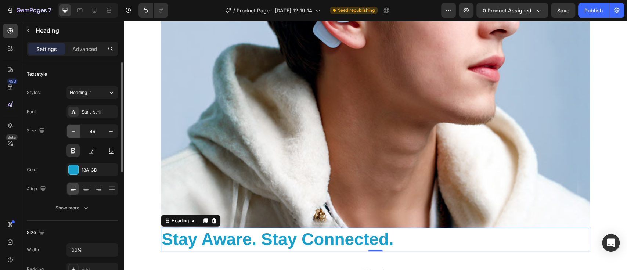
click at [73, 131] on icon "button" at bounding box center [74, 131] width 4 height 1
type input "42"
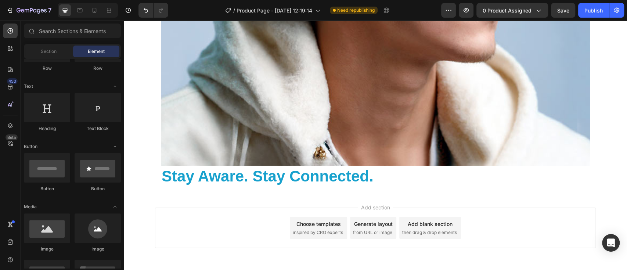
scroll to position [1978, 0]
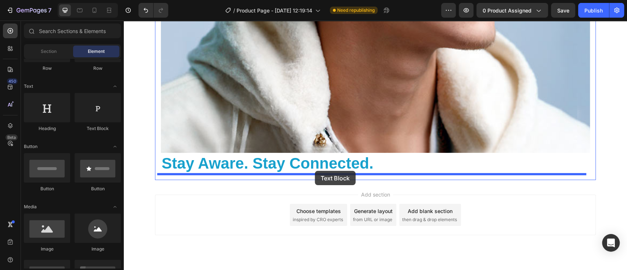
drag, startPoint x: 227, startPoint y: 138, endPoint x: 315, endPoint y: 171, distance: 94.1
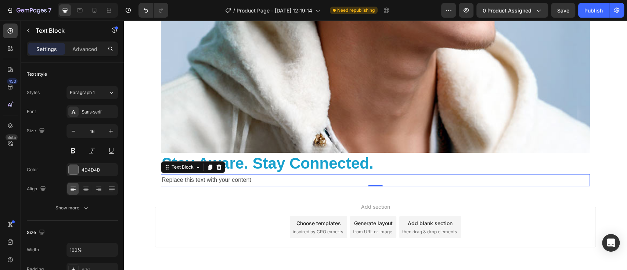
click at [264, 182] on div "Replace this text with your content" at bounding box center [375, 180] width 429 height 12
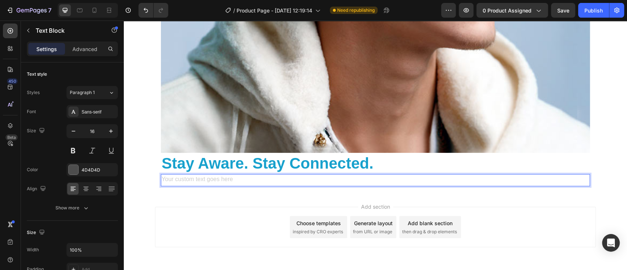
click at [181, 177] on div "Rich Text Editor. Editing area: main" at bounding box center [375, 180] width 429 height 12
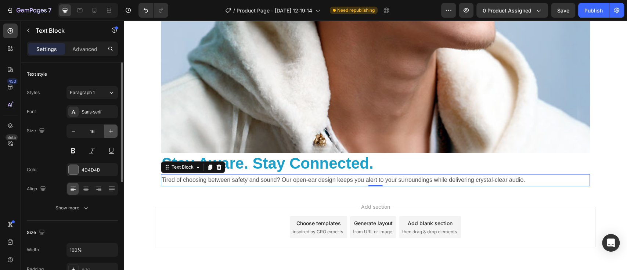
click at [111, 130] on icon "button" at bounding box center [110, 130] width 7 height 7
type input "17"
click at [73, 171] on div at bounding box center [74, 170] width 10 height 10
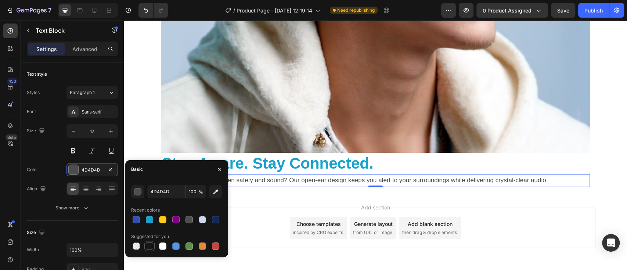
click at [148, 247] on div at bounding box center [149, 246] width 7 height 7
type input "151515"
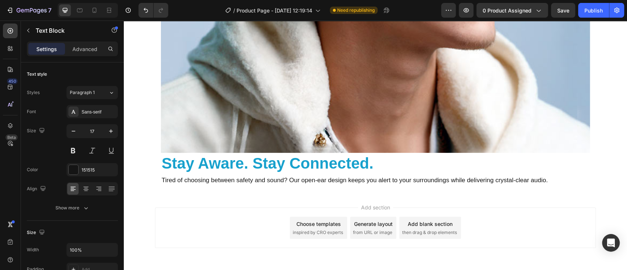
click at [262, 240] on div "Add section Choose templates inspired by CRO experts Generate layout from URL o…" at bounding box center [375, 228] width 441 height 40
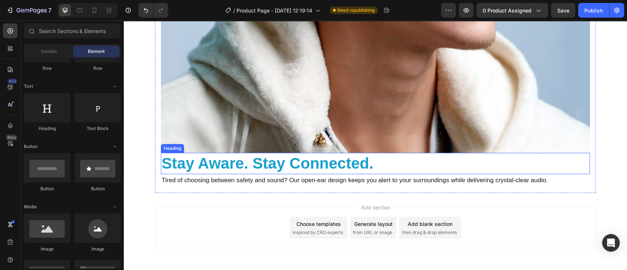
click at [235, 165] on p "Stay Aware. Stay Connected." at bounding box center [376, 164] width 428 height 20
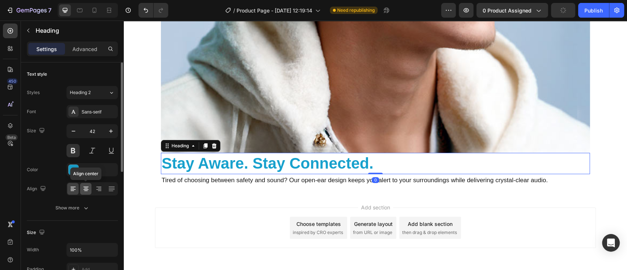
click at [84, 190] on icon at bounding box center [85, 188] width 7 height 7
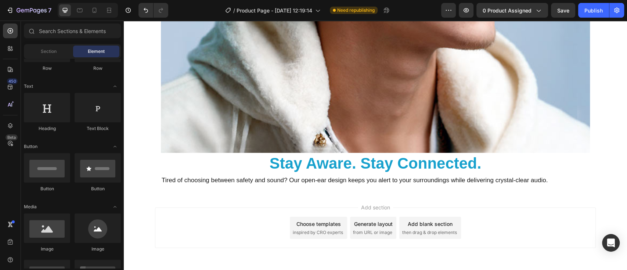
click at [210, 215] on div "Add section Choose templates inspired by CRO experts Generate layout from URL o…" at bounding box center [375, 228] width 441 height 40
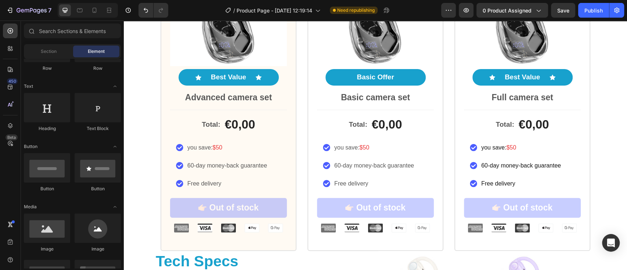
scroll to position [1027, 0]
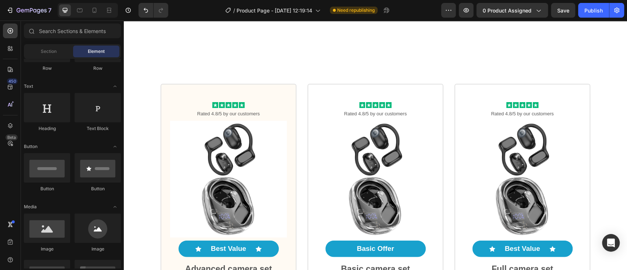
drag, startPoint x: 625, startPoint y: 197, endPoint x: 745, endPoint y: 27, distance: 207.8
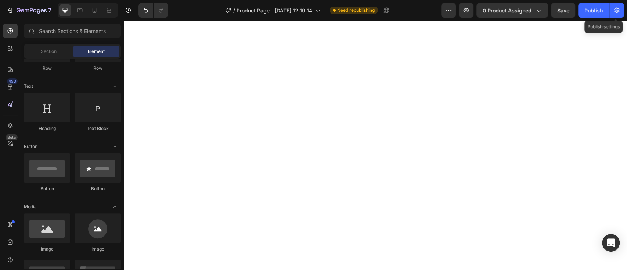
scroll to position [0, 0]
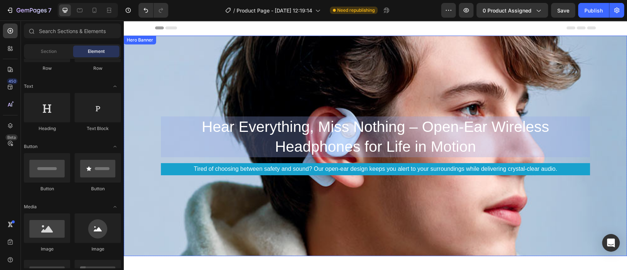
click at [527, 69] on div "Background Image" at bounding box center [375, 146] width 503 height 220
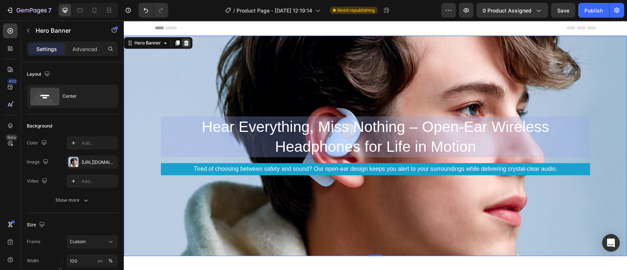
click at [185, 41] on icon at bounding box center [186, 43] width 6 height 6
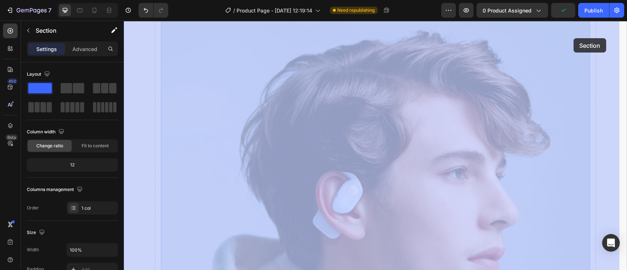
scroll to position [1491, 0]
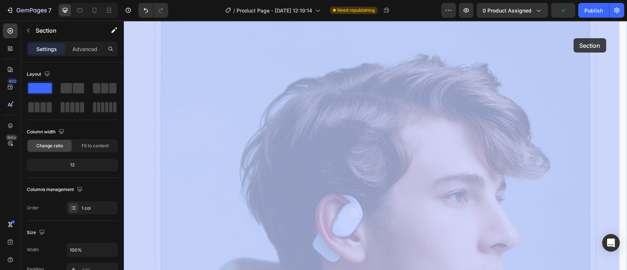
drag, startPoint x: 593, startPoint y: 98, endPoint x: 414, endPoint y: 85, distance: 179.5
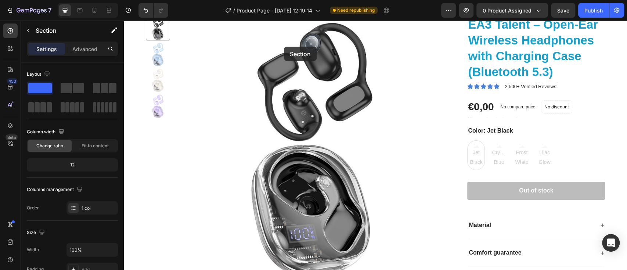
scroll to position [0, 0]
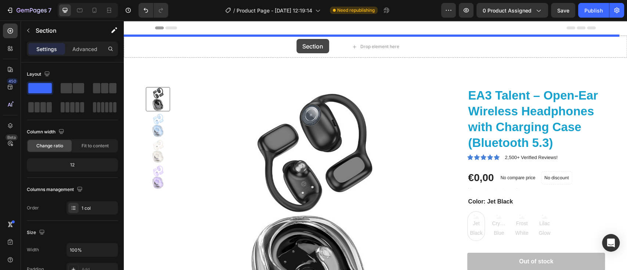
drag, startPoint x: 141, startPoint y: 97, endPoint x: 297, endPoint y: 39, distance: 165.6
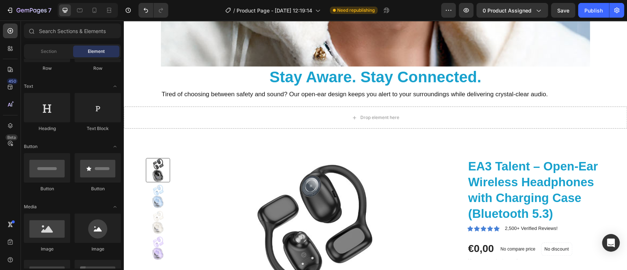
scroll to position [407, 0]
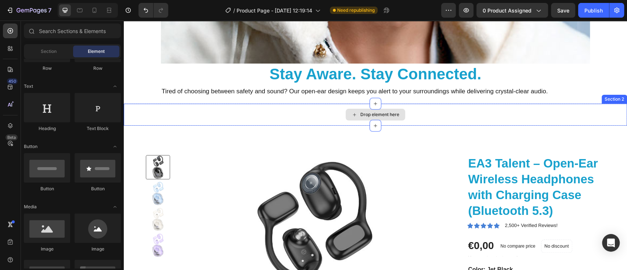
click at [534, 116] on div "Drop element here" at bounding box center [375, 115] width 503 height 22
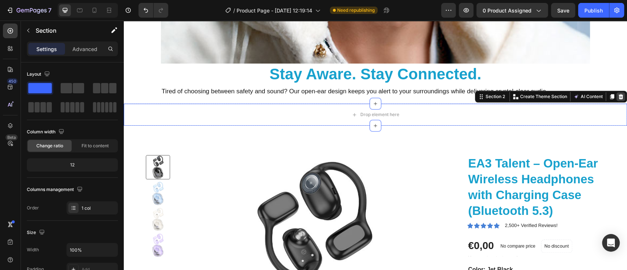
click at [618, 97] on icon at bounding box center [621, 97] width 6 height 6
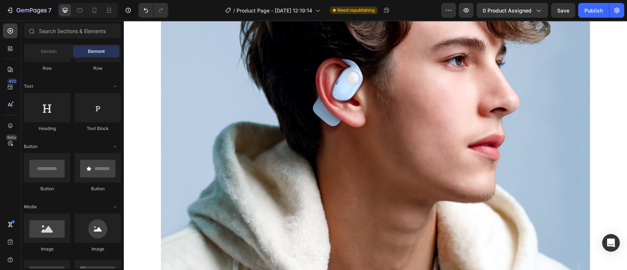
scroll to position [211, 0]
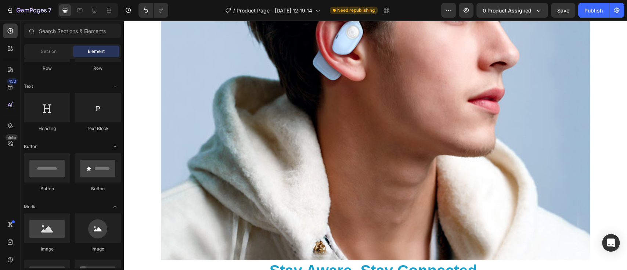
drag, startPoint x: 621, startPoint y: 87, endPoint x: 463, endPoint y: 41, distance: 165.1
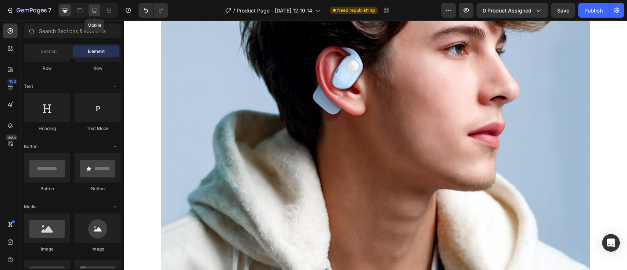
click at [96, 10] on icon at bounding box center [95, 10] width 4 height 5
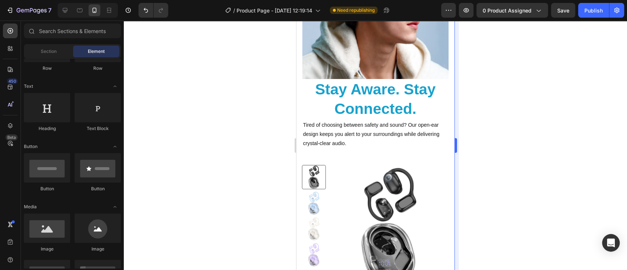
scroll to position [111, 0]
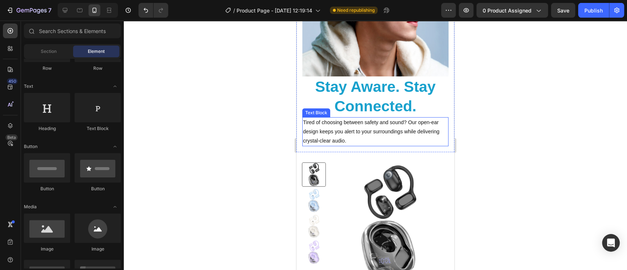
click at [358, 122] on p "Tired of choosing between safety and sound? Our open-ear design keeps you alert…" at bounding box center [375, 132] width 145 height 28
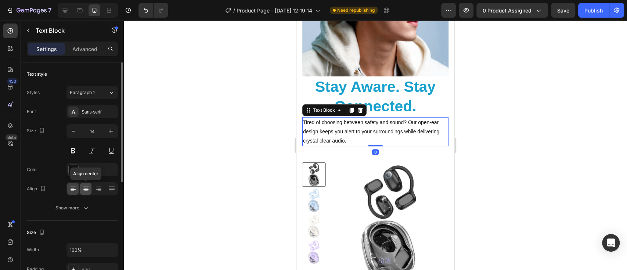
click at [86, 191] on icon at bounding box center [86, 191] width 4 height 1
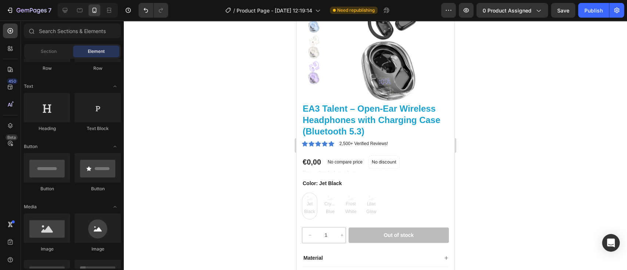
scroll to position [294, 0]
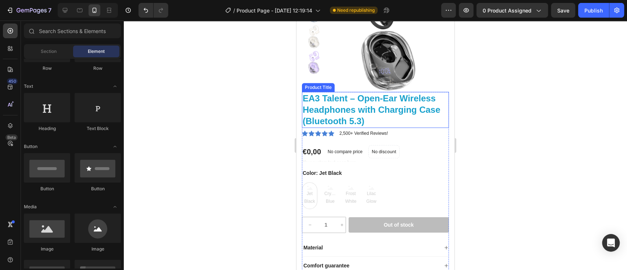
click at [382, 110] on h1 "EA3 Talent – Open-Ear Wireless Headphones with Charging Case (Bluetooth 5.3)" at bounding box center [375, 110] width 147 height 36
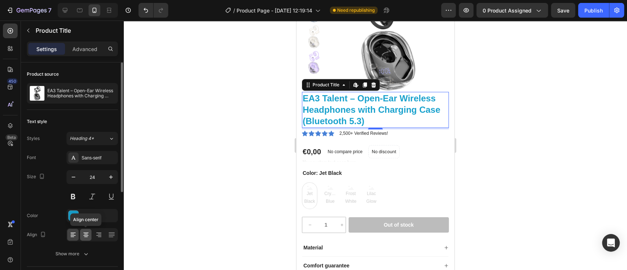
click at [85, 236] on icon at bounding box center [85, 234] width 7 height 7
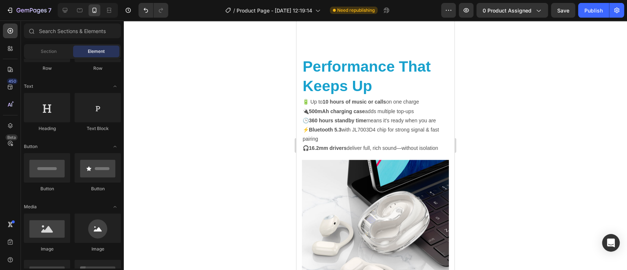
scroll to position [588, 0]
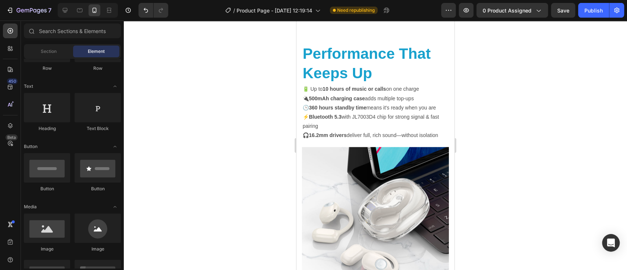
drag, startPoint x: 450, startPoint y: 87, endPoint x: 751, endPoint y: 146, distance: 306.2
click at [395, 76] on h2 "Performance That Keeps Up" at bounding box center [375, 63] width 147 height 41
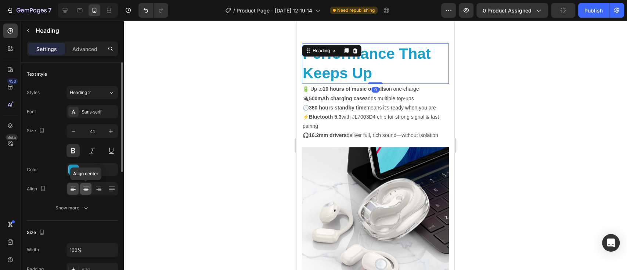
click at [86, 193] on div at bounding box center [85, 189] width 11 height 12
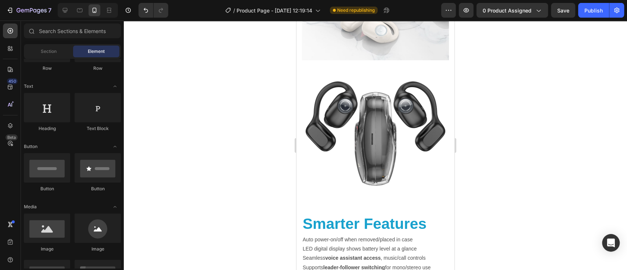
scroll to position [835, 0]
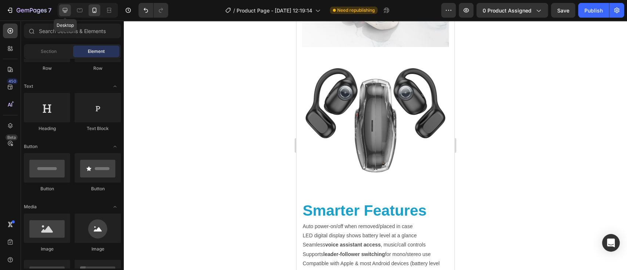
click at [67, 13] on icon at bounding box center [64, 10] width 7 height 7
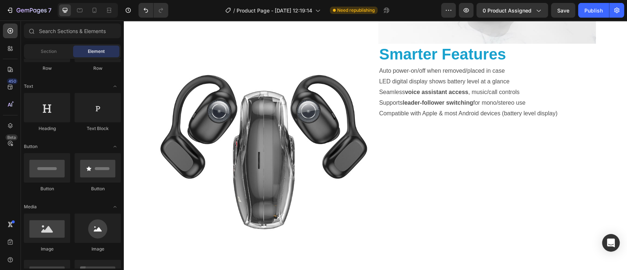
scroll to position [797, 0]
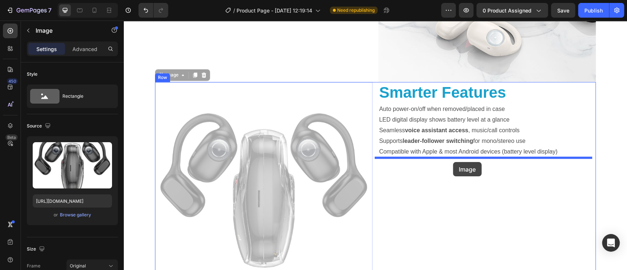
drag, startPoint x: 236, startPoint y: 188, endPoint x: 453, endPoint y: 162, distance: 219.1
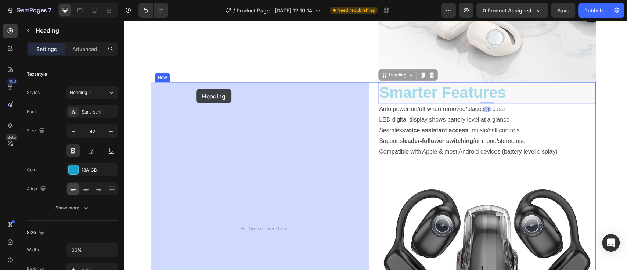
drag, startPoint x: 445, startPoint y: 90, endPoint x: 196, endPoint y: 89, distance: 249.1
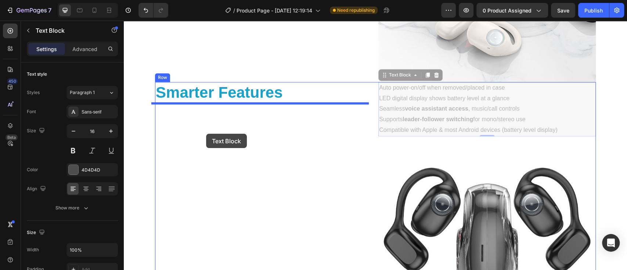
drag, startPoint x: 479, startPoint y: 114, endPoint x: 206, endPoint y: 134, distance: 274.1
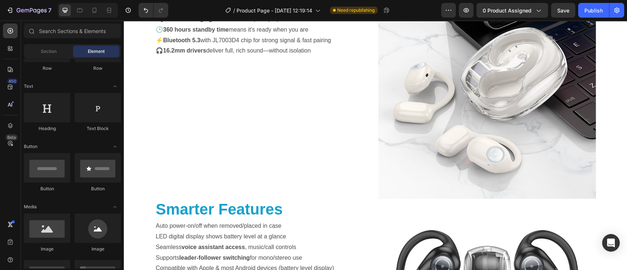
scroll to position [985, 0]
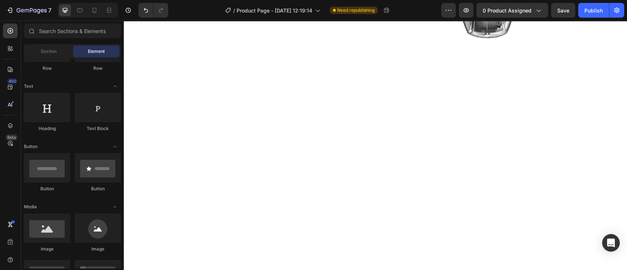
drag, startPoint x: 623, startPoint y: 140, endPoint x: 691, endPoint y: 30, distance: 128.9
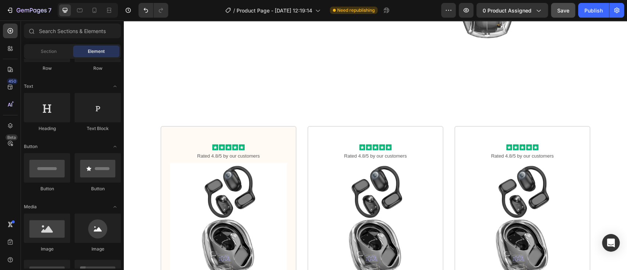
click at [561, 10] on span "Save" at bounding box center [563, 10] width 12 height 6
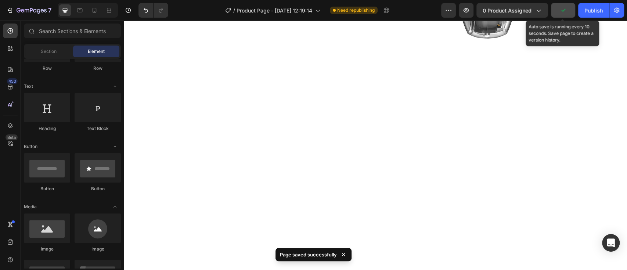
scroll to position [468, 0]
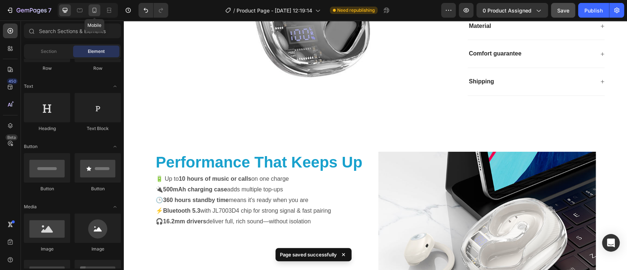
click at [94, 8] on icon at bounding box center [95, 10] width 4 height 5
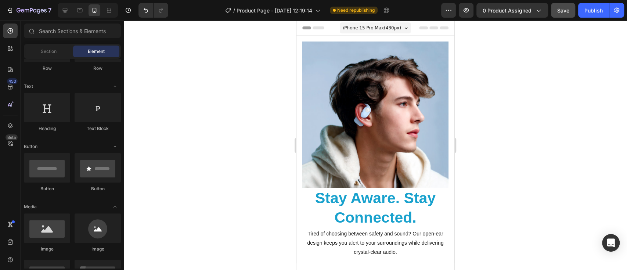
drag, startPoint x: 451, startPoint y: 103, endPoint x: 752, endPoint y: 44, distance: 306.5
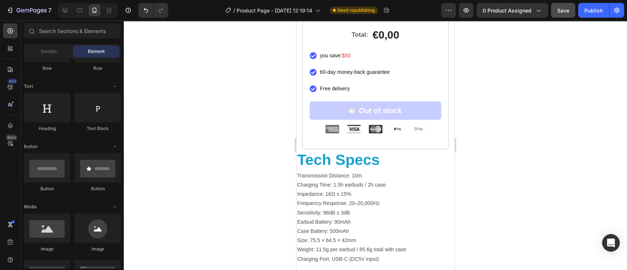
scroll to position [2026, 0]
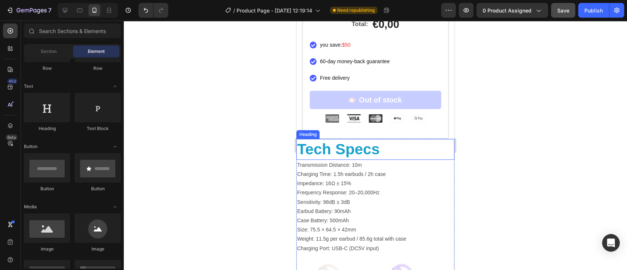
click at [359, 139] on h2 "Tech Specs" at bounding box center [376, 149] width 158 height 21
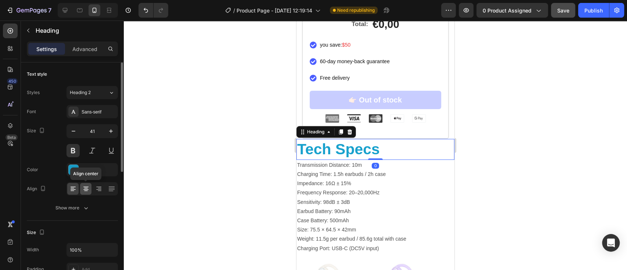
click at [85, 189] on icon at bounding box center [85, 189] width 5 height 1
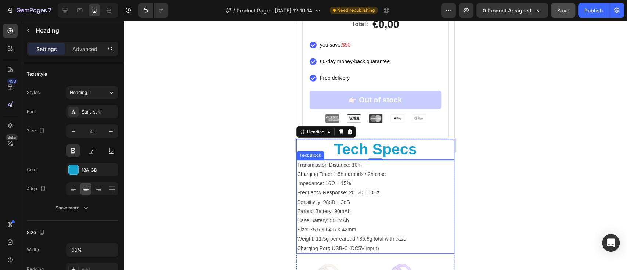
click at [384, 198] on p "Sensitivity: 98dB ± 3dB" at bounding box center [375, 202] width 157 height 9
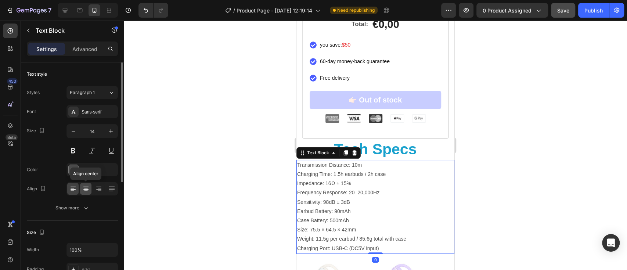
click at [82, 188] on icon at bounding box center [85, 188] width 7 height 7
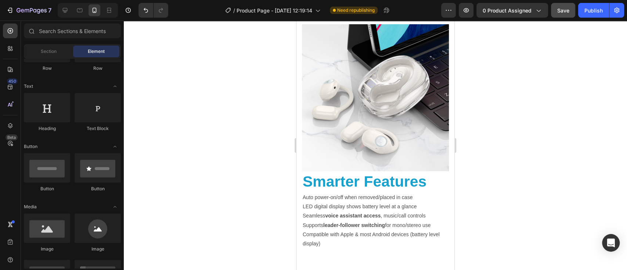
scroll to position [617, 0]
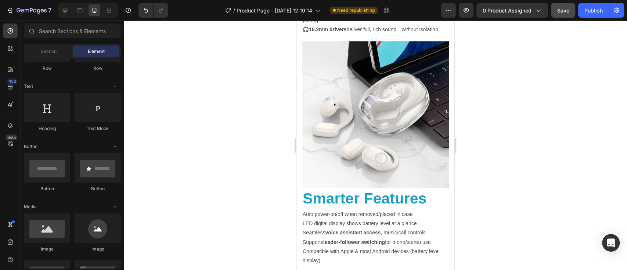
drag, startPoint x: 450, startPoint y: 224, endPoint x: 732, endPoint y: 24, distance: 345.6
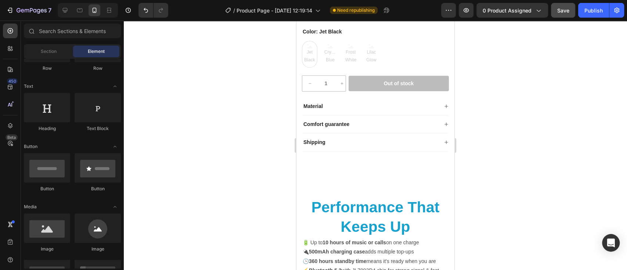
scroll to position [460, 0]
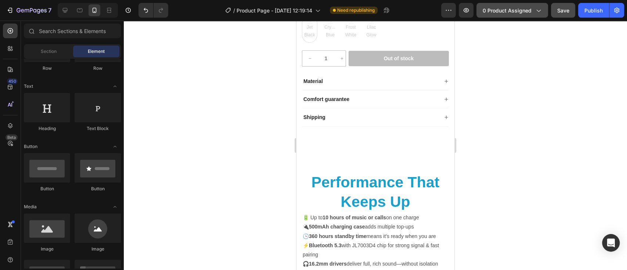
click at [539, 13] on icon "button" at bounding box center [538, 10] width 7 height 7
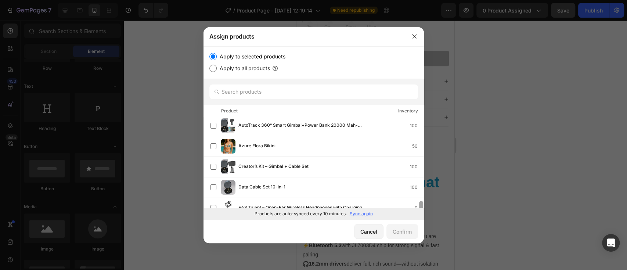
scroll to position [73, 0]
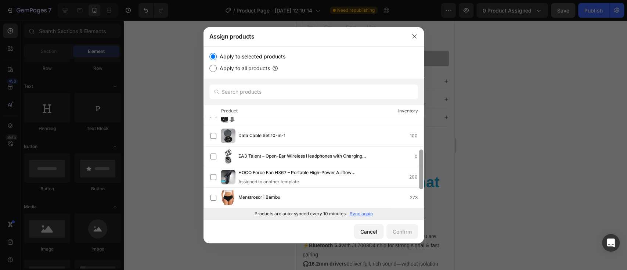
drag, startPoint x: 420, startPoint y: 125, endPoint x: 421, endPoint y: 158, distance: 32.7
click at [421, 158] on div at bounding box center [421, 170] width 4 height 40
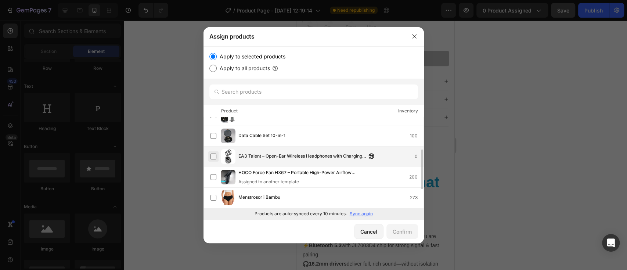
click at [212, 154] on label at bounding box center [214, 157] width 6 height 6
click at [398, 228] on div "Confirm" at bounding box center [402, 232] width 19 height 8
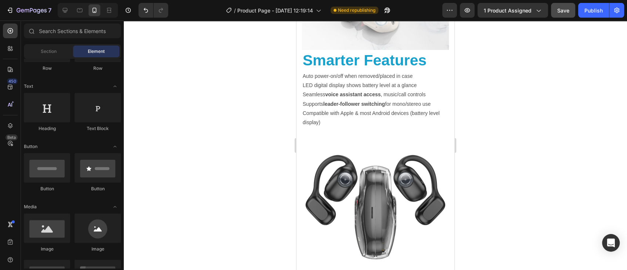
scroll to position [973, 0]
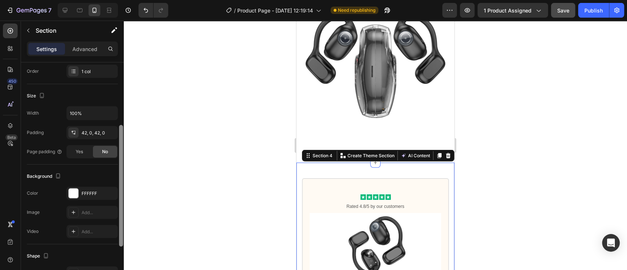
scroll to position [119, 0]
drag, startPoint x: 119, startPoint y: 118, endPoint x: 120, endPoint y: 182, distance: 63.6
click at [120, 182] on div at bounding box center [121, 187] width 4 height 122
click at [77, 147] on span "Yes" at bounding box center [79, 150] width 7 height 7
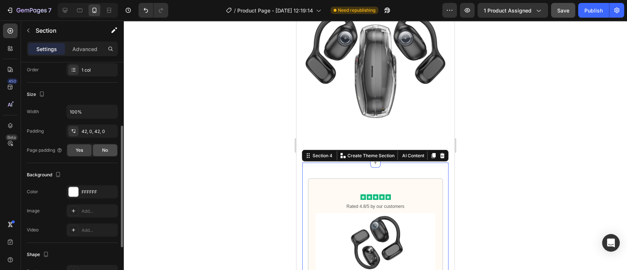
click at [103, 148] on span "No" at bounding box center [105, 150] width 6 height 7
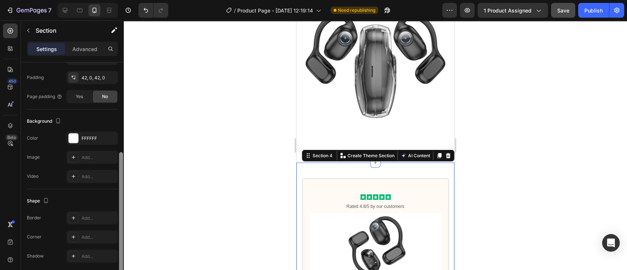
drag, startPoint x: 120, startPoint y: 167, endPoint x: 121, endPoint y: 198, distance: 31.2
click at [121, 198] on div at bounding box center [121, 213] width 4 height 122
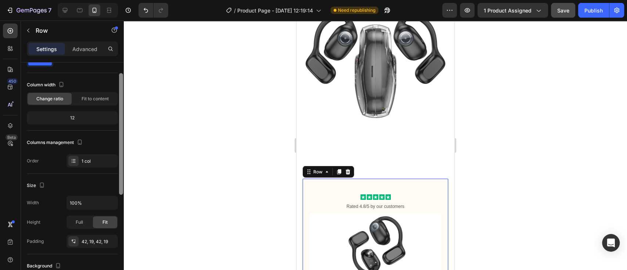
scroll to position [31, 0]
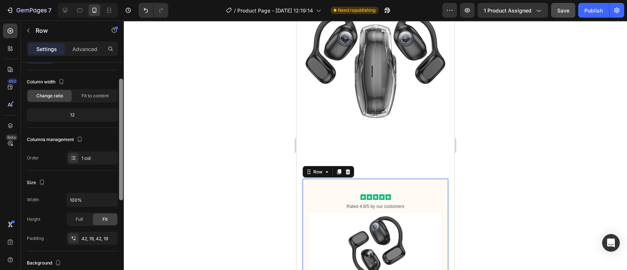
drag, startPoint x: 121, startPoint y: 100, endPoint x: 121, endPoint y: 116, distance: 16.5
click at [121, 116] on div at bounding box center [121, 140] width 4 height 122
click at [101, 96] on span "Fit to content" at bounding box center [95, 96] width 27 height 7
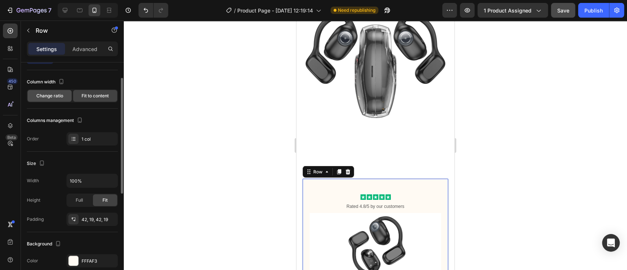
click at [50, 100] on div "Change ratio" at bounding box center [50, 96] width 44 height 12
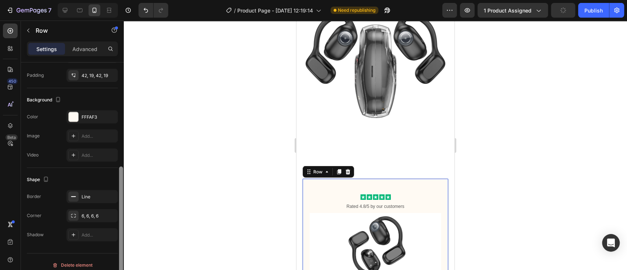
scroll to position [200, 0]
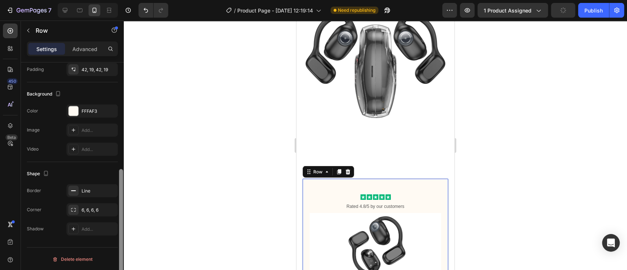
drag, startPoint x: 121, startPoint y: 146, endPoint x: 122, endPoint y: 248, distance: 101.8
click at [122, 248] on div at bounding box center [121, 230] width 4 height 122
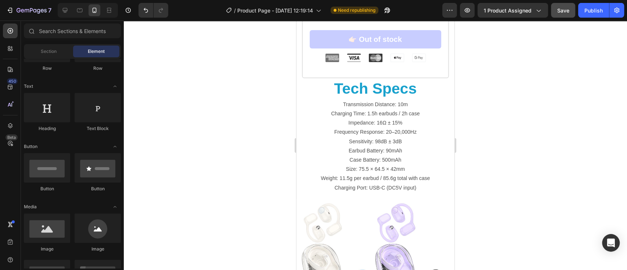
scroll to position [2090, 0]
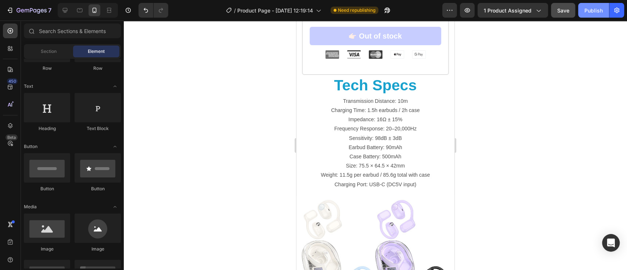
click at [595, 11] on div "Publish" at bounding box center [594, 11] width 18 height 8
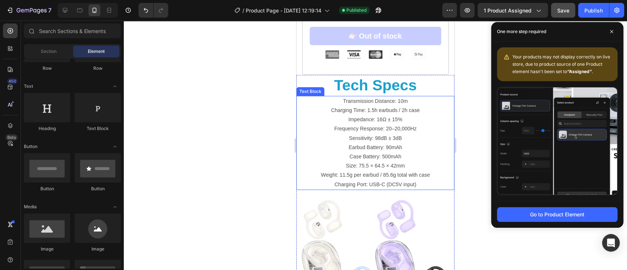
click at [223, 129] on div at bounding box center [375, 145] width 503 height 249
